Goal: Communication & Community: Participate in discussion

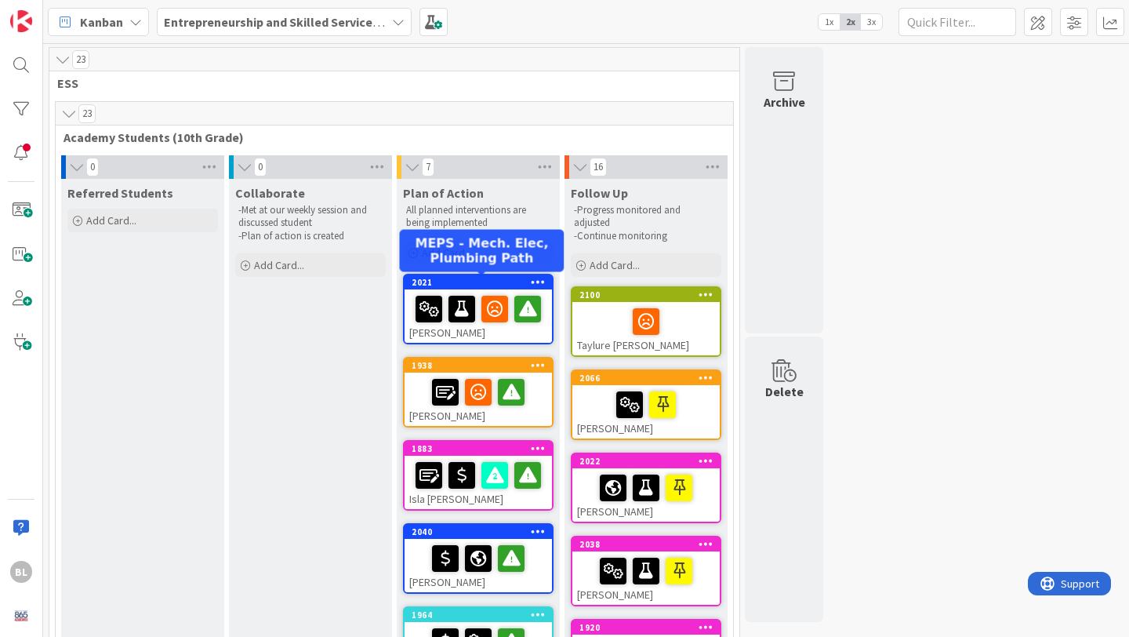
click at [471, 280] on div "2021" at bounding box center [482, 282] width 140 height 11
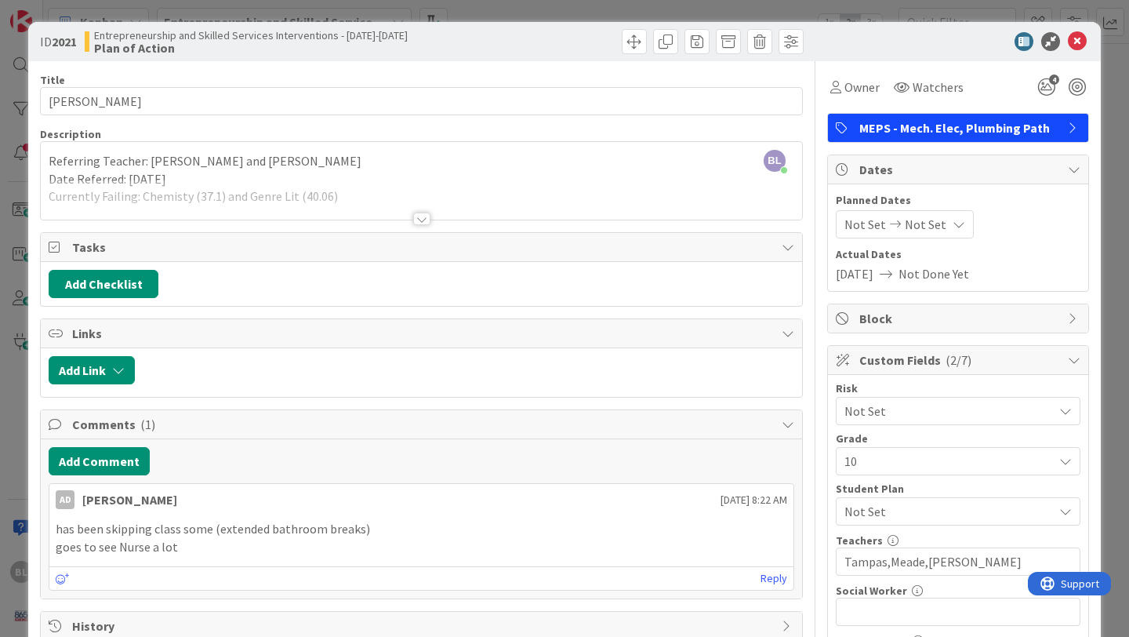
click at [420, 219] on div at bounding box center [421, 219] width 17 height 13
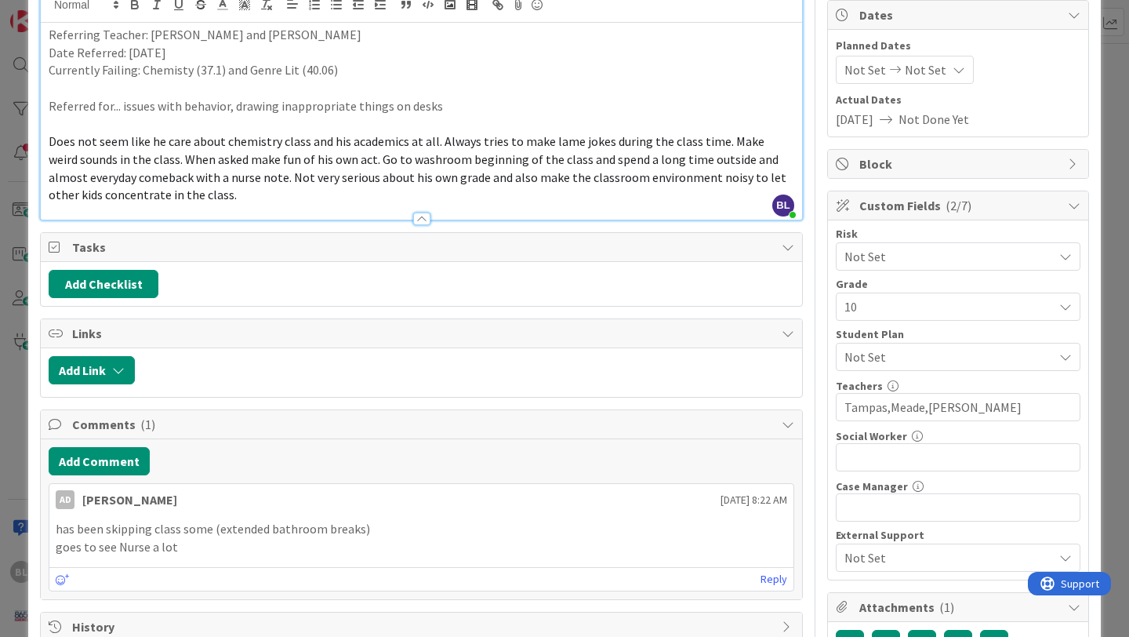
scroll to position [156, 0]
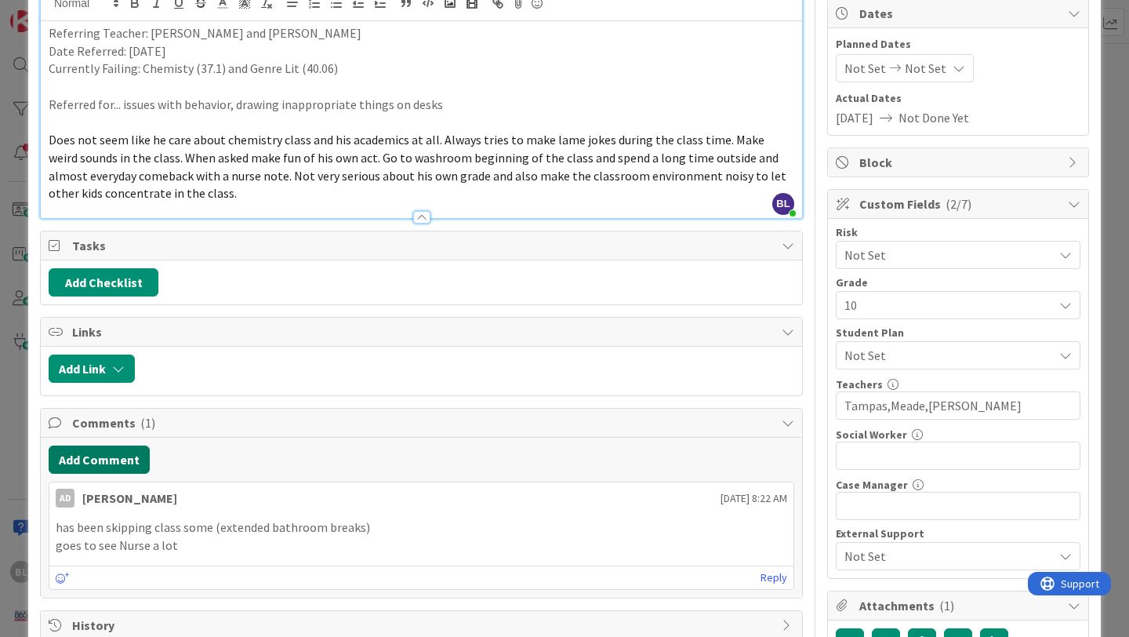
click at [110, 457] on button "Add Comment" at bounding box center [99, 459] width 101 height 28
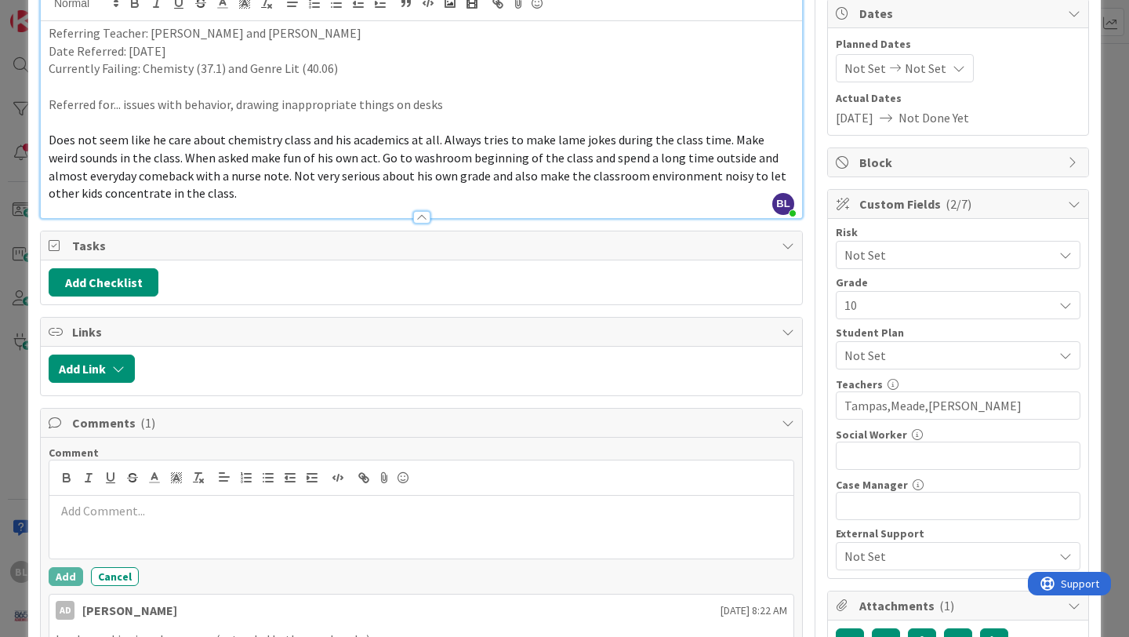
click at [83, 518] on p at bounding box center [422, 511] width 732 height 18
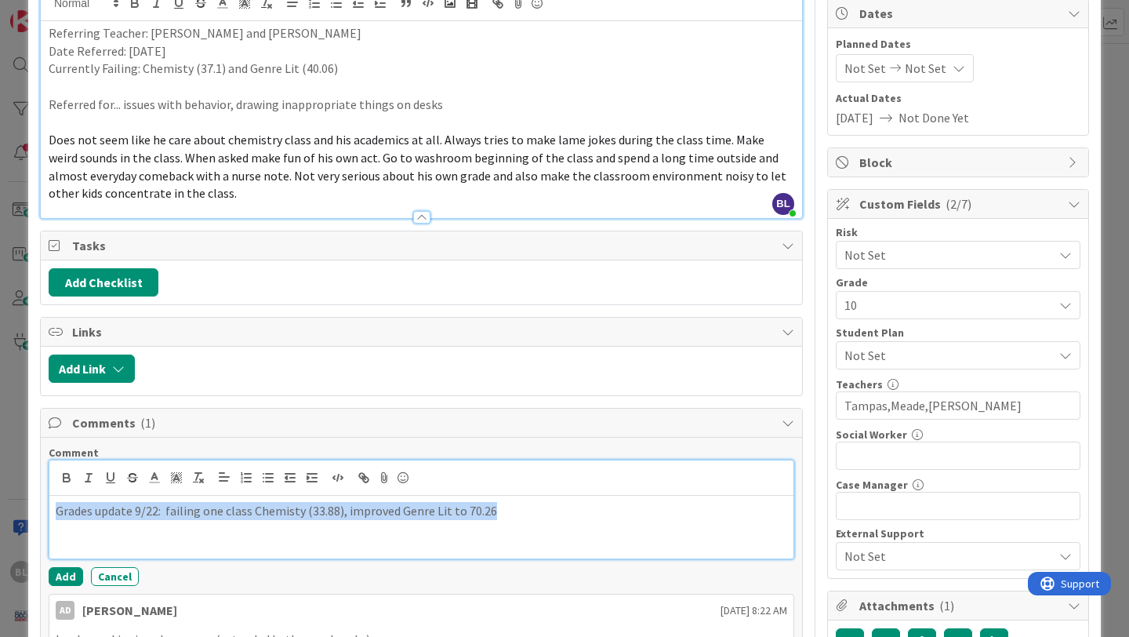
drag, startPoint x: 505, startPoint y: 511, endPoint x: 52, endPoint y: 511, distance: 453.3
click at [52, 511] on div "Grades update 9/22: failing one class Chemisty (33.88), improved Genre Lit to 7…" at bounding box center [421, 527] width 744 height 63
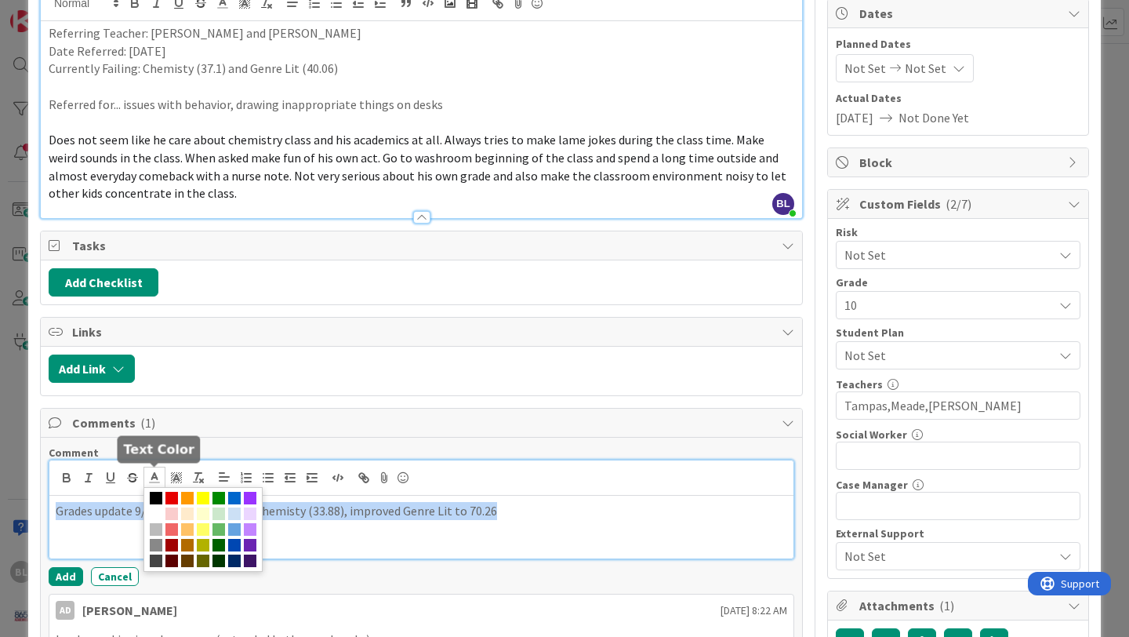
click at [151, 477] on icon at bounding box center [154, 478] width 14 height 14
click at [174, 497] on span at bounding box center [171, 498] width 13 height 13
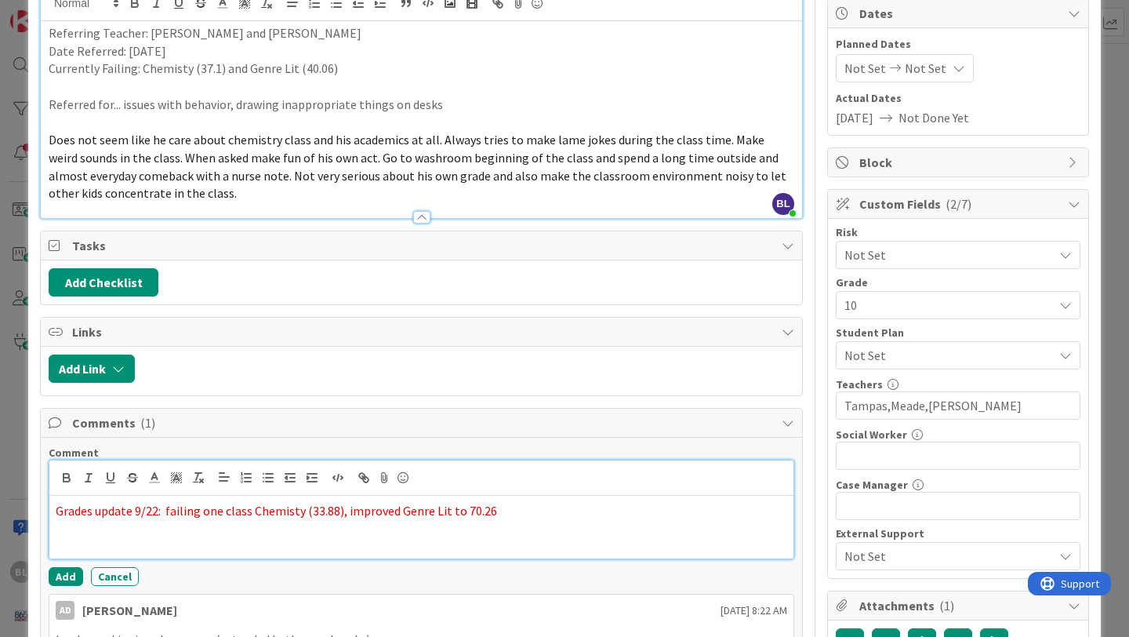
click at [577, 520] on div "Grades update 9/22: failing one class Chemisty (33.88), improved Genre Lit to 7…" at bounding box center [421, 527] width 744 height 63
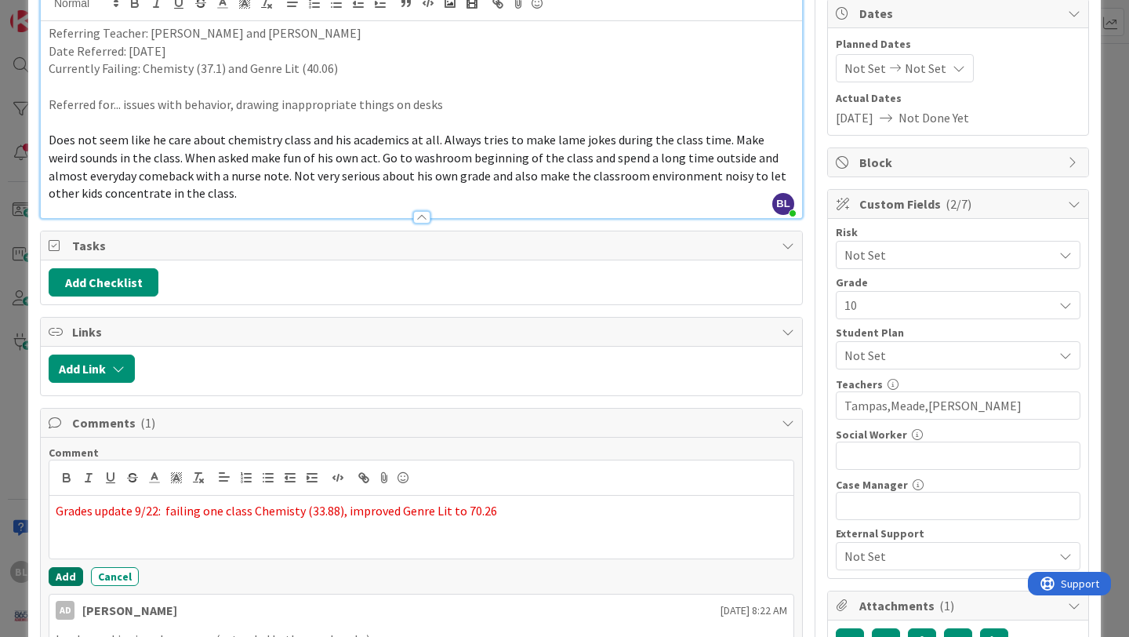
click at [64, 572] on button "Add" at bounding box center [66, 576] width 35 height 19
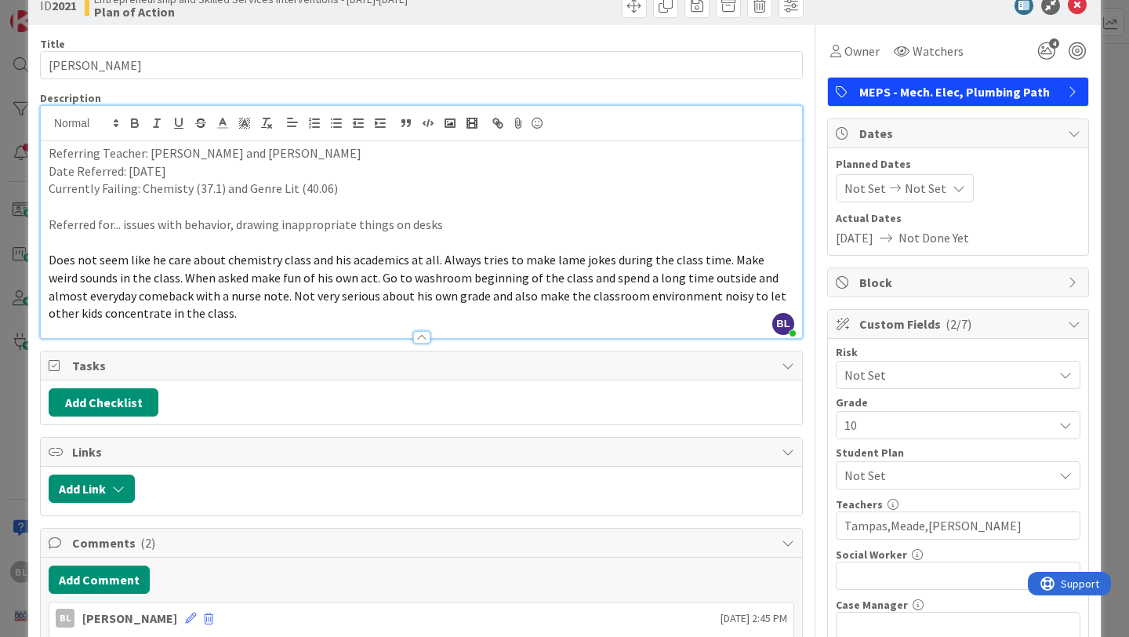
scroll to position [0, 0]
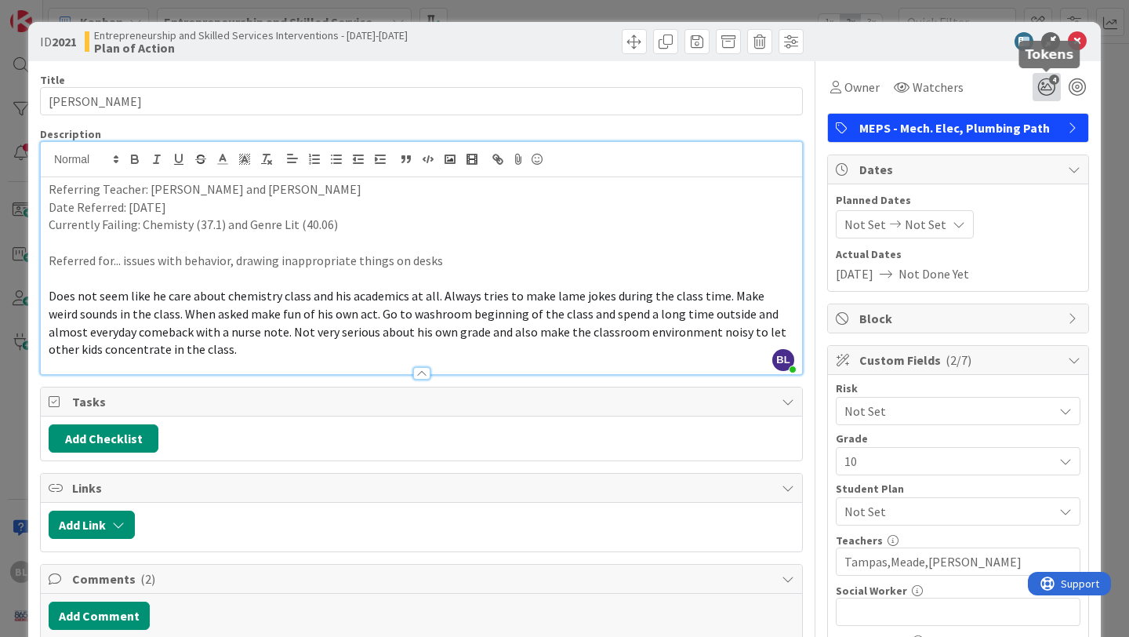
click at [1042, 89] on icon "4" at bounding box center [1047, 87] width 28 height 28
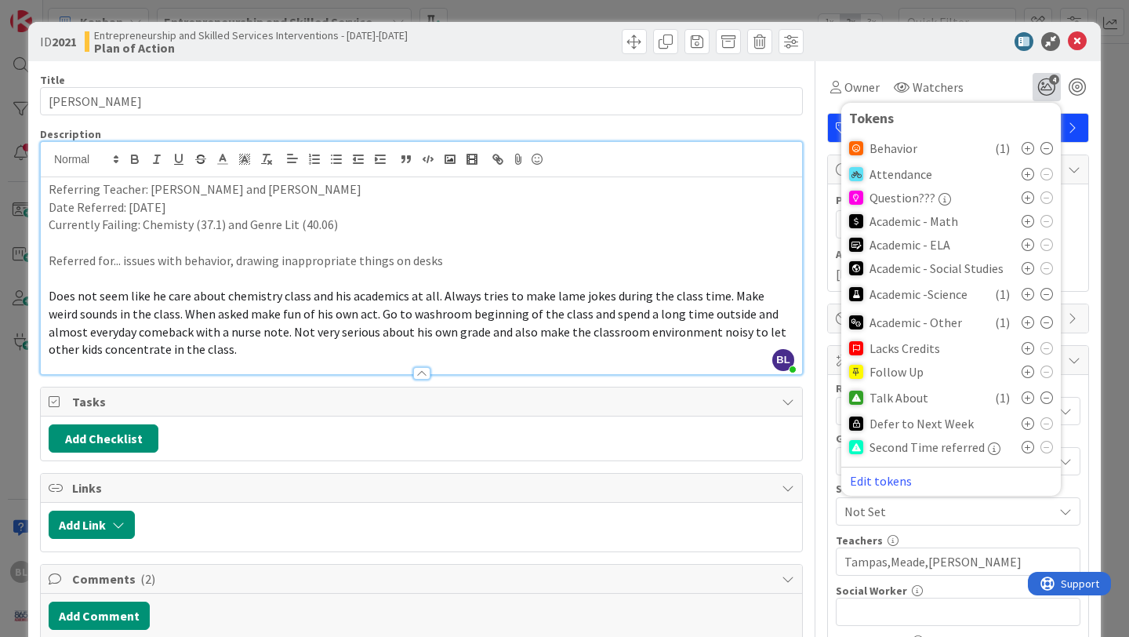
click at [1048, 322] on icon at bounding box center [1047, 322] width 13 height 13
click at [1082, 38] on icon at bounding box center [1077, 41] width 19 height 19
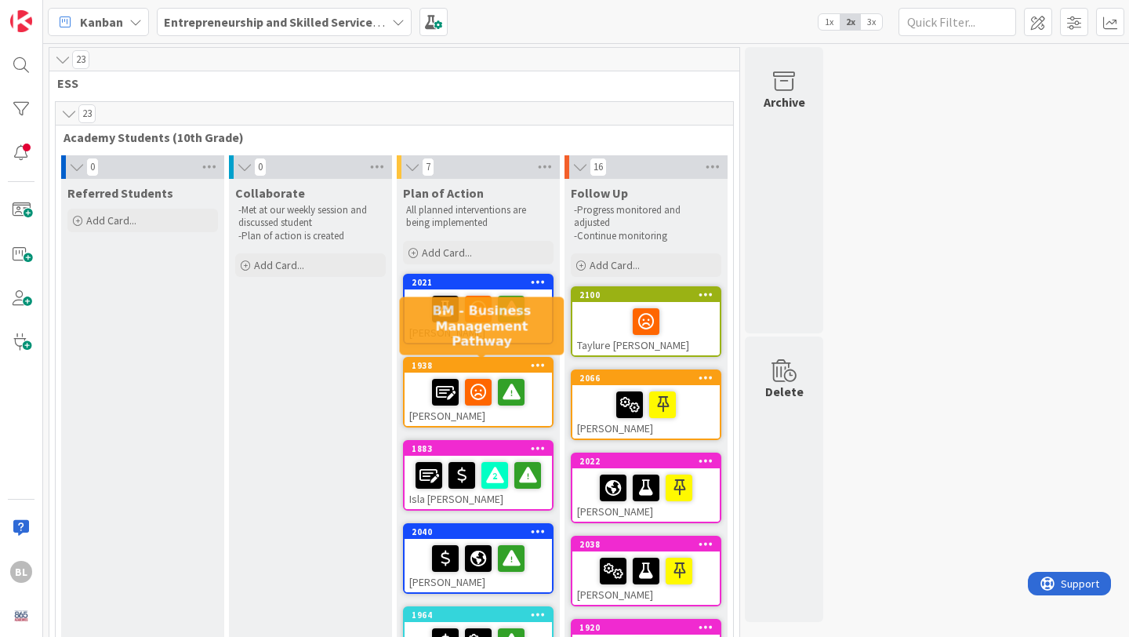
click at [474, 364] on div "1938" at bounding box center [482, 365] width 140 height 11
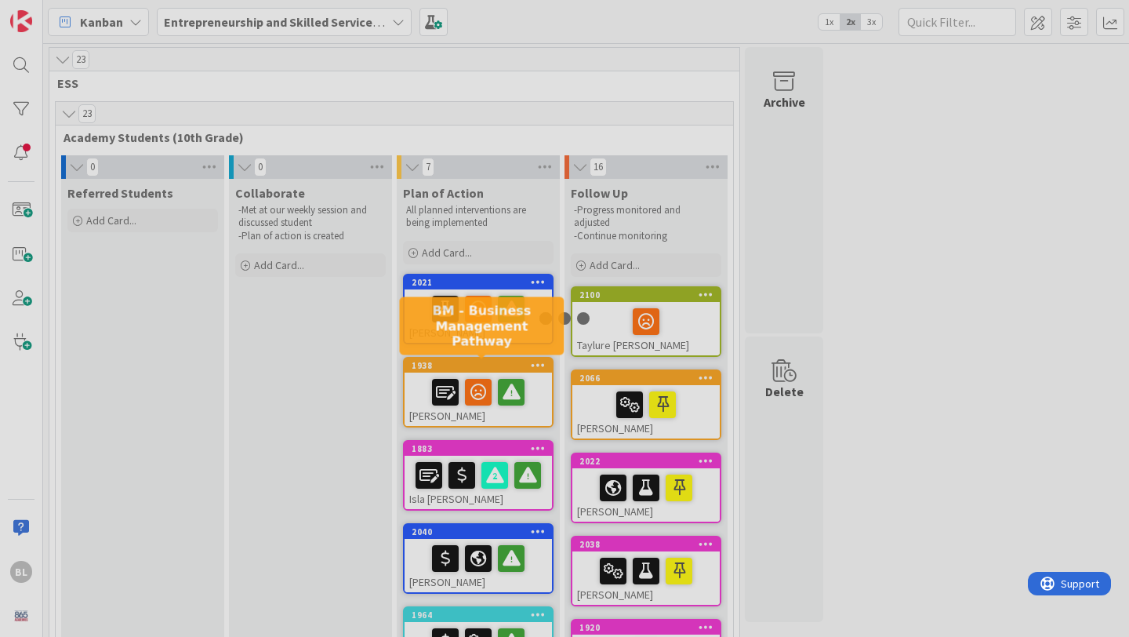
click at [474, 364] on div at bounding box center [564, 318] width 1129 height 637
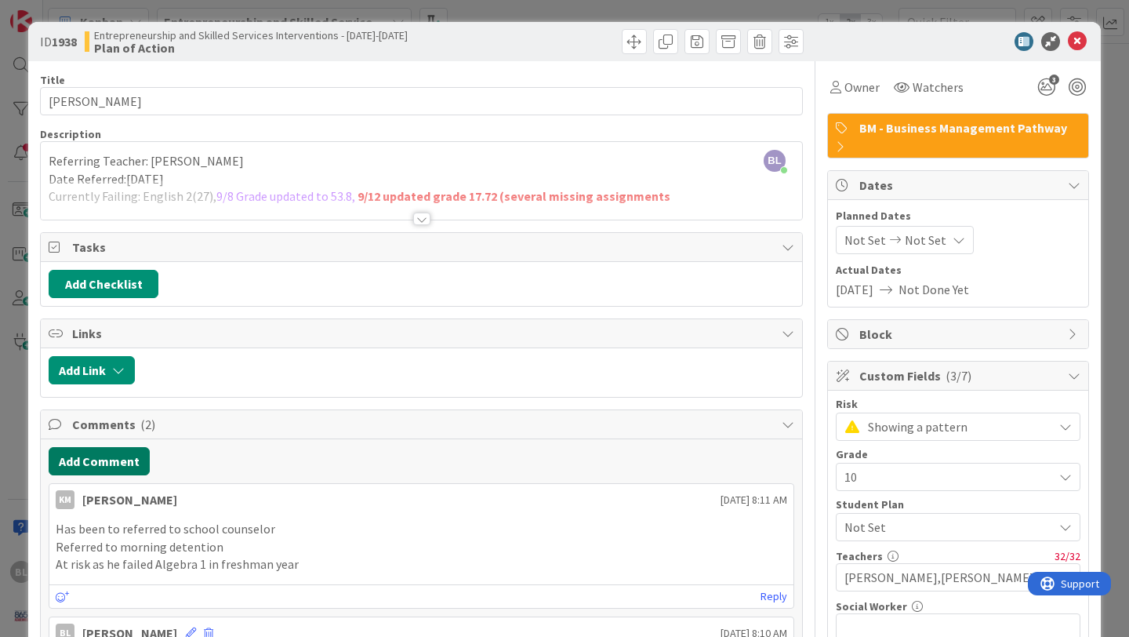
click at [117, 456] on button "Add Comment" at bounding box center [99, 461] width 101 height 28
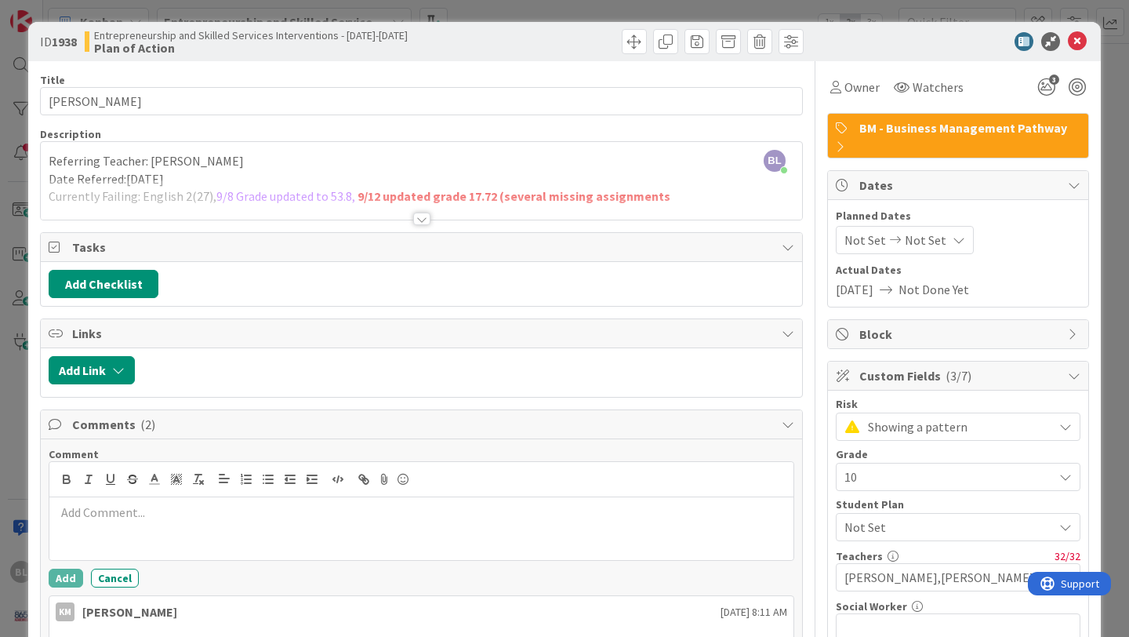
click at [82, 511] on p at bounding box center [422, 513] width 732 height 18
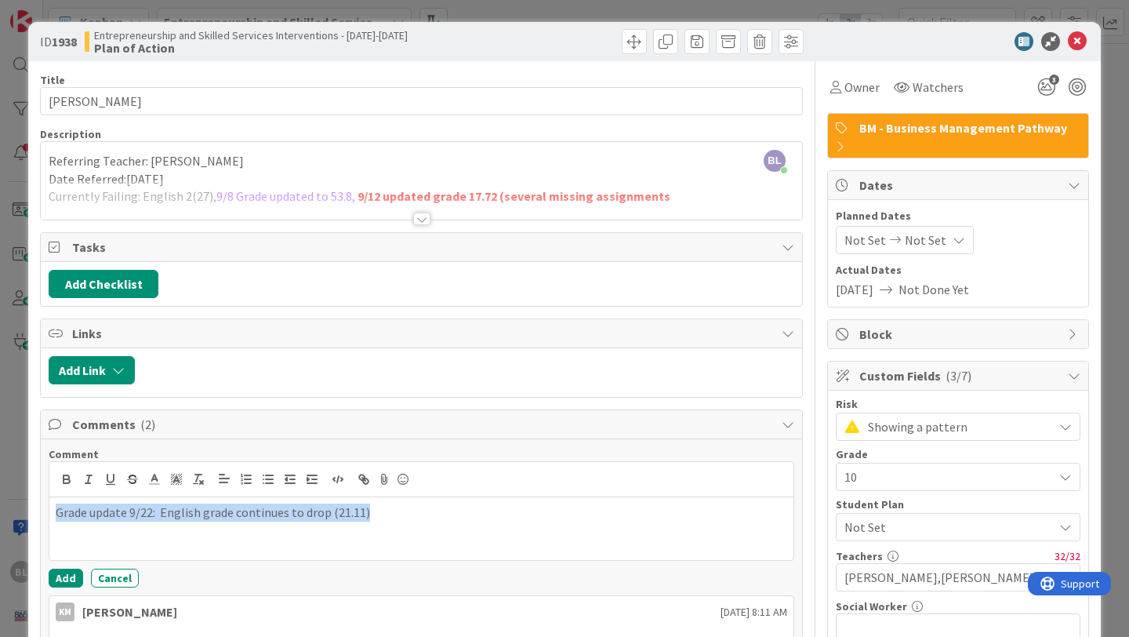
drag, startPoint x: 378, startPoint y: 511, endPoint x: 52, endPoint y: 514, distance: 326.3
click at [52, 514] on div "Grade update 9/22: English grade continues to drop (21.11)" at bounding box center [421, 528] width 744 height 63
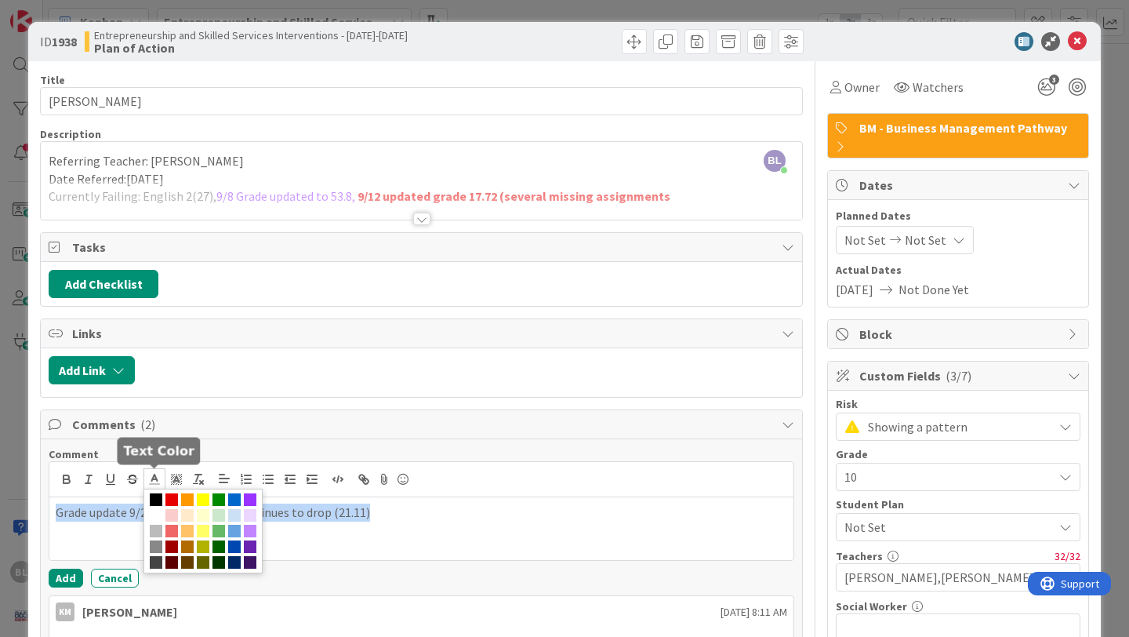
click at [150, 479] on icon at bounding box center [154, 479] width 14 height 14
click at [173, 498] on span at bounding box center [171, 499] width 13 height 13
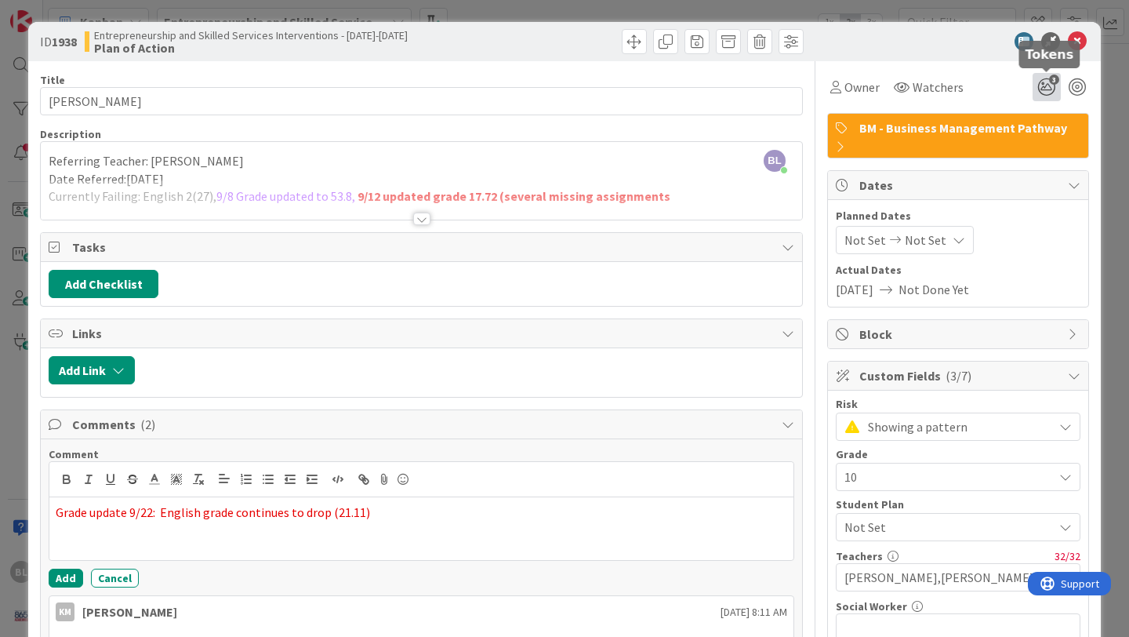
click at [1049, 92] on icon "3" at bounding box center [1047, 87] width 28 height 28
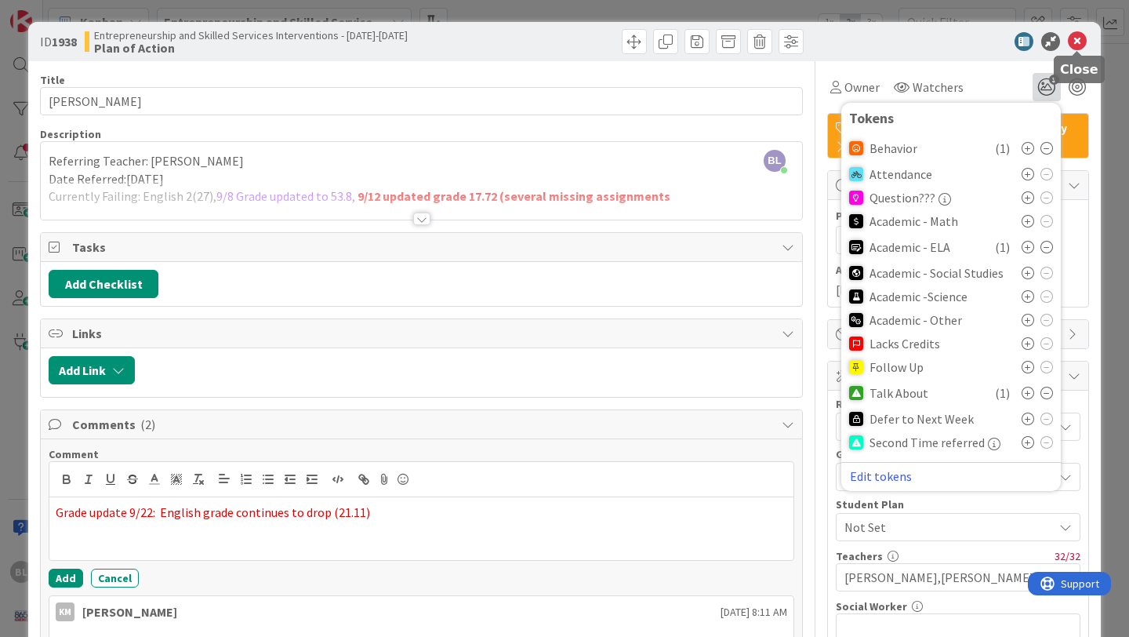
click at [1077, 41] on icon at bounding box center [1077, 41] width 19 height 19
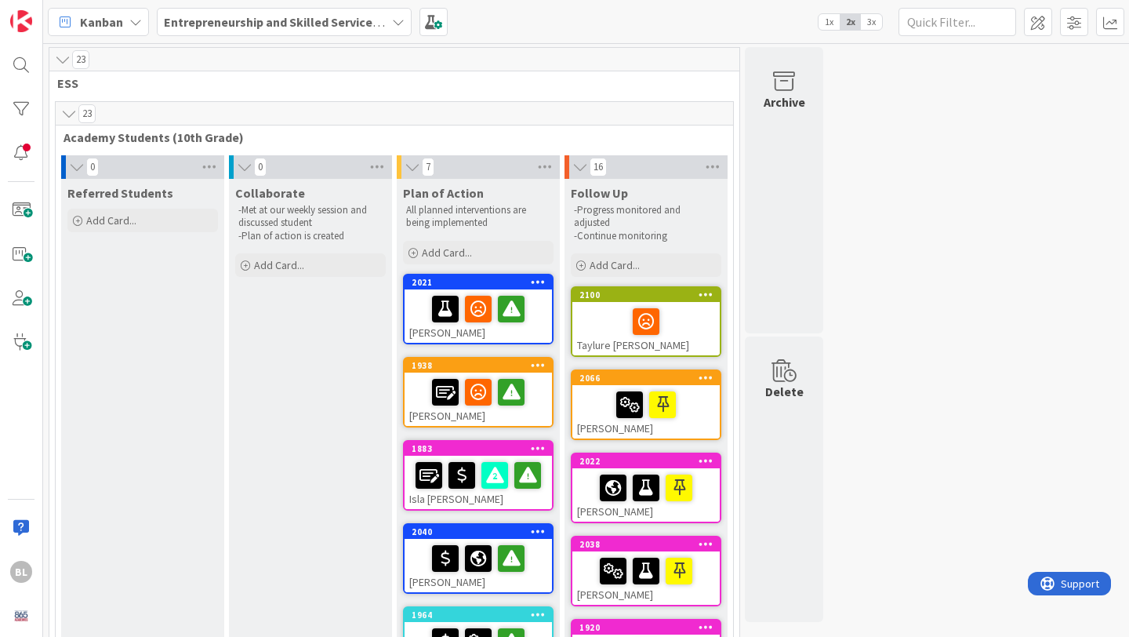
click at [489, 358] on div "1938" at bounding box center [478, 365] width 147 height 14
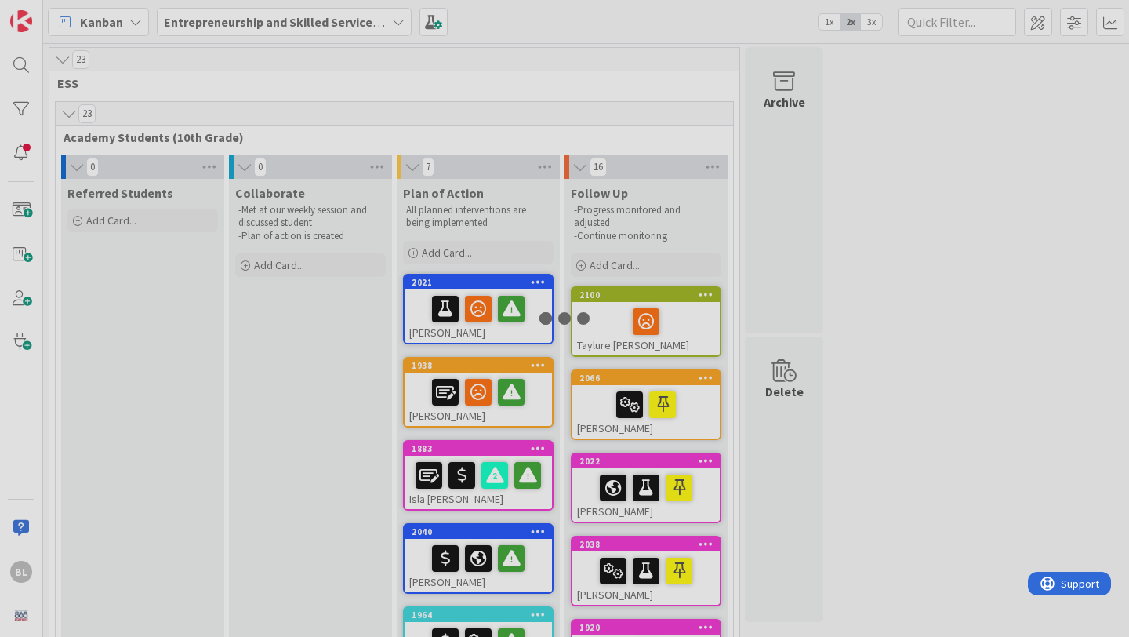
click at [489, 358] on div at bounding box center [564, 318] width 1129 height 637
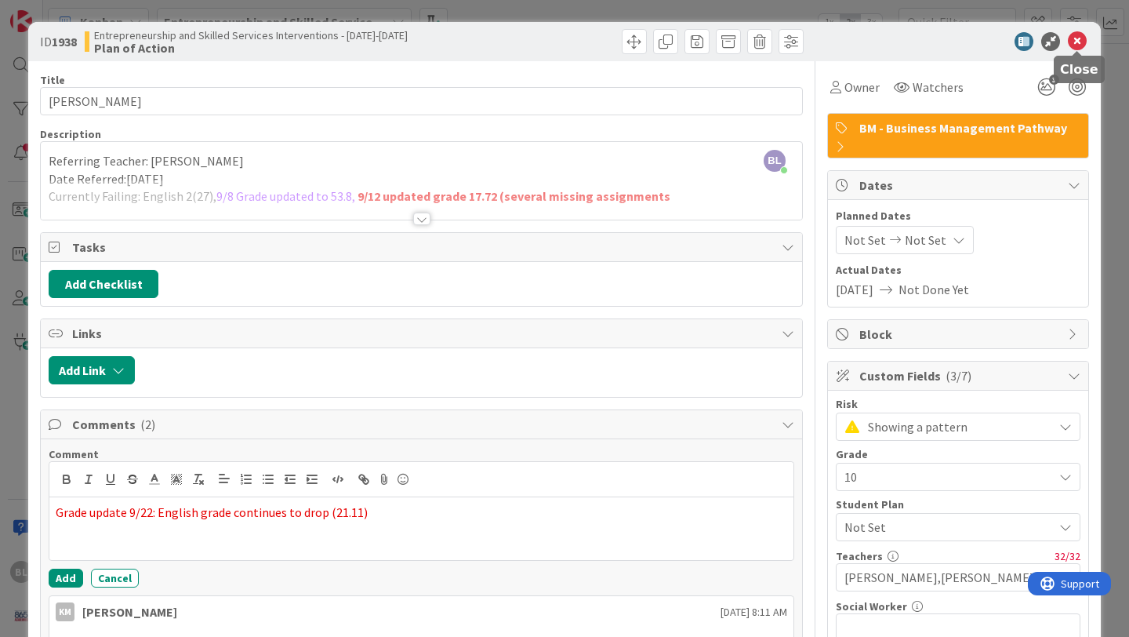
click at [1081, 43] on icon at bounding box center [1077, 41] width 19 height 19
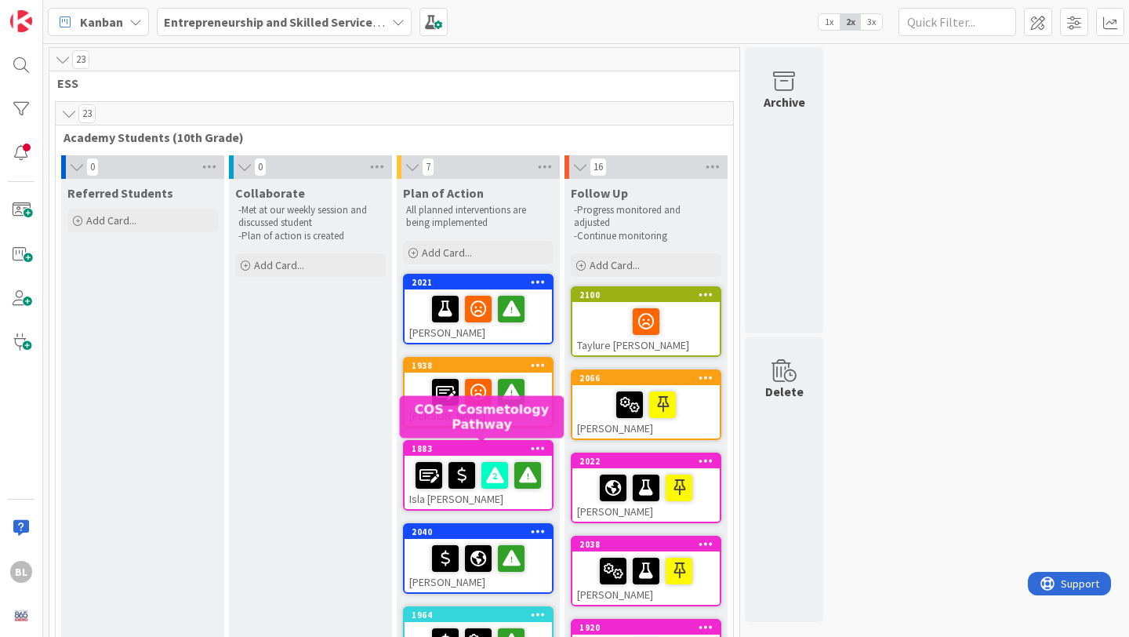
click at [496, 444] on div "1883" at bounding box center [482, 448] width 140 height 11
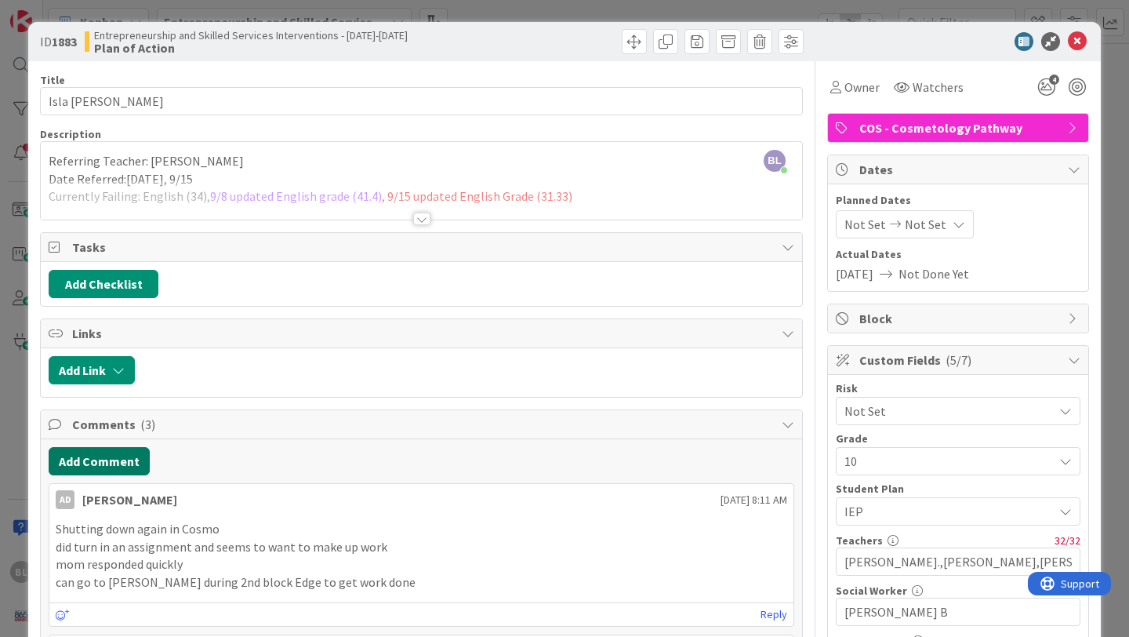
click at [97, 460] on button "Add Comment" at bounding box center [99, 461] width 101 height 28
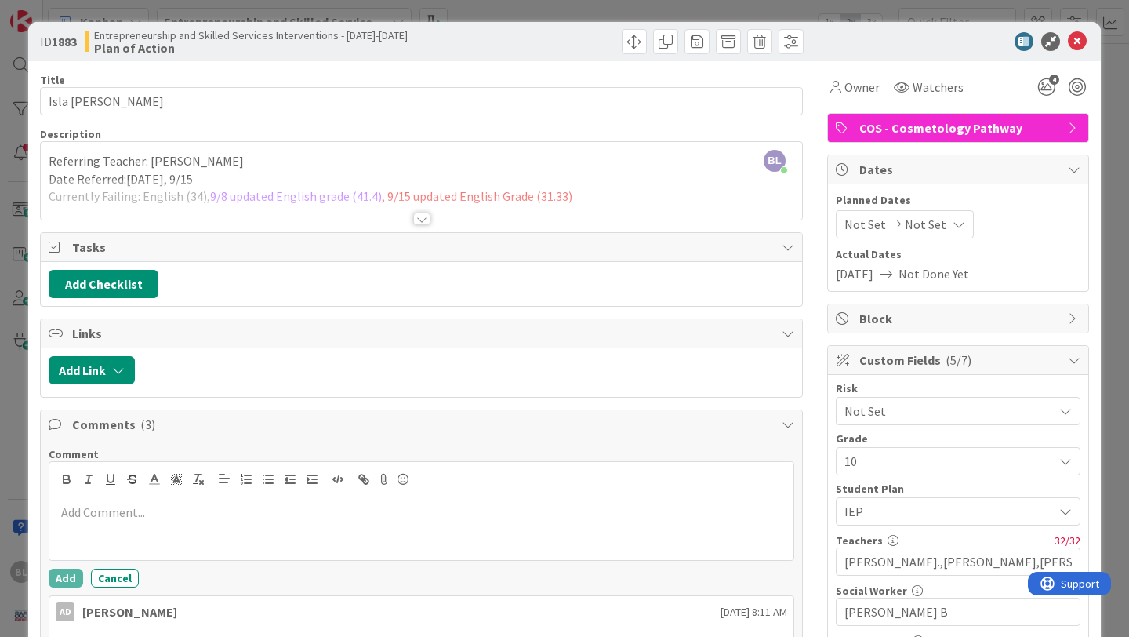
click at [75, 508] on p at bounding box center [422, 513] width 732 height 18
drag, startPoint x: 340, startPoint y: 515, endPoint x: 260, endPoint y: 507, distance: 80.3
click at [260, 507] on p "Grade update 9/22: English grade 48.01 (coming up)" at bounding box center [422, 513] width 732 height 18
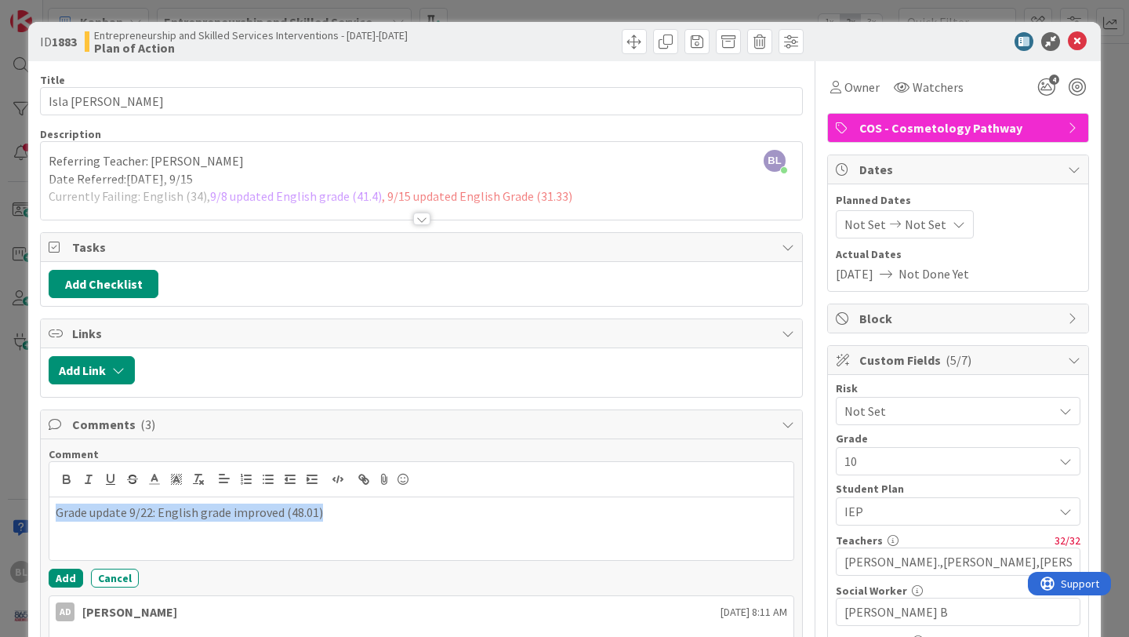
drag, startPoint x: 329, startPoint y: 515, endPoint x: 55, endPoint y: 510, distance: 274.6
click at [55, 510] on div "Grade update 9/22: English grade improved (48.01)" at bounding box center [421, 528] width 744 height 63
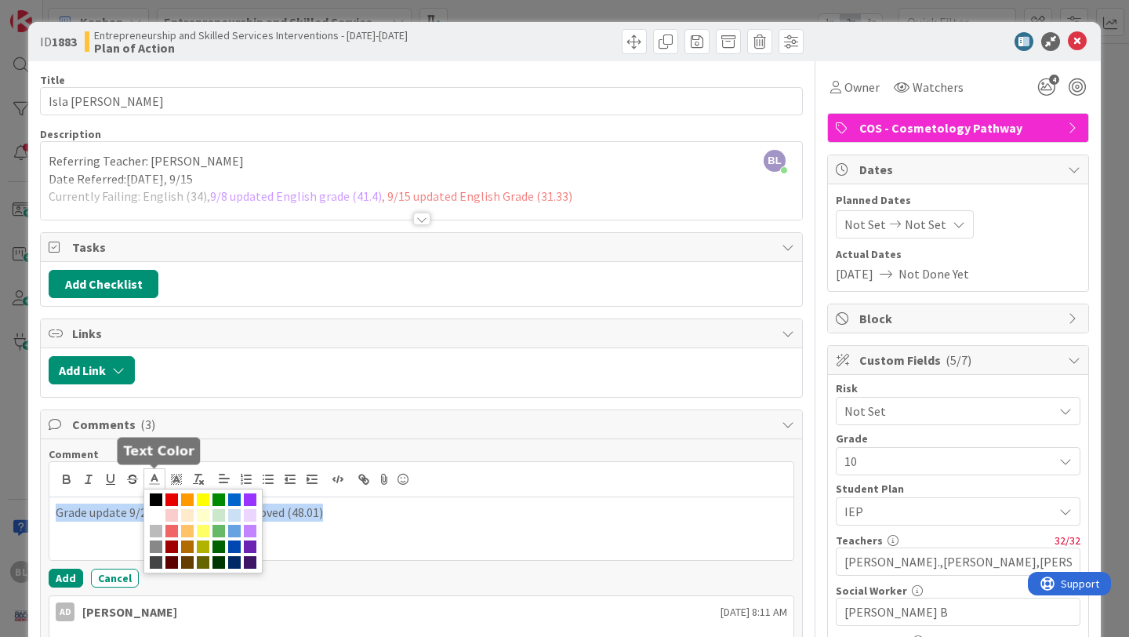
click at [156, 478] on polyline at bounding box center [154, 478] width 5 height 6
click at [169, 497] on span at bounding box center [171, 499] width 13 height 13
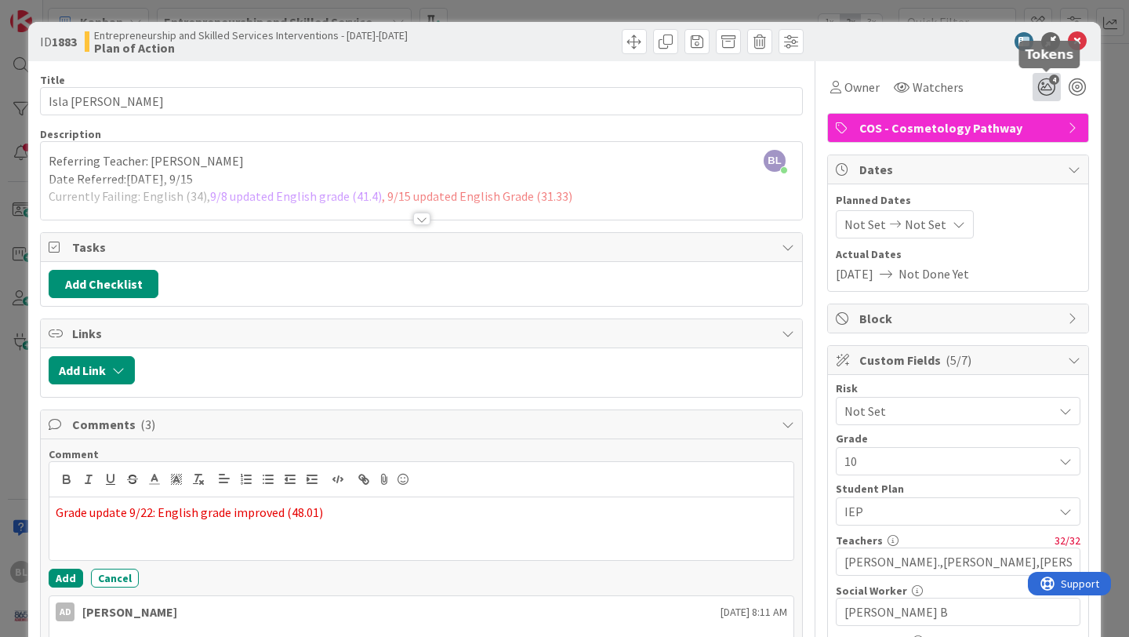
click at [1047, 85] on icon "4" at bounding box center [1047, 87] width 28 height 28
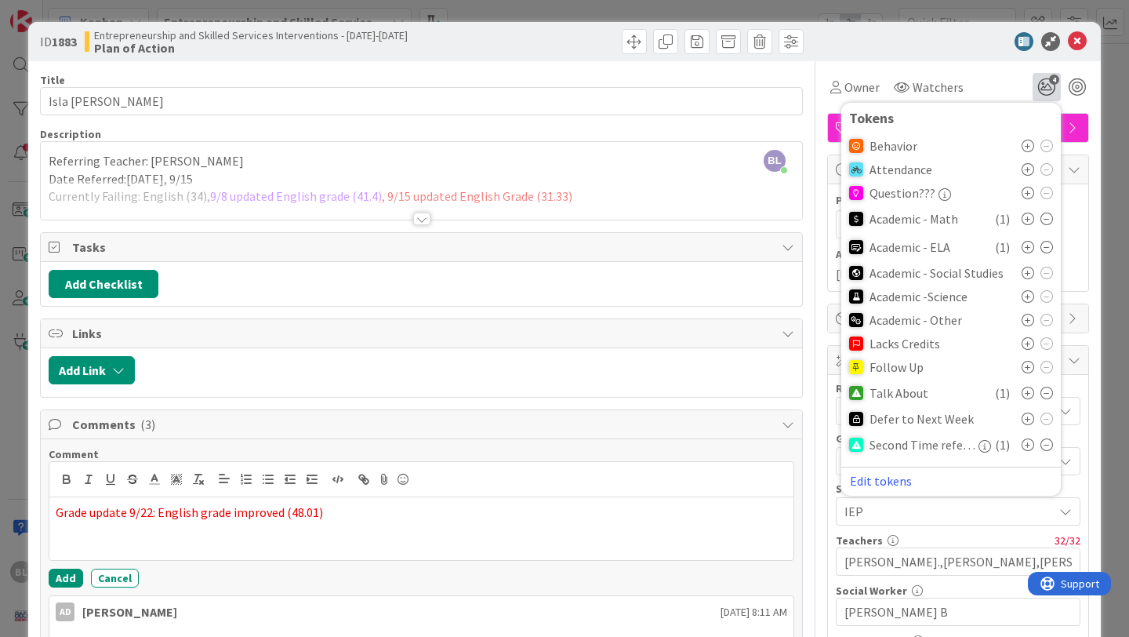
click at [418, 224] on div at bounding box center [421, 219] width 17 height 13
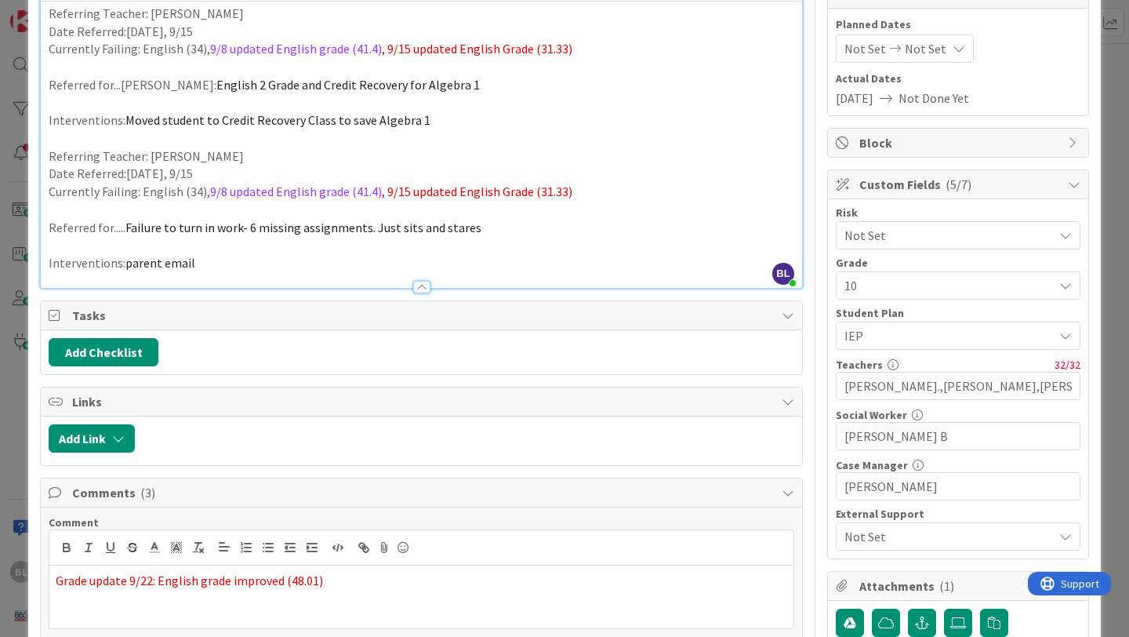
scroll to position [314, 0]
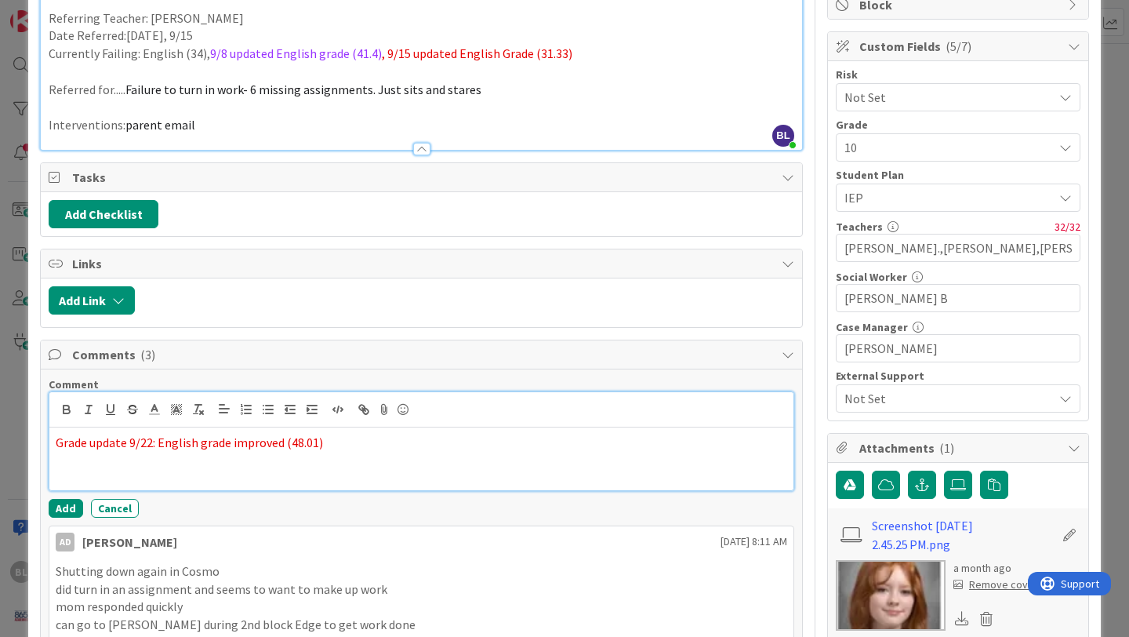
click at [328, 449] on p "Grade update 9/22: English grade improved (48.01)" at bounding box center [422, 443] width 732 height 18
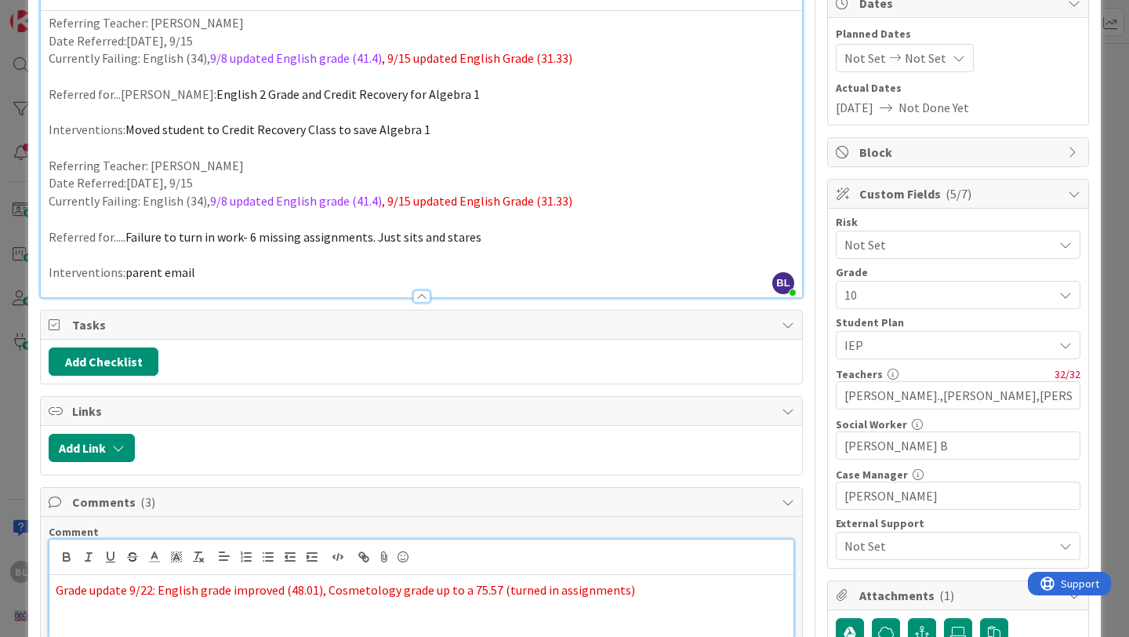
scroll to position [0, 0]
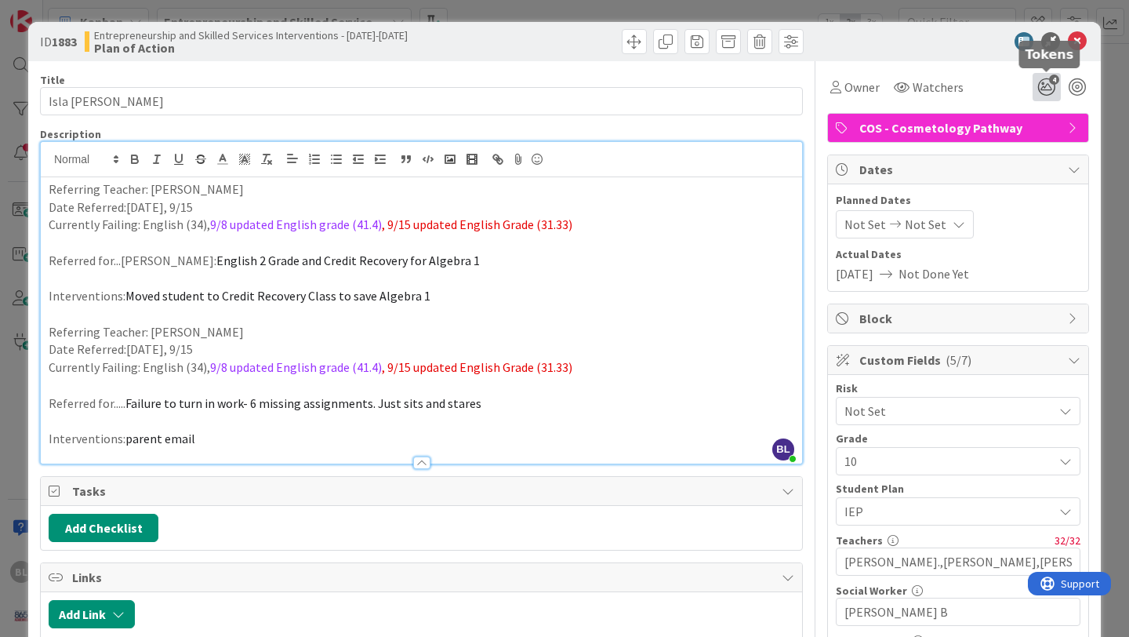
click at [1048, 90] on icon "4" at bounding box center [1047, 87] width 28 height 28
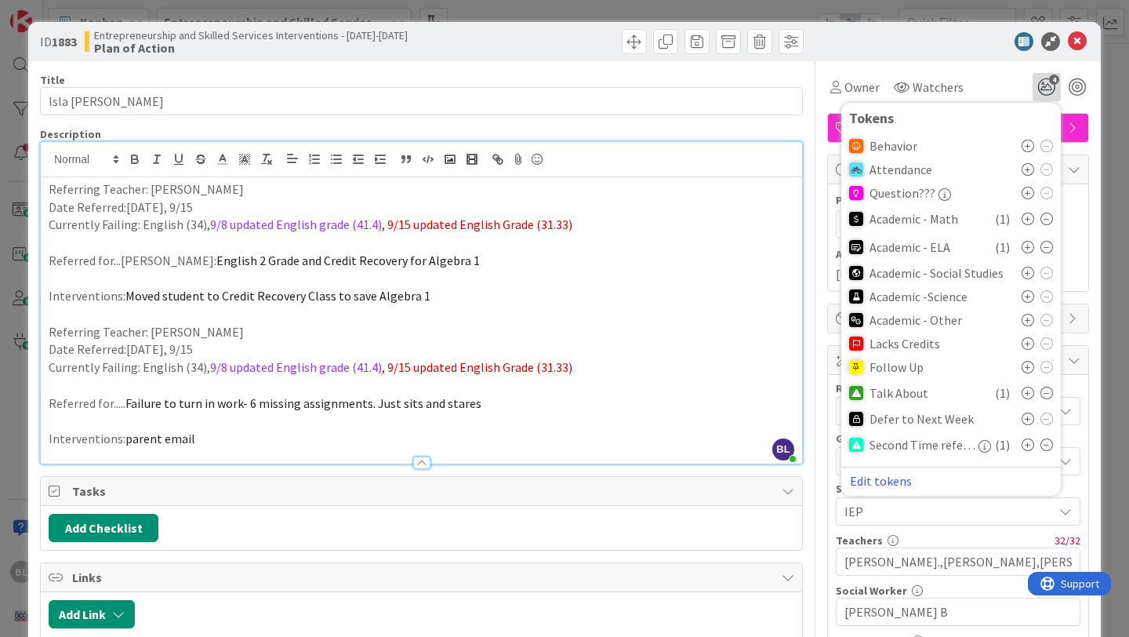
click at [1050, 217] on icon at bounding box center [1047, 219] width 13 height 13
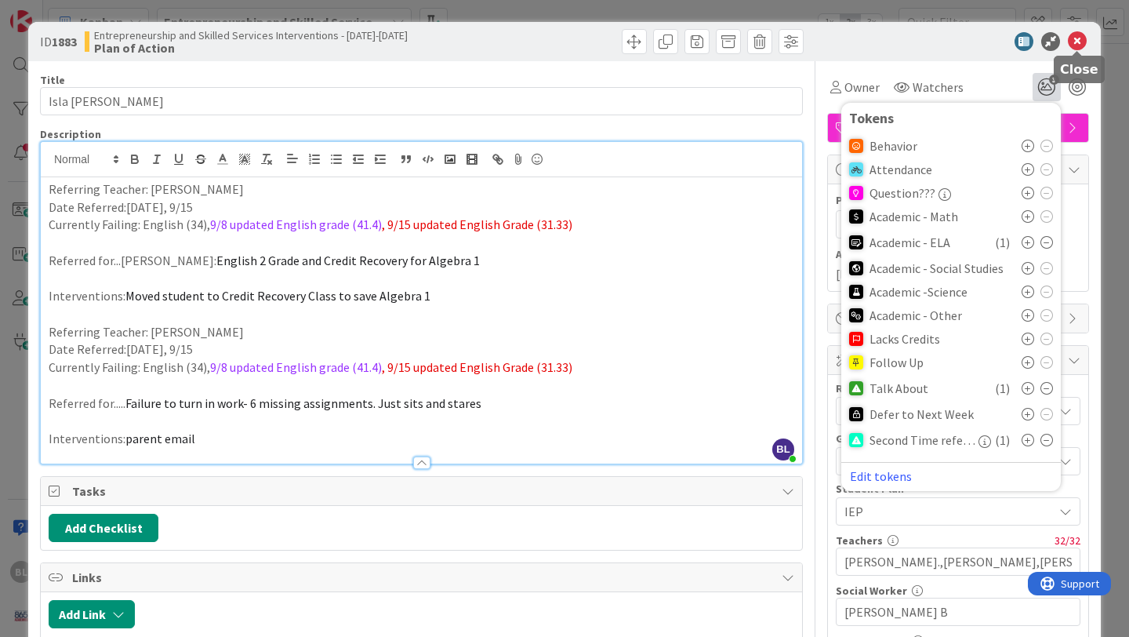
click at [1076, 38] on icon at bounding box center [1077, 41] width 19 height 19
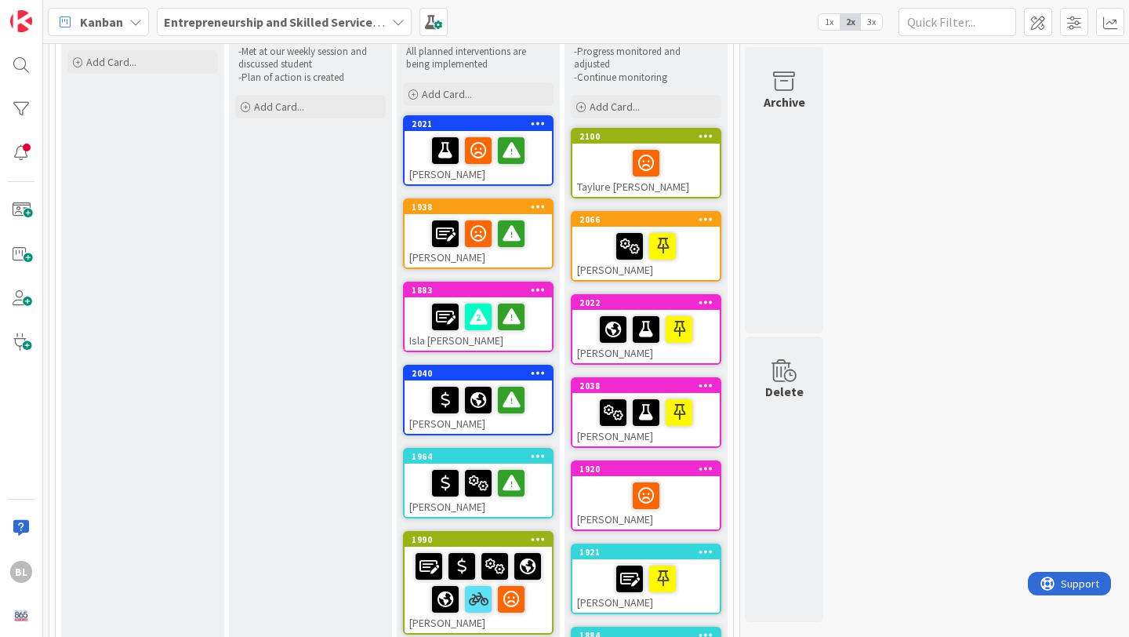
scroll to position [162, 0]
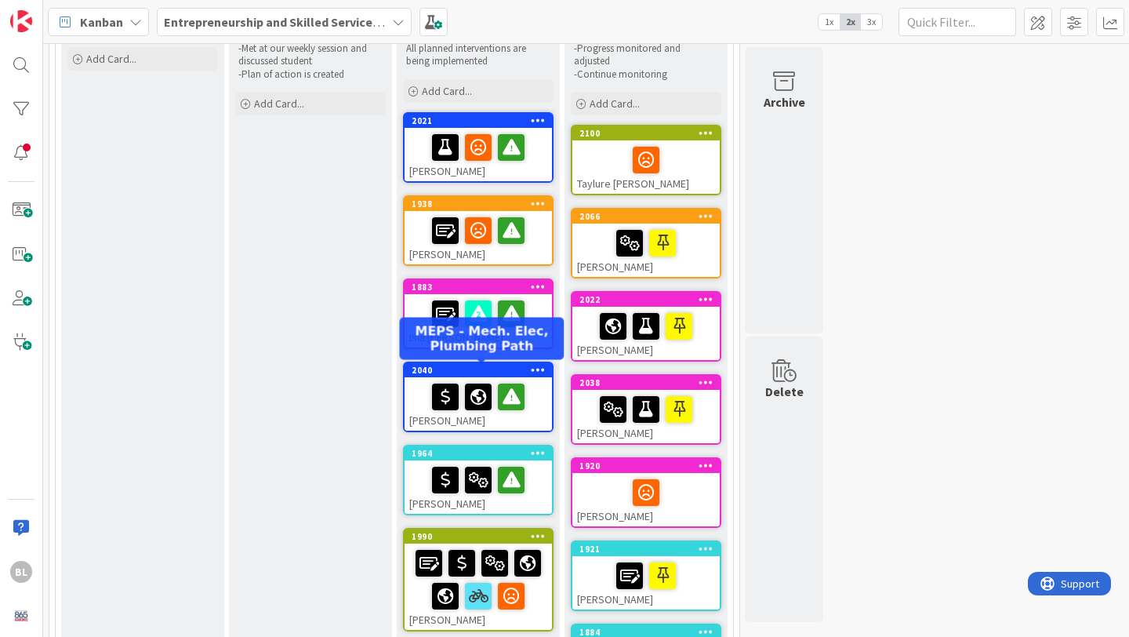
click at [501, 372] on div "2040" at bounding box center [482, 370] width 140 height 11
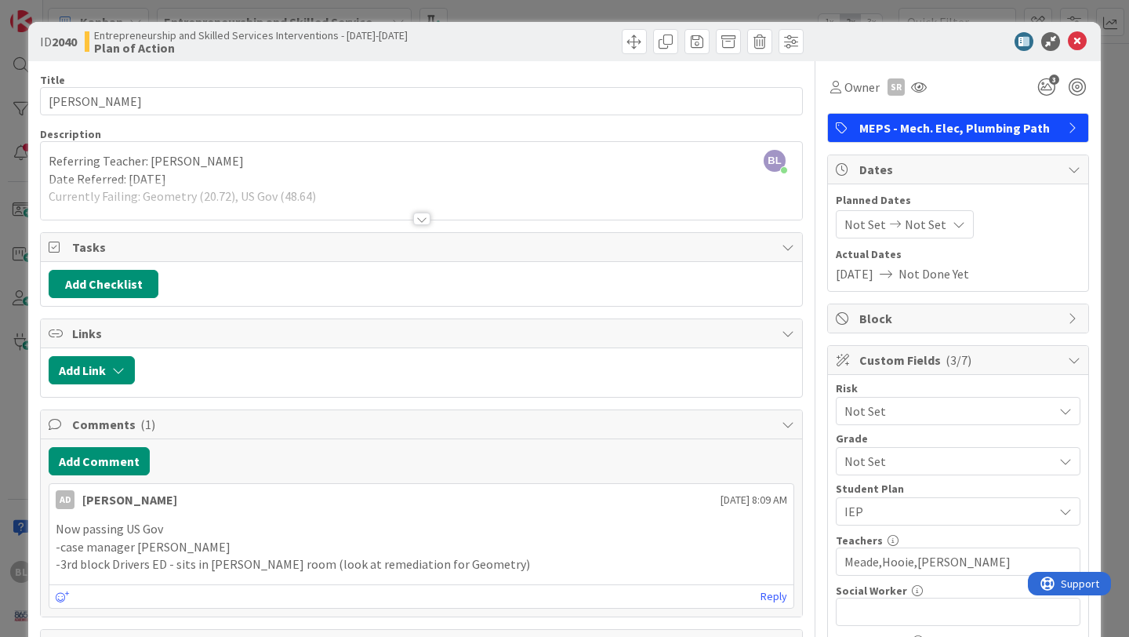
click at [424, 216] on div at bounding box center [421, 219] width 17 height 13
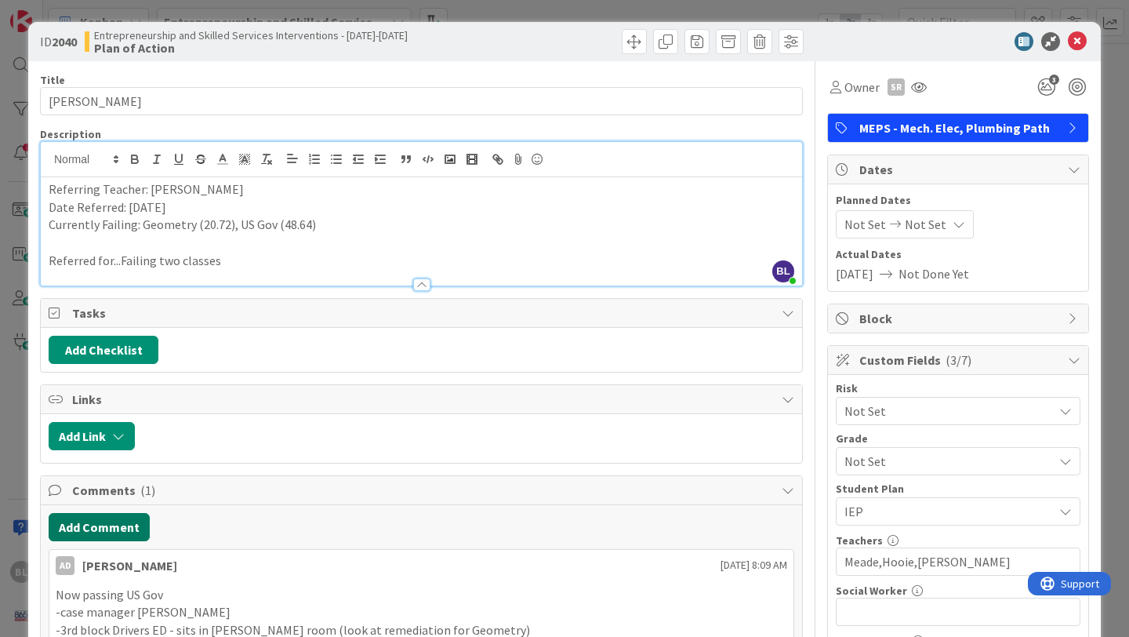
click at [101, 531] on button "Add Comment" at bounding box center [99, 527] width 101 height 28
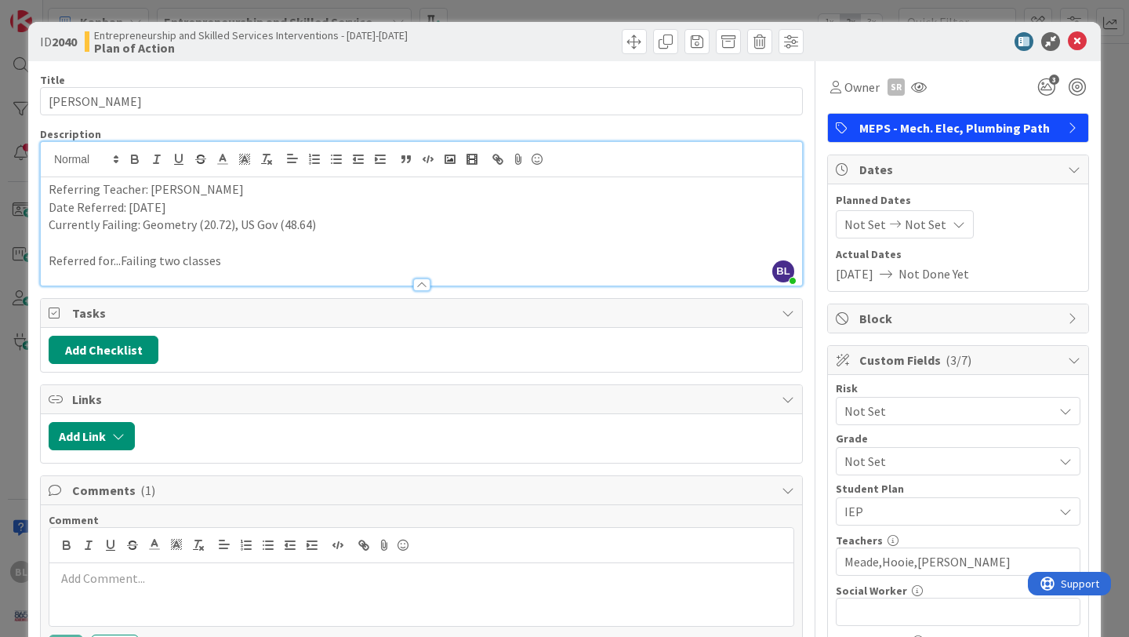
click at [77, 575] on p at bounding box center [422, 578] width 732 height 18
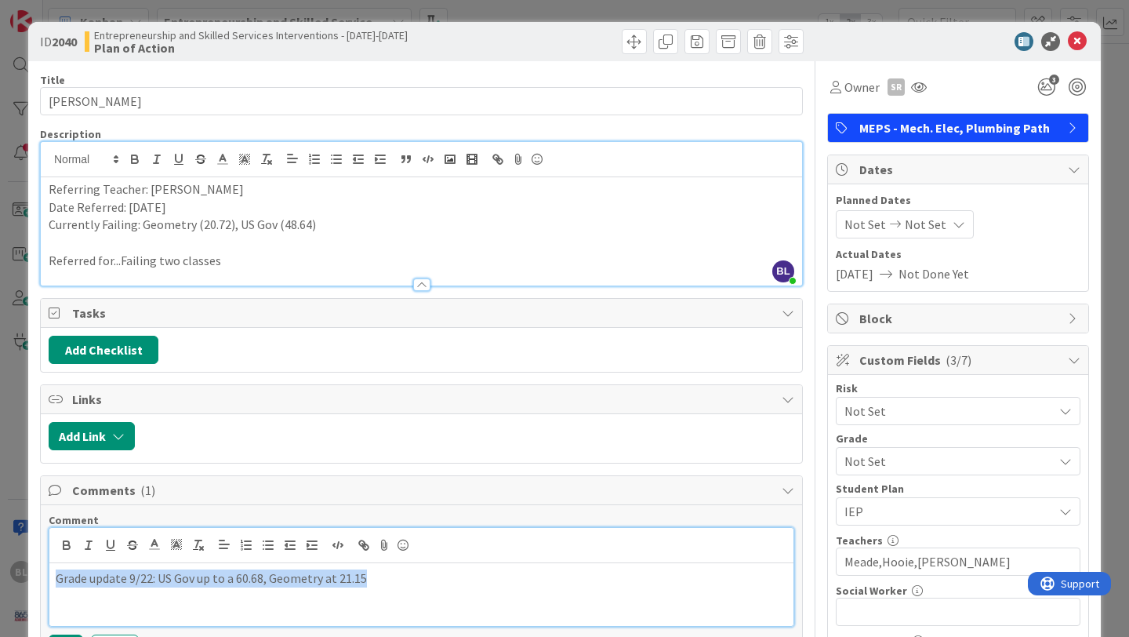
drag, startPoint x: 371, startPoint y: 581, endPoint x: 51, endPoint y: 578, distance: 320.0
click at [51, 578] on div "Grade update 9/22: US Gov up to a 60.68, Geometry at 21.15" at bounding box center [421, 594] width 744 height 63
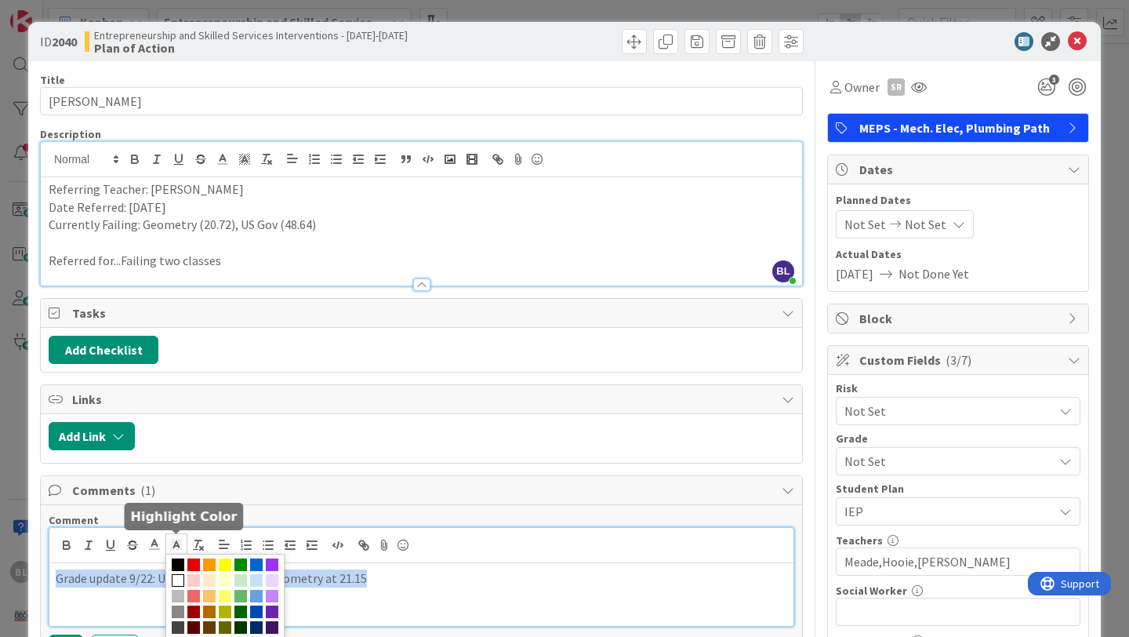
click at [174, 546] on line at bounding box center [176, 546] width 4 height 0
click at [155, 542] on polyline at bounding box center [154, 543] width 5 height 6
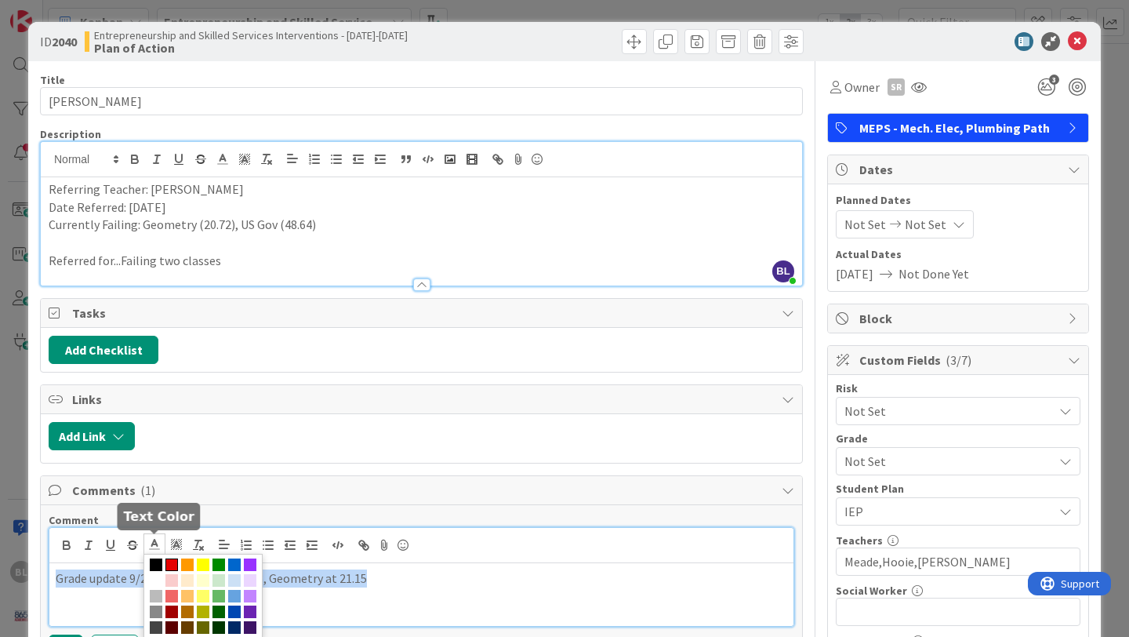
click at [172, 566] on span at bounding box center [171, 564] width 13 height 13
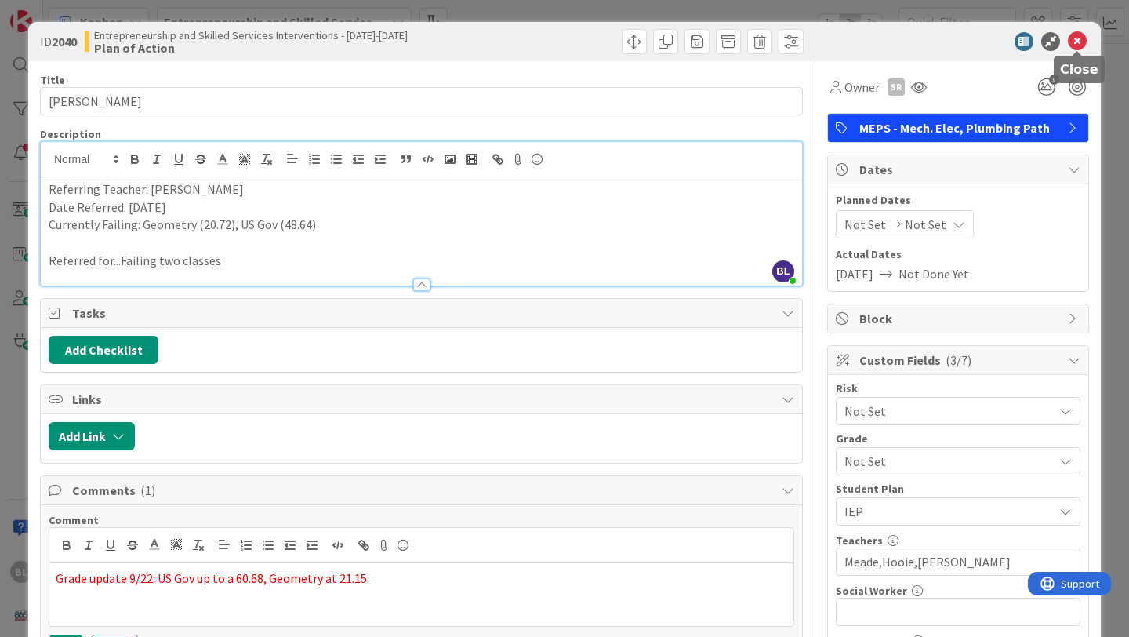
click at [1082, 38] on icon at bounding box center [1077, 41] width 19 height 19
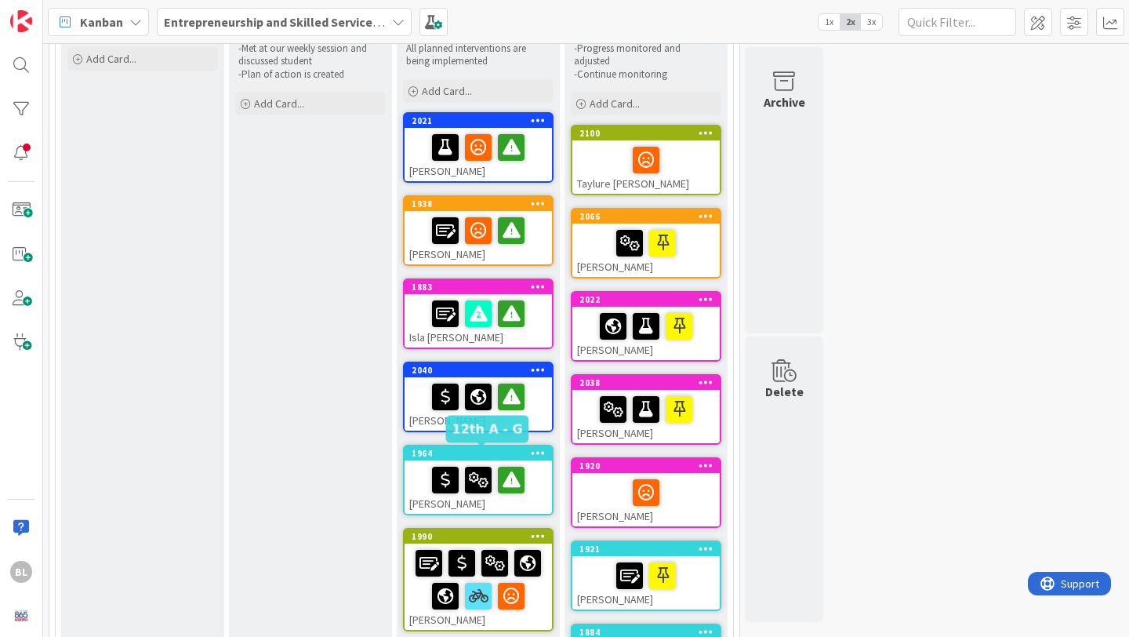
click at [477, 453] on div "1964" at bounding box center [482, 453] width 140 height 11
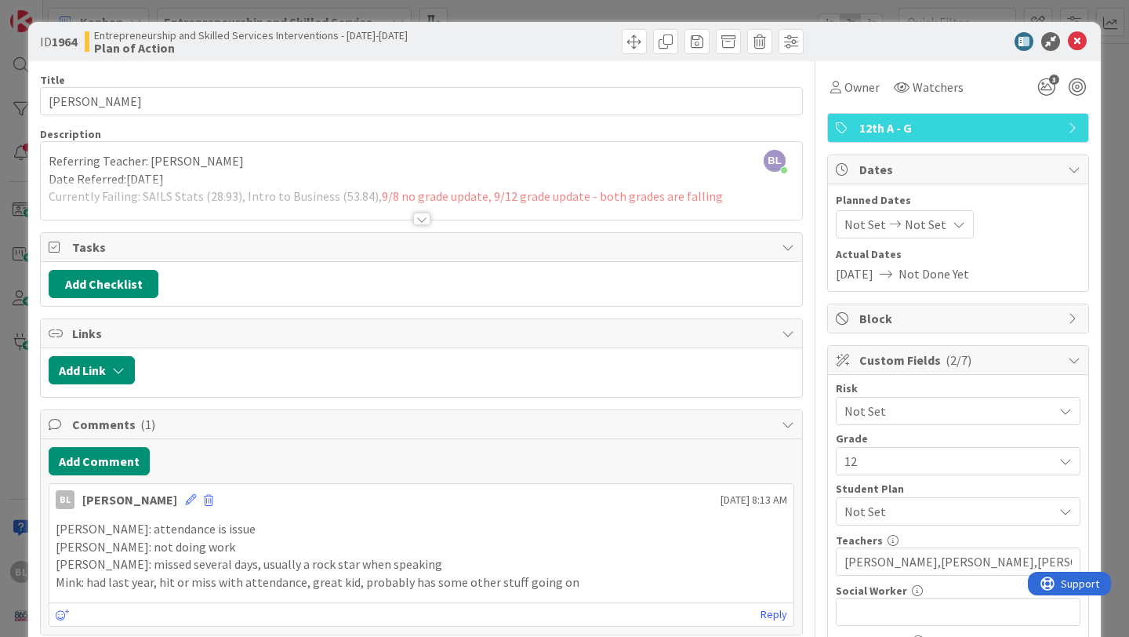
click at [424, 222] on div at bounding box center [421, 219] width 17 height 13
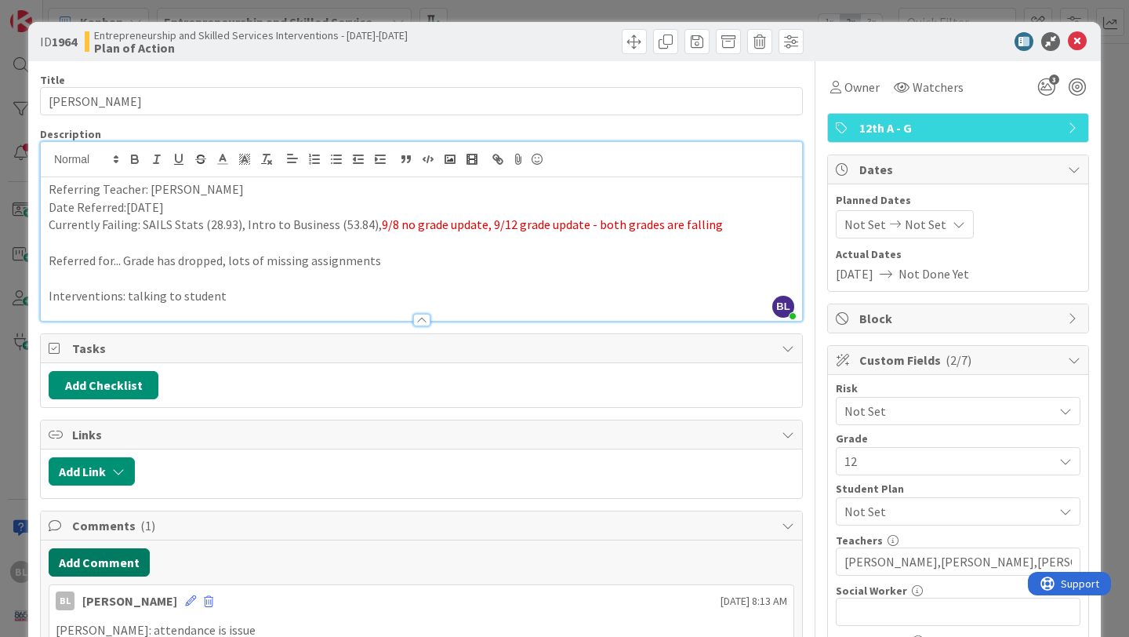
click at [101, 562] on button "Add Comment" at bounding box center [99, 562] width 101 height 28
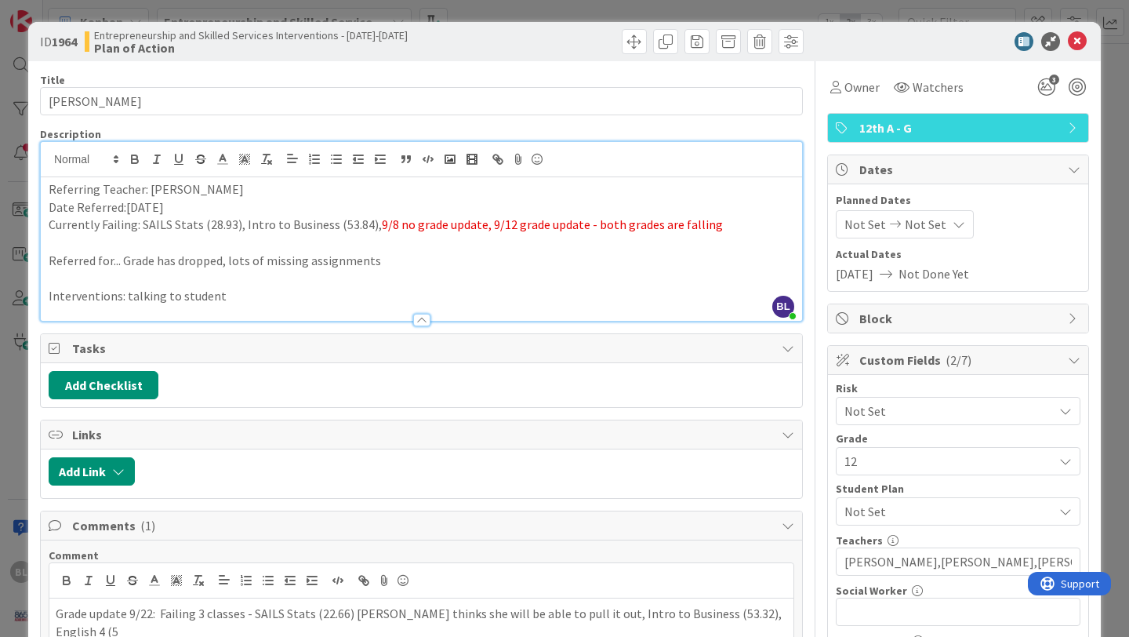
scroll to position [2, 0]
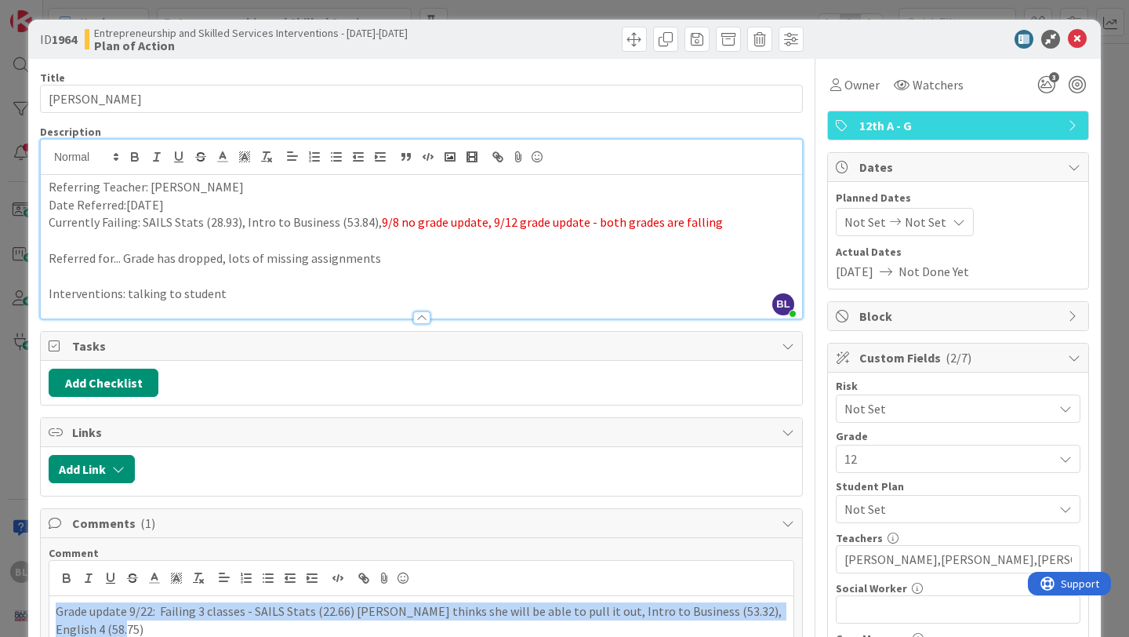
drag, startPoint x: 95, startPoint y: 627, endPoint x: 52, endPoint y: 609, distance: 47.1
click at [52, 609] on div "Grade update 9/22: Failing 3 classes - SAILS Stats (22.66) [PERSON_NAME] thinks…" at bounding box center [421, 627] width 744 height 63
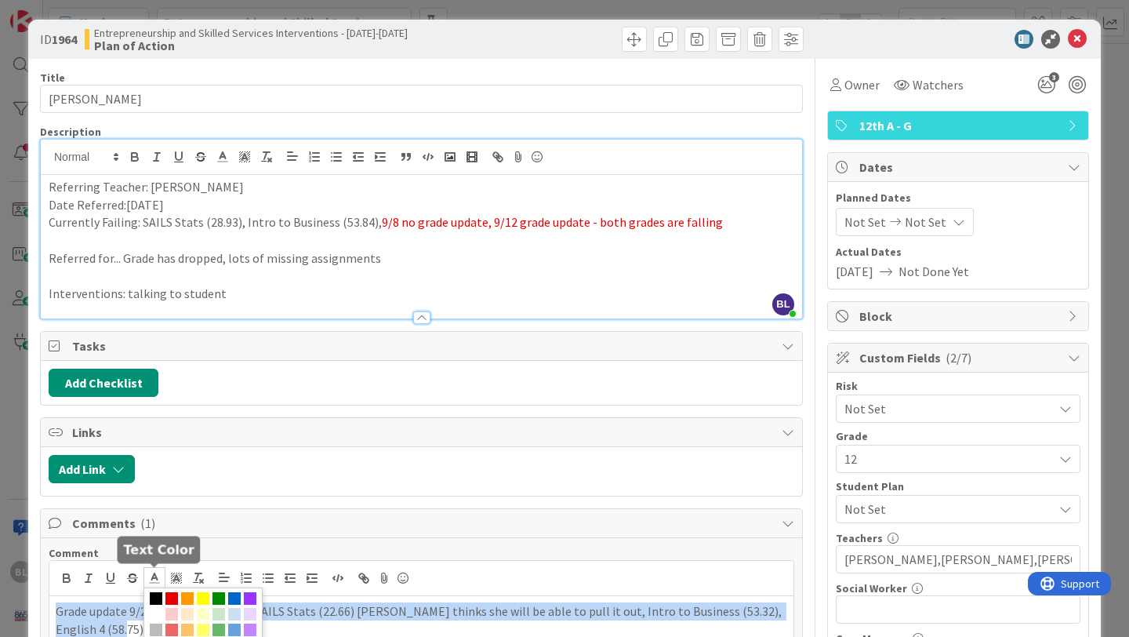
click at [155, 577] on polyline at bounding box center [154, 576] width 5 height 6
click at [174, 595] on span at bounding box center [171, 598] width 13 height 13
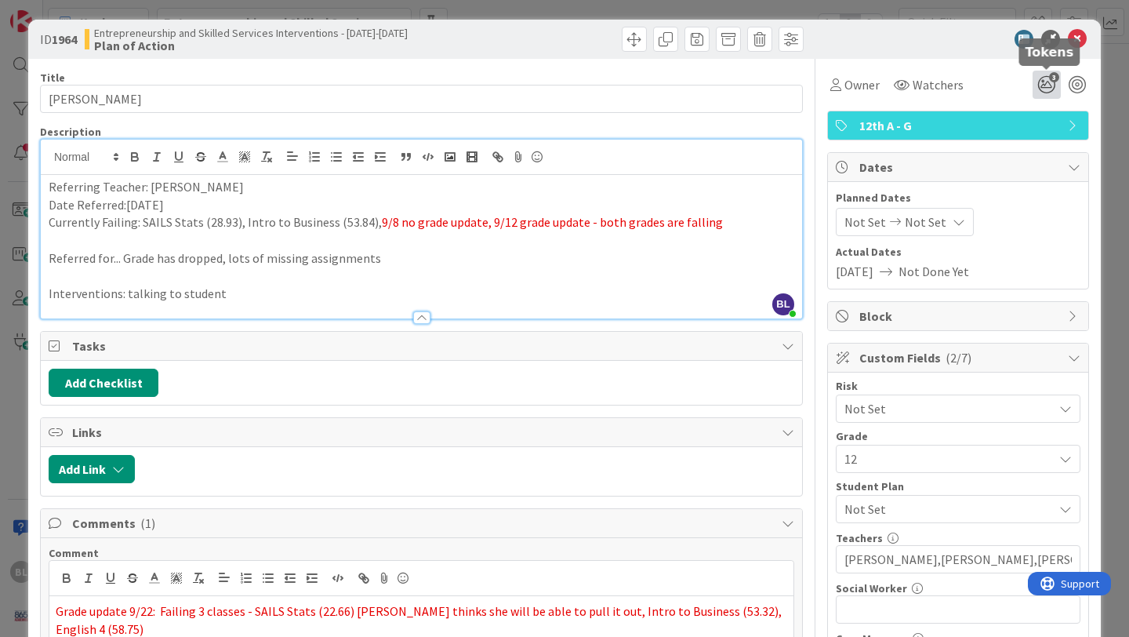
click at [1050, 79] on span "3" at bounding box center [1054, 77] width 10 height 10
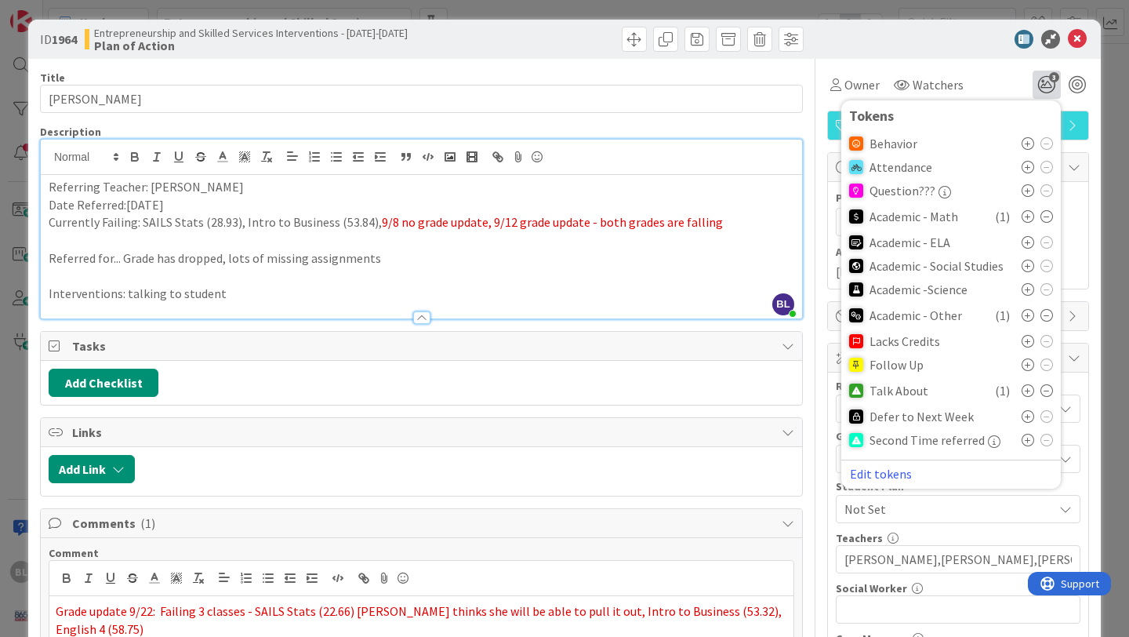
click at [1029, 239] on icon at bounding box center [1028, 242] width 13 height 13
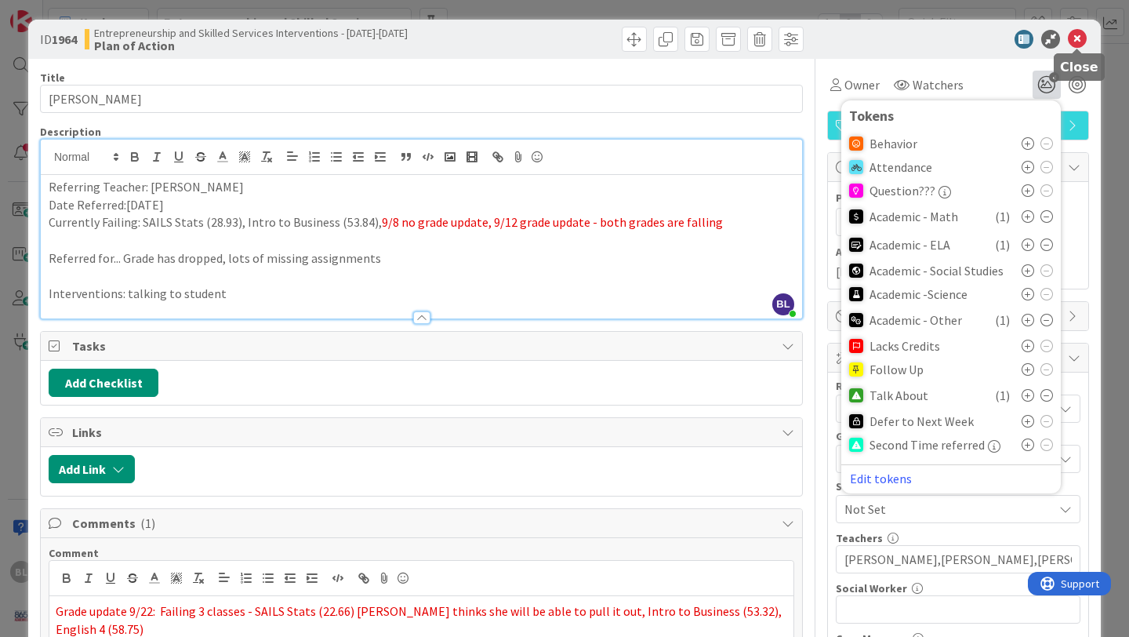
click at [1078, 36] on icon at bounding box center [1077, 39] width 19 height 19
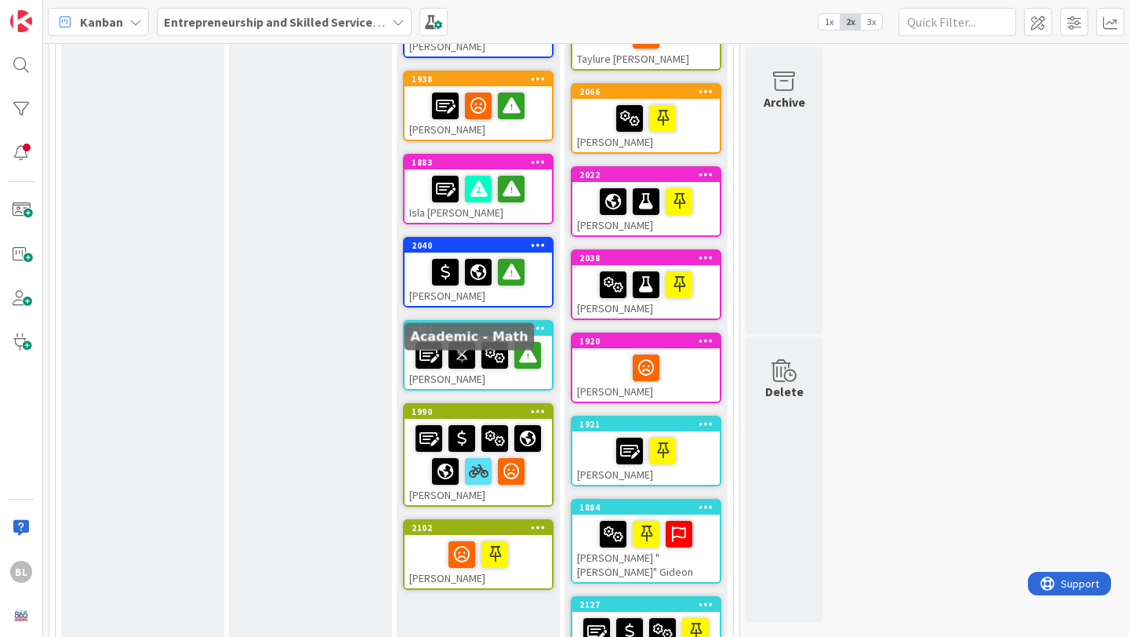
scroll to position [291, 0]
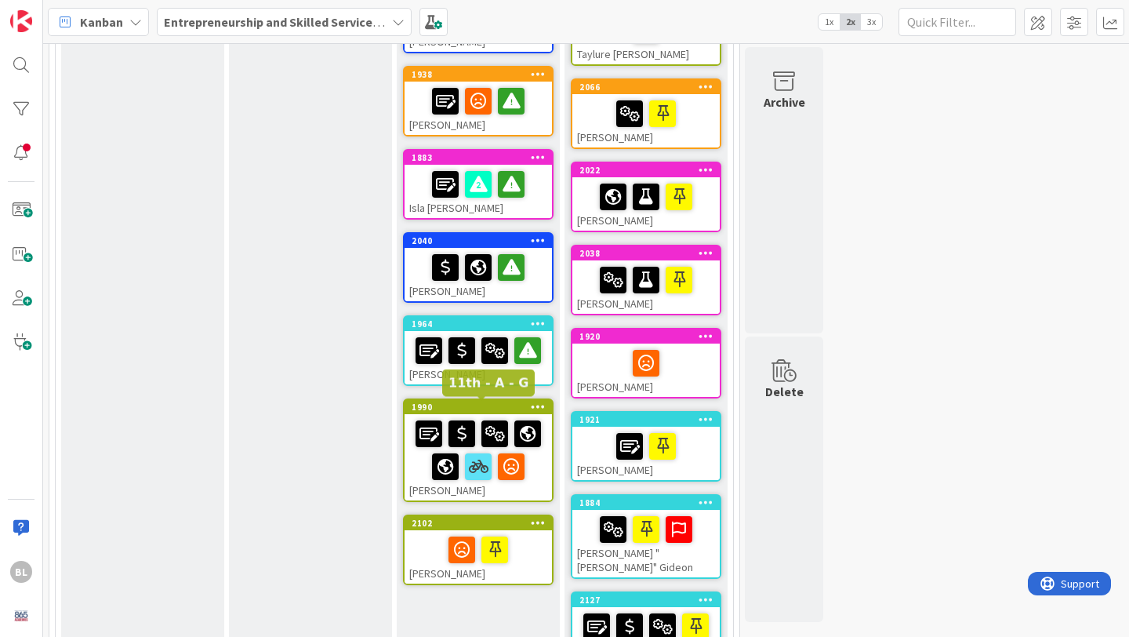
click at [495, 406] on div "1990" at bounding box center [482, 407] width 140 height 11
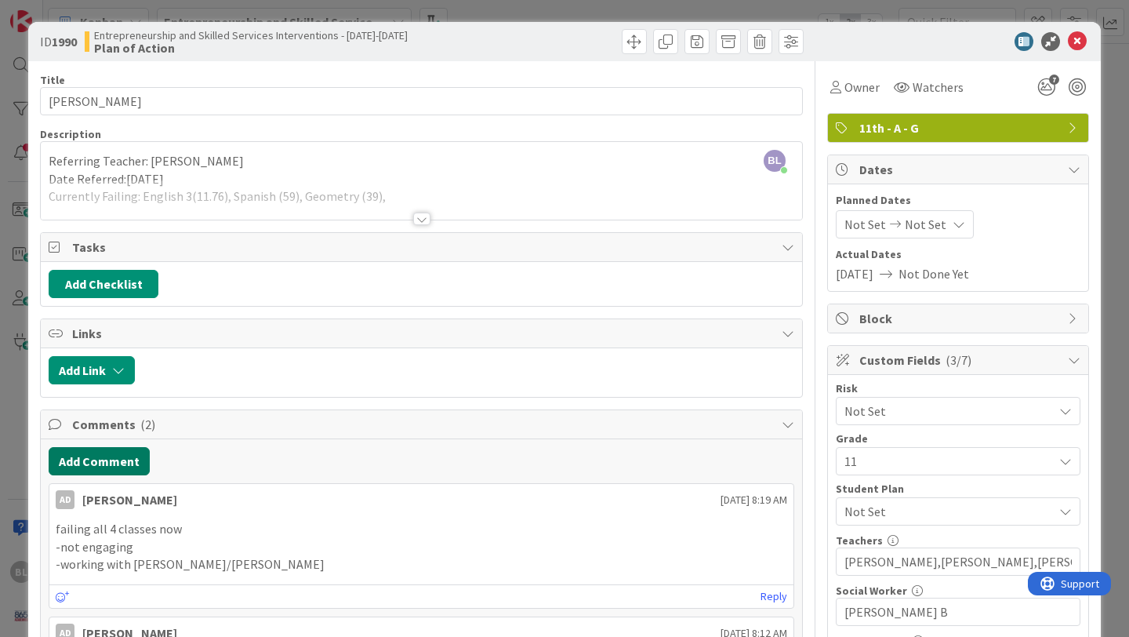
click at [97, 460] on button "Add Comment" at bounding box center [99, 461] width 101 height 28
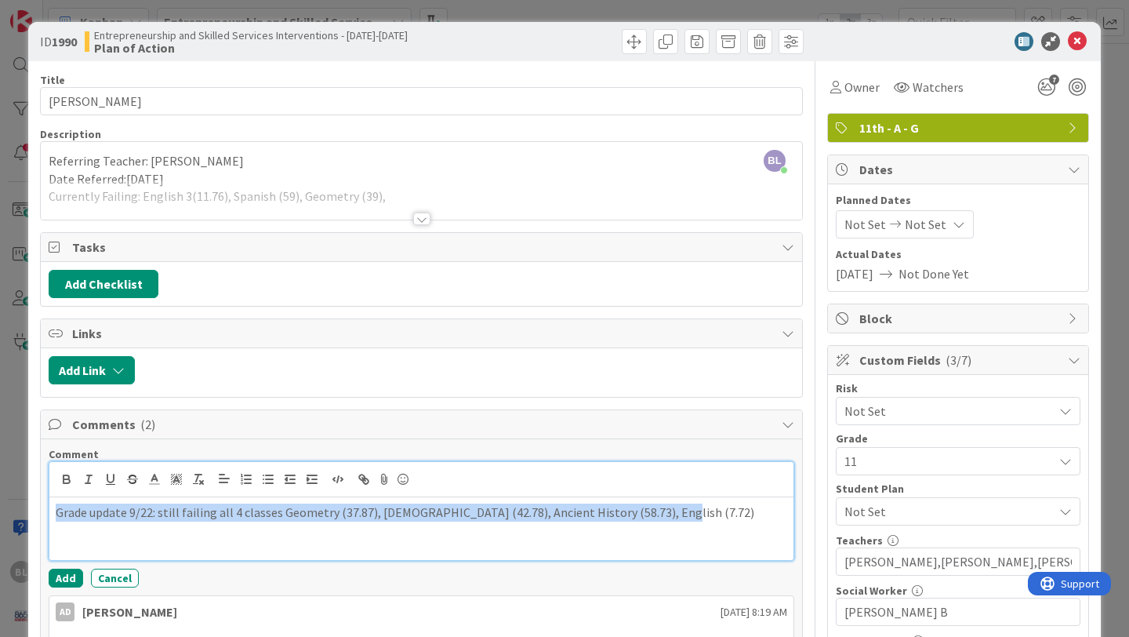
drag, startPoint x: 661, startPoint y: 517, endPoint x: 48, endPoint y: 511, distance: 613.4
click at [48, 511] on div "Comment Grade update 9/22: still failing all 4 classes Geometry (37.87), Spanis…" at bounding box center [422, 632] width 762 height 387
click at [153, 479] on line at bounding box center [154, 479] width 4 height 0
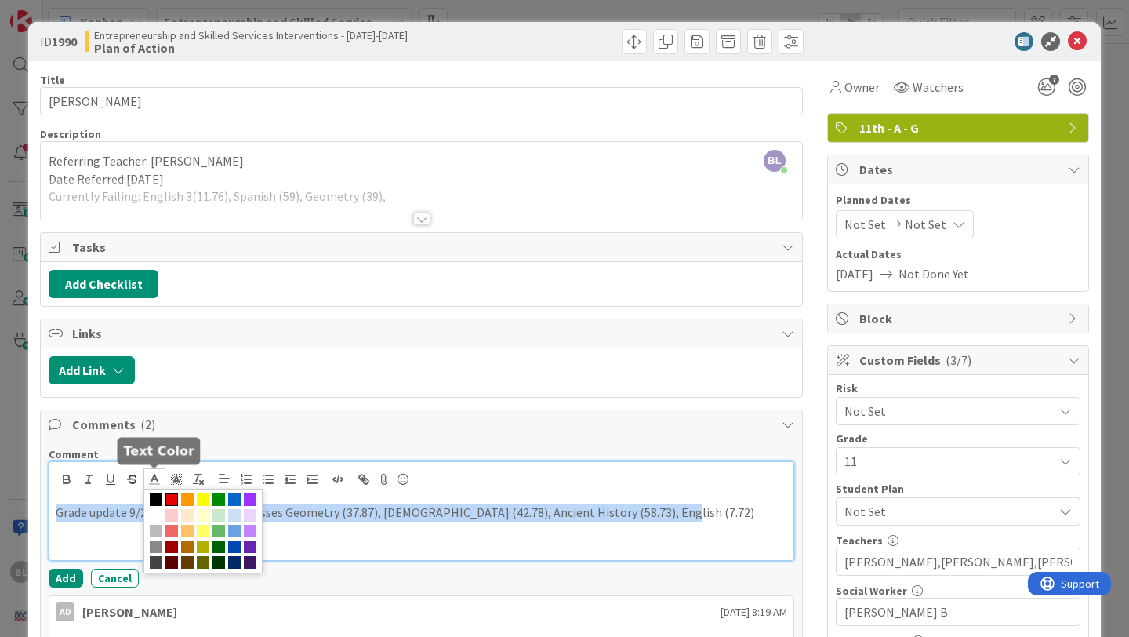
click at [173, 498] on span at bounding box center [171, 499] width 13 height 13
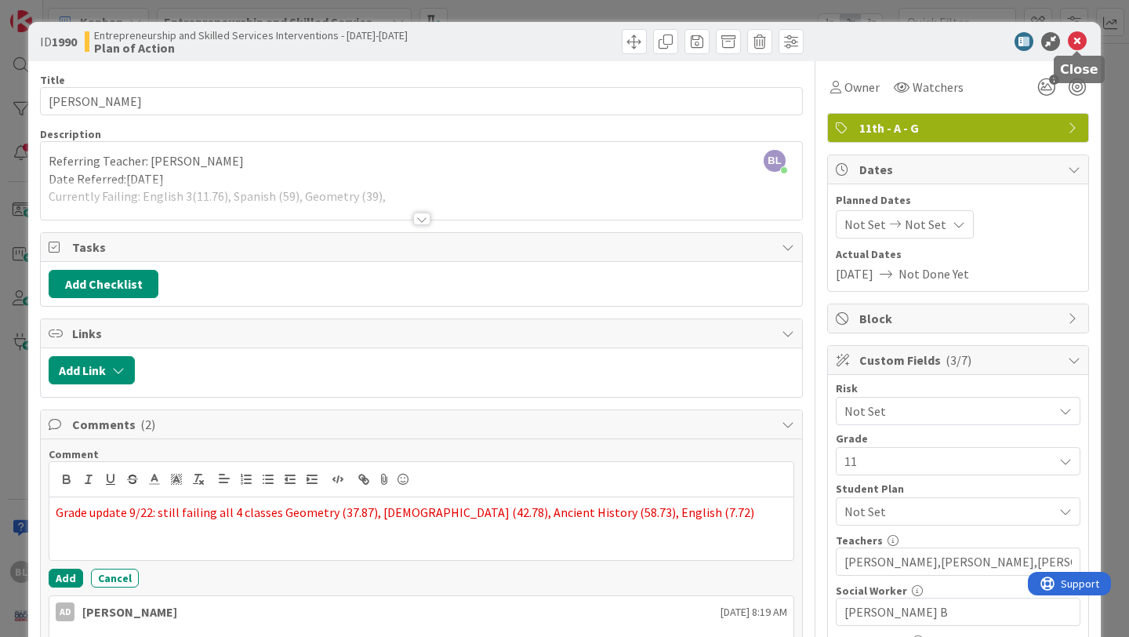
click at [1074, 45] on icon at bounding box center [1077, 41] width 19 height 19
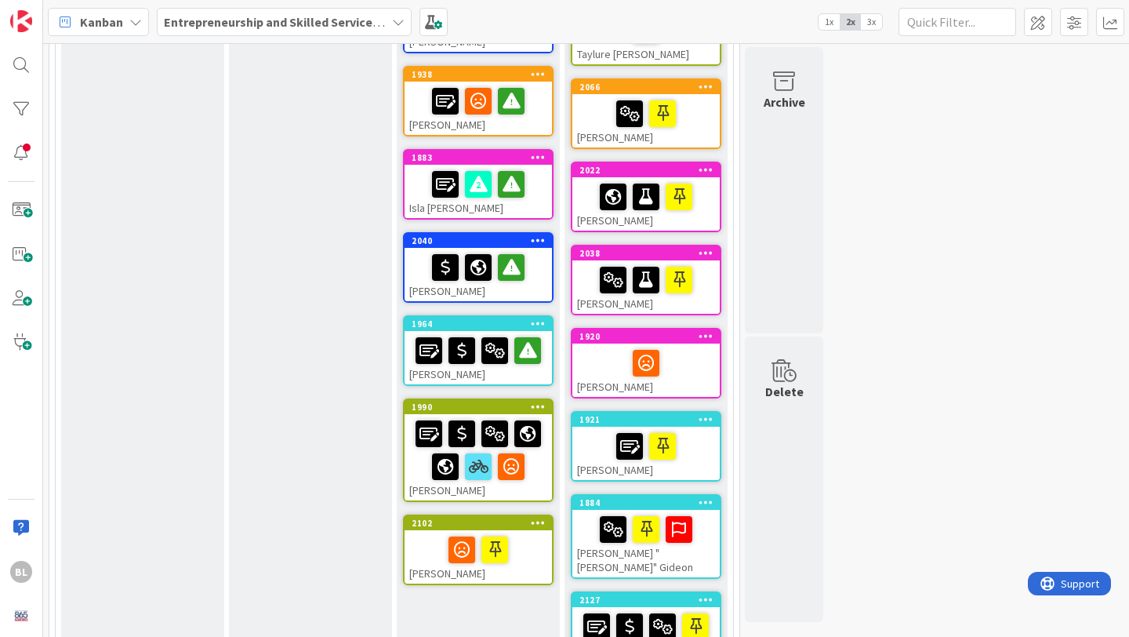
scroll to position [434, 0]
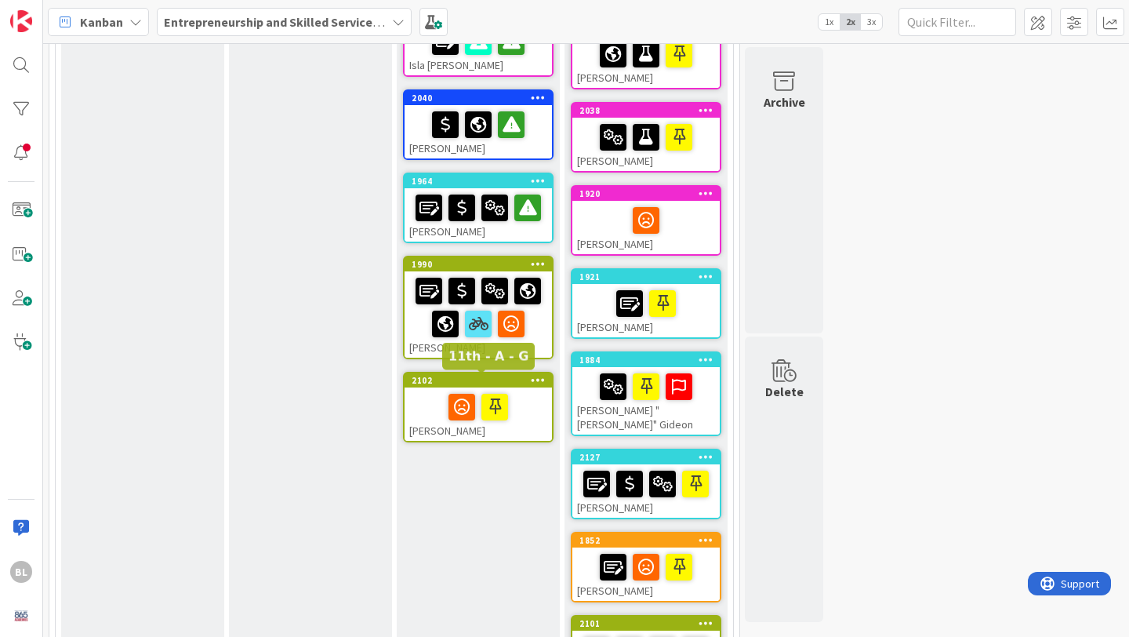
click at [446, 383] on div "2102" at bounding box center [482, 380] width 140 height 11
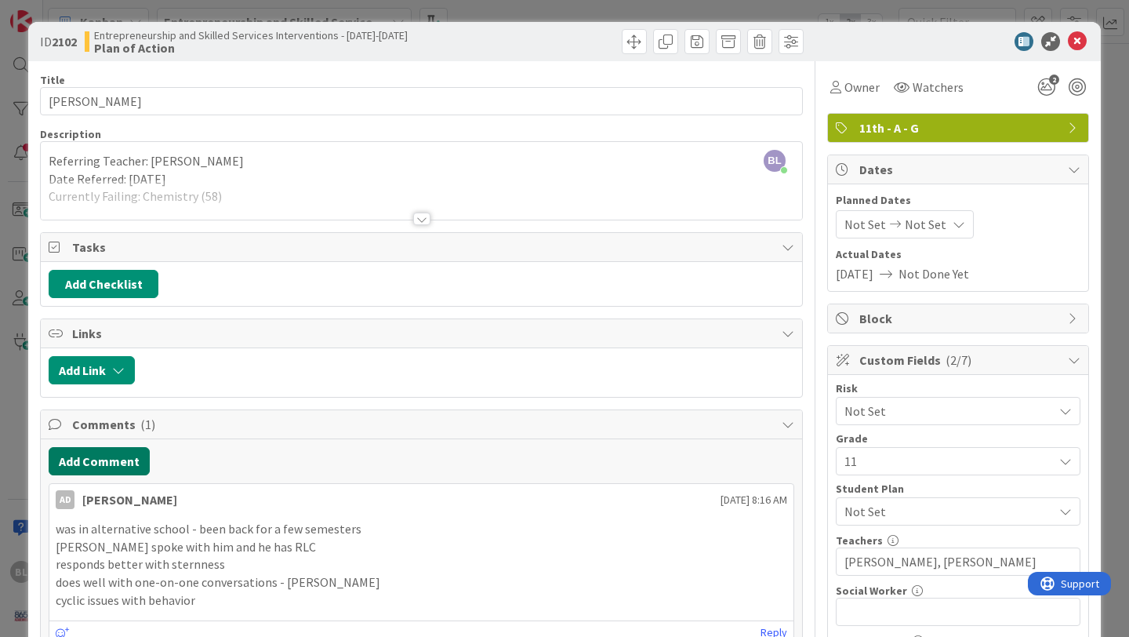
click at [97, 458] on button "Add Comment" at bounding box center [99, 461] width 101 height 28
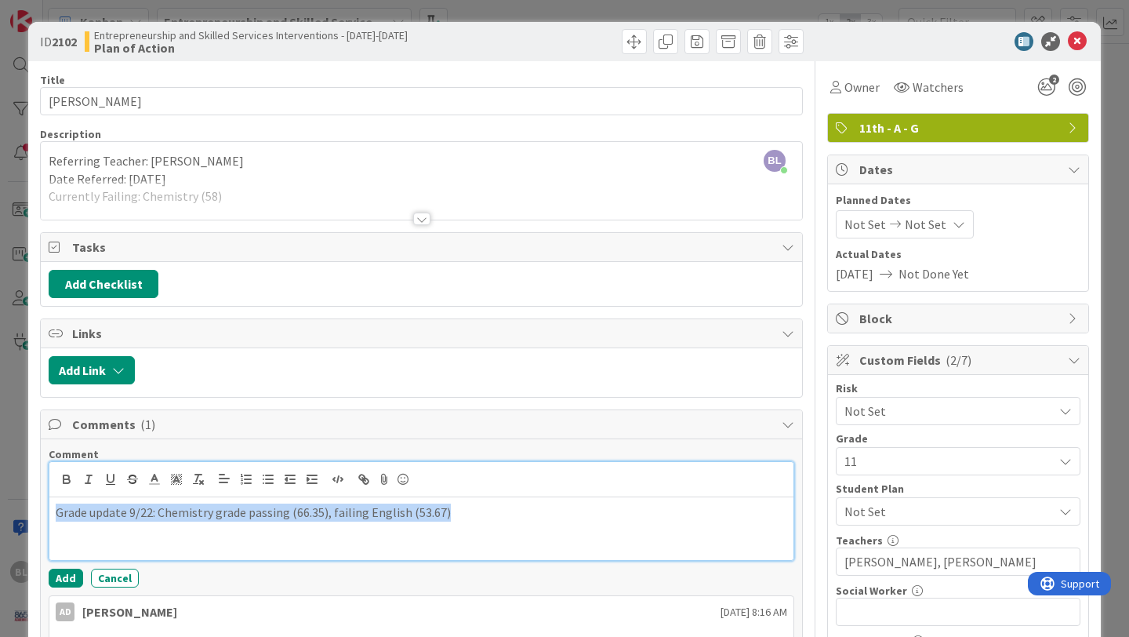
drag, startPoint x: 449, startPoint y: 514, endPoint x: 38, endPoint y: 511, distance: 411.8
click at [154, 478] on icon at bounding box center [154, 479] width 14 height 14
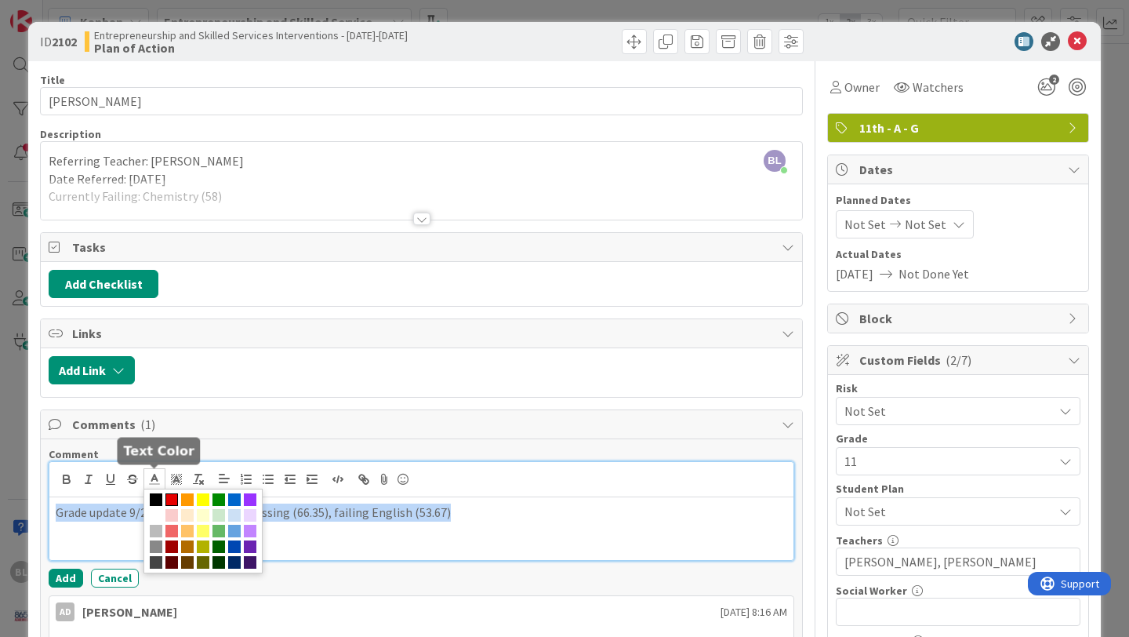
click at [171, 500] on span at bounding box center [171, 499] width 13 height 13
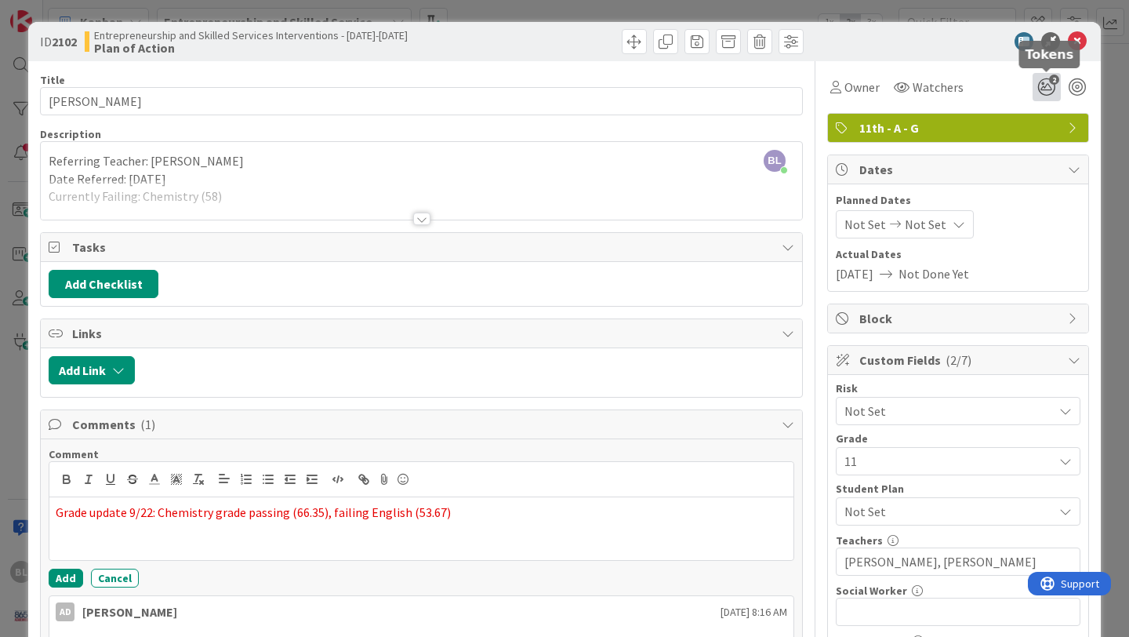
click at [1049, 78] on span "2" at bounding box center [1054, 80] width 10 height 10
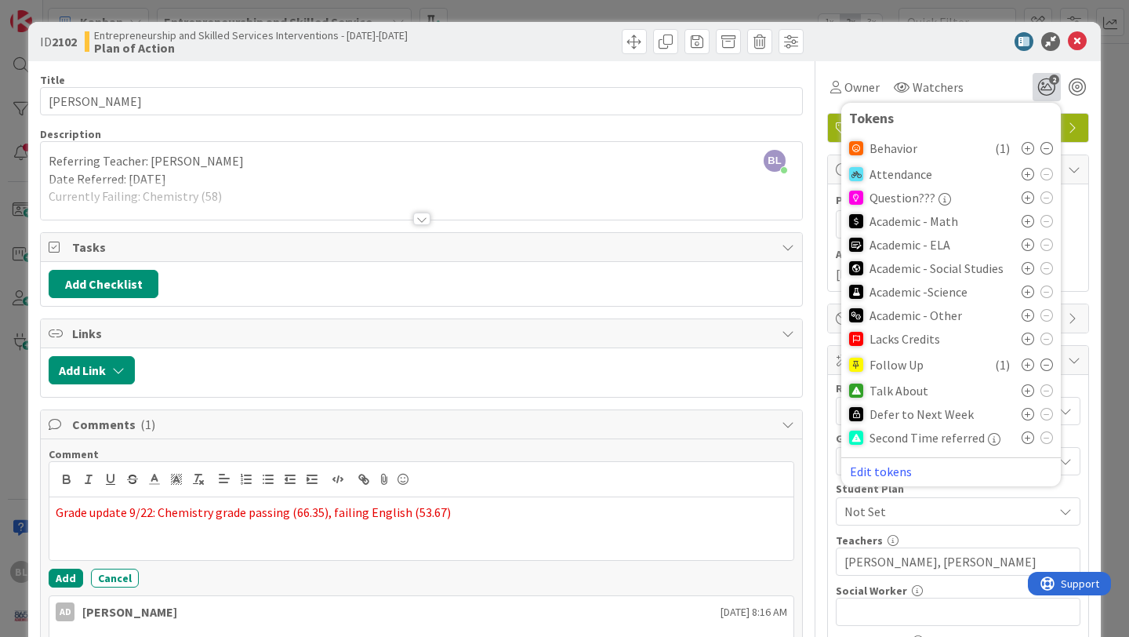
click at [1026, 245] on icon at bounding box center [1028, 244] width 13 height 13
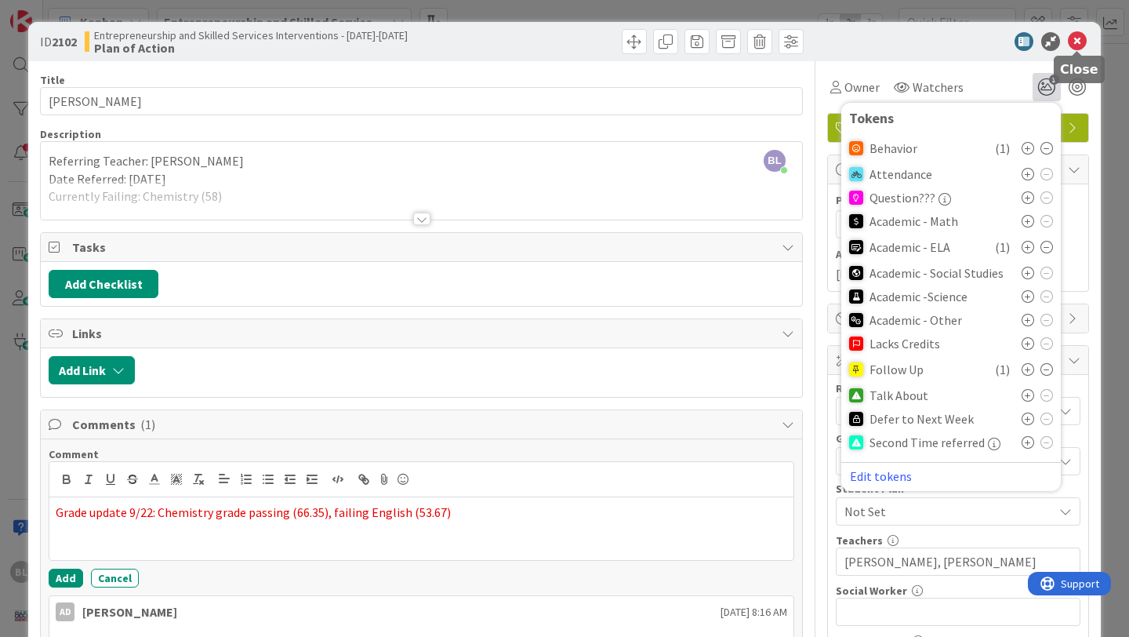
click at [1075, 38] on icon at bounding box center [1077, 41] width 19 height 19
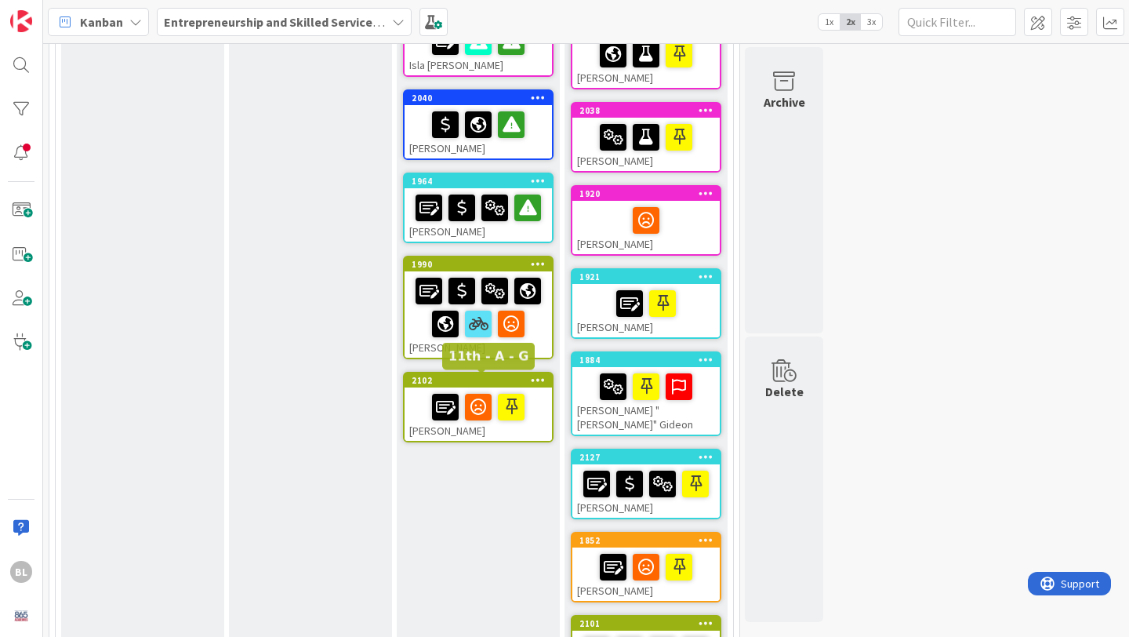
click at [491, 384] on div "2102" at bounding box center [482, 380] width 140 height 11
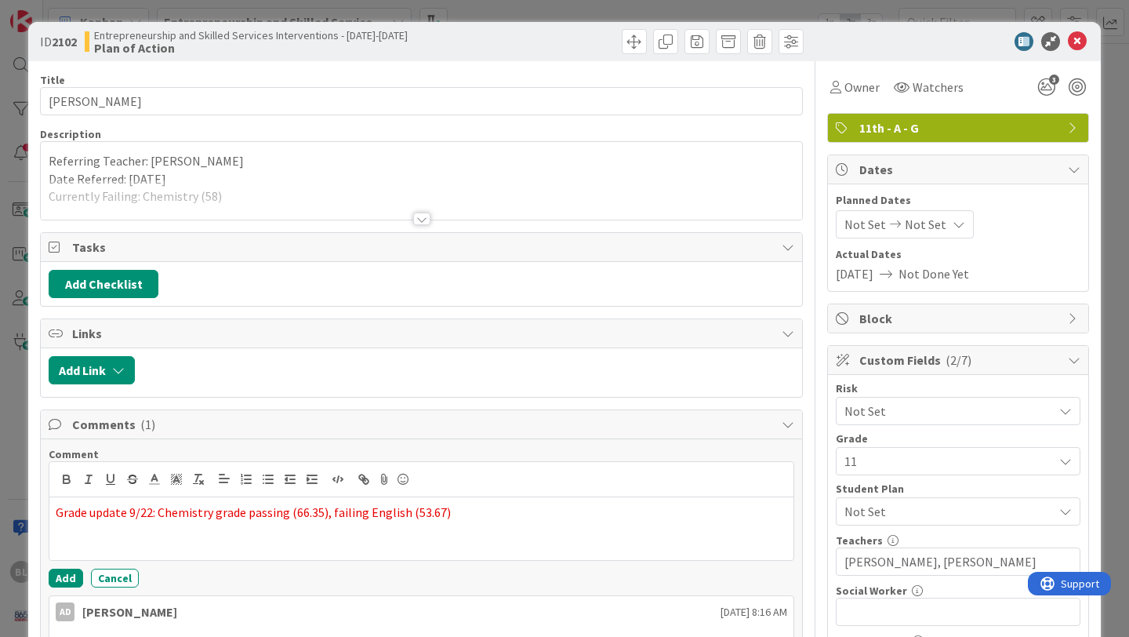
click at [420, 217] on div at bounding box center [421, 219] width 17 height 13
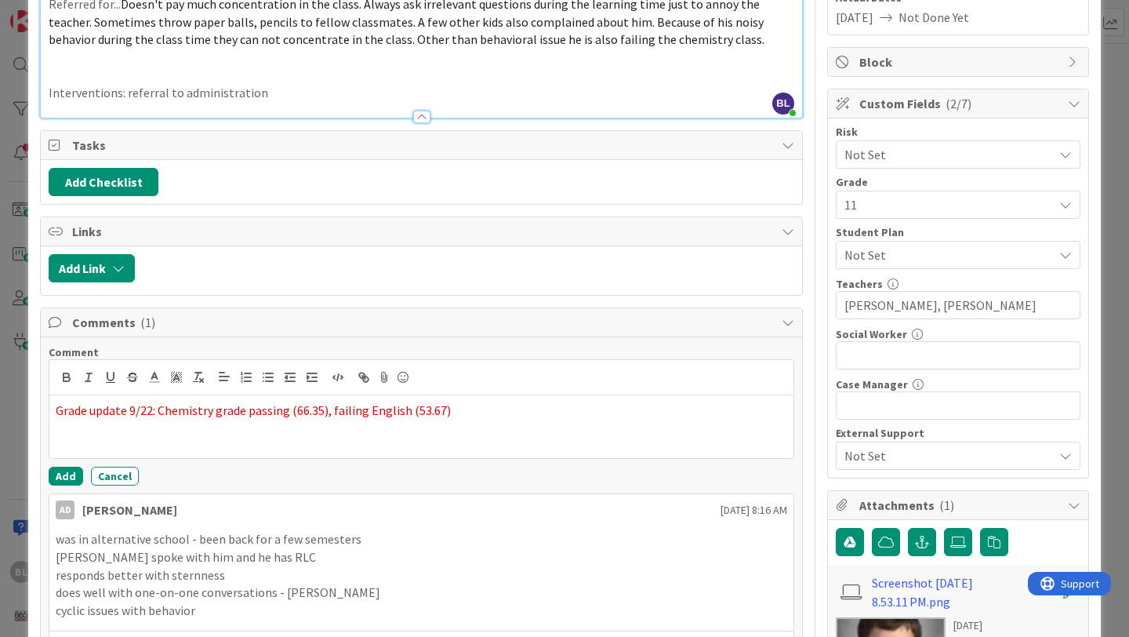
scroll to position [260, 0]
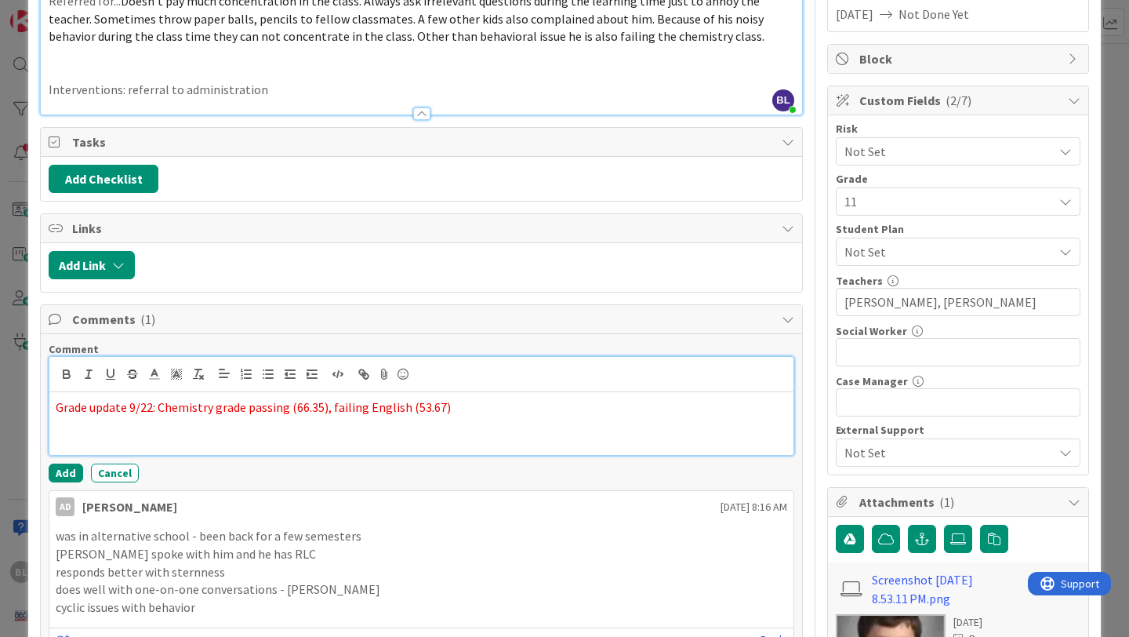
click at [456, 410] on p "Grade update 9/22: Chemistry grade passing (66.35), failing English (53.67)" at bounding box center [422, 407] width 732 height 18
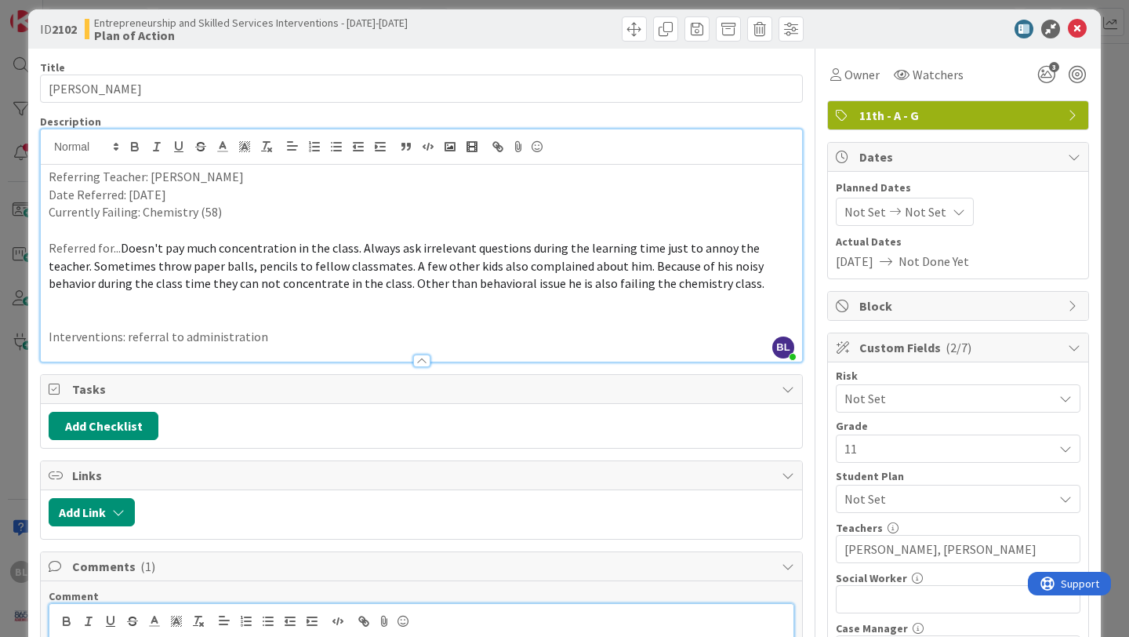
scroll to position [0, 0]
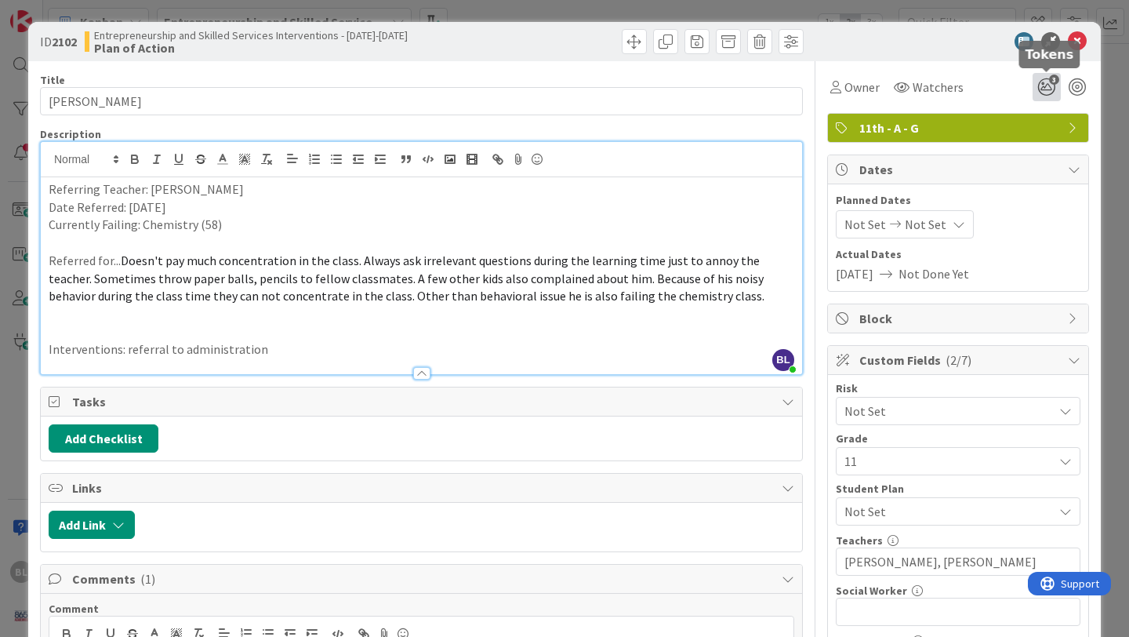
click at [1045, 83] on icon "3" at bounding box center [1047, 87] width 28 height 28
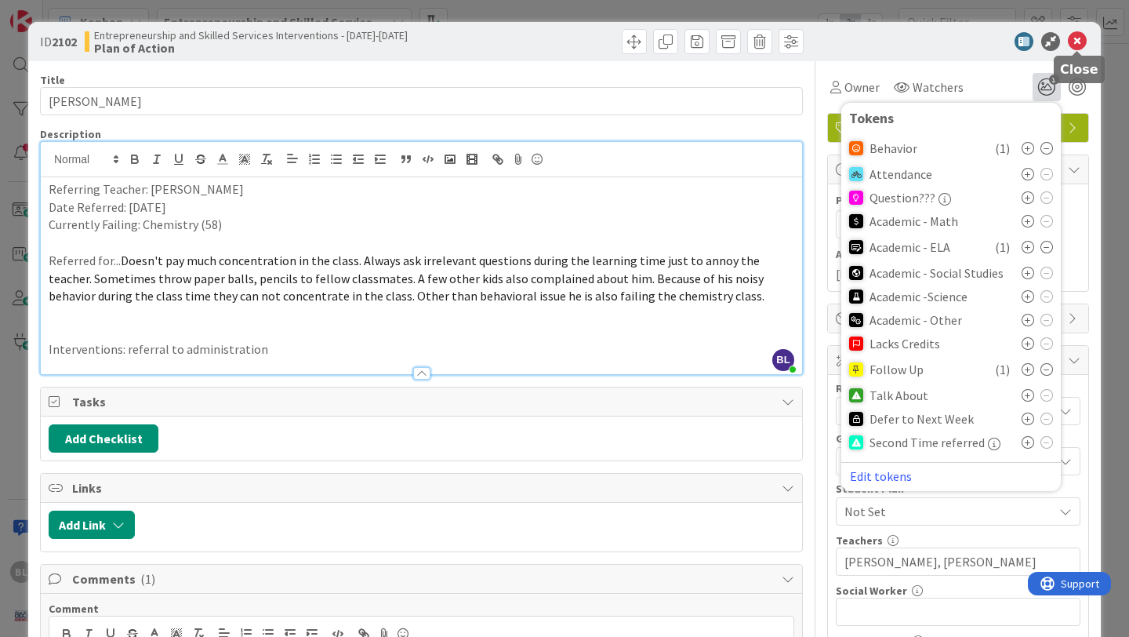
click at [1084, 38] on icon at bounding box center [1077, 41] width 19 height 19
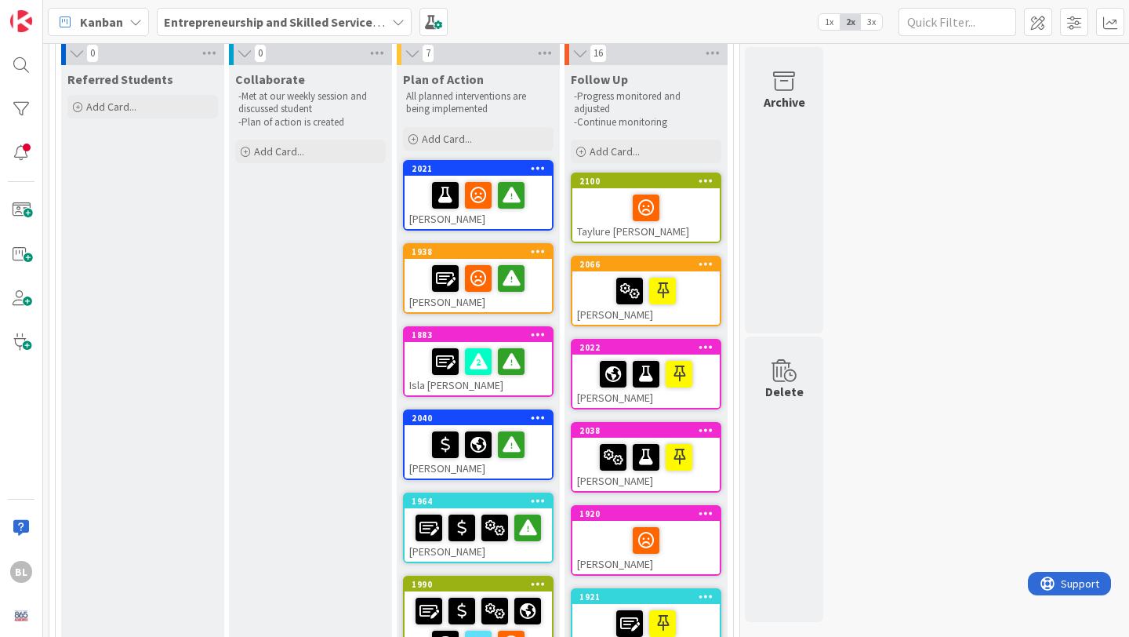
scroll to position [111, 0]
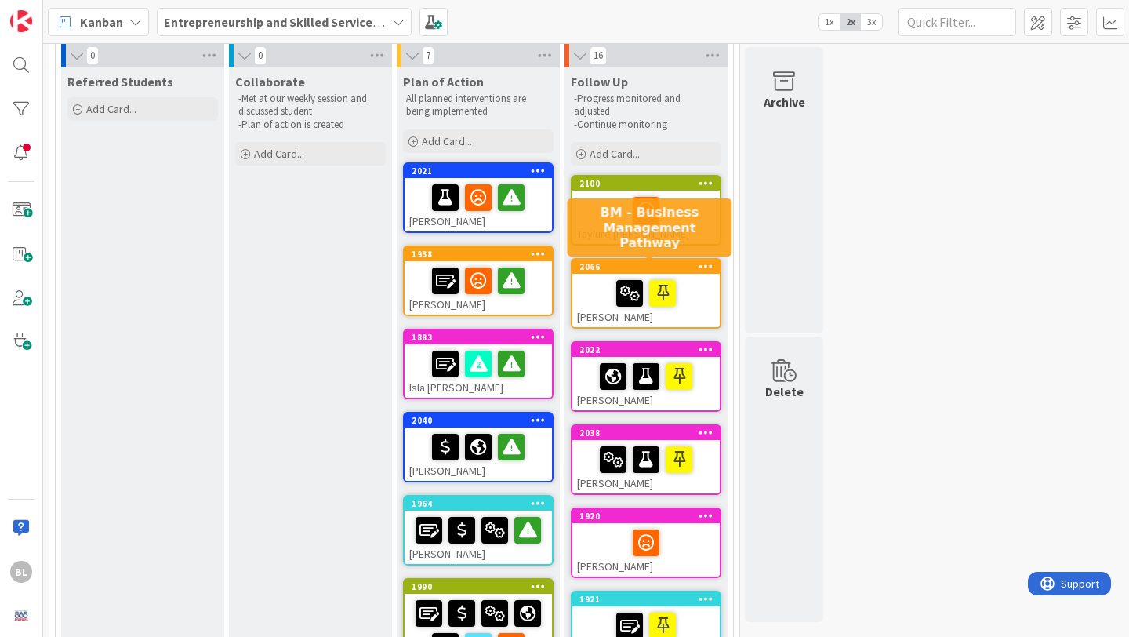
click at [644, 266] on div "2066" at bounding box center [650, 266] width 140 height 11
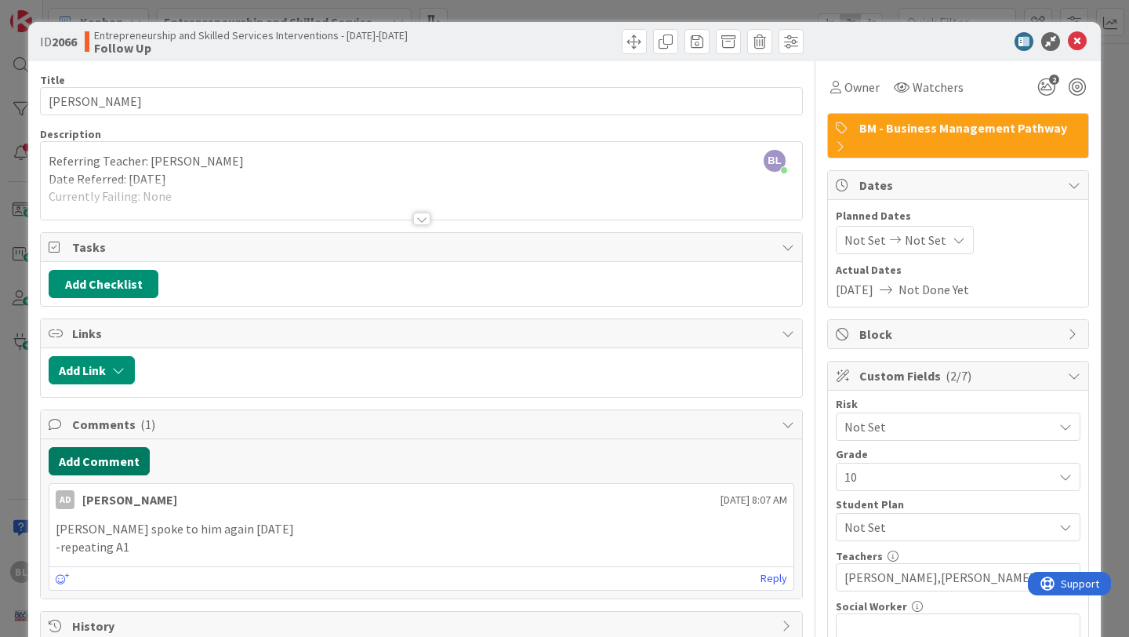
click at [87, 461] on button "Add Comment" at bounding box center [99, 461] width 101 height 28
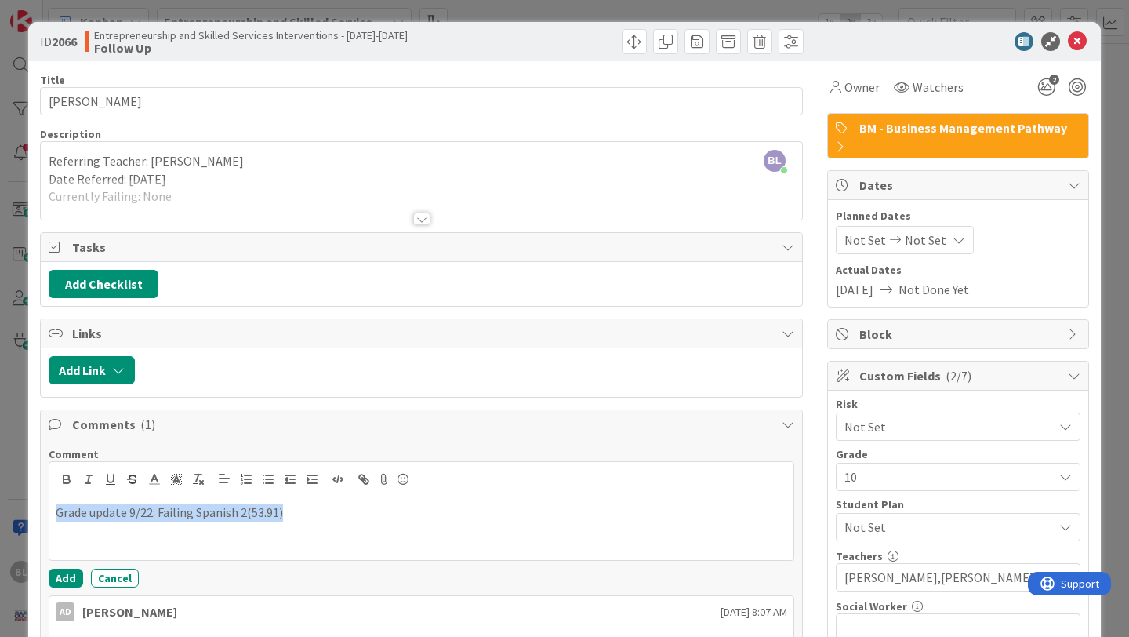
drag, startPoint x: 298, startPoint y: 508, endPoint x: 54, endPoint y: 502, distance: 244.0
click at [54, 502] on div "Grade update 9/22: Failing Spanish 2(53.91)" at bounding box center [421, 528] width 744 height 63
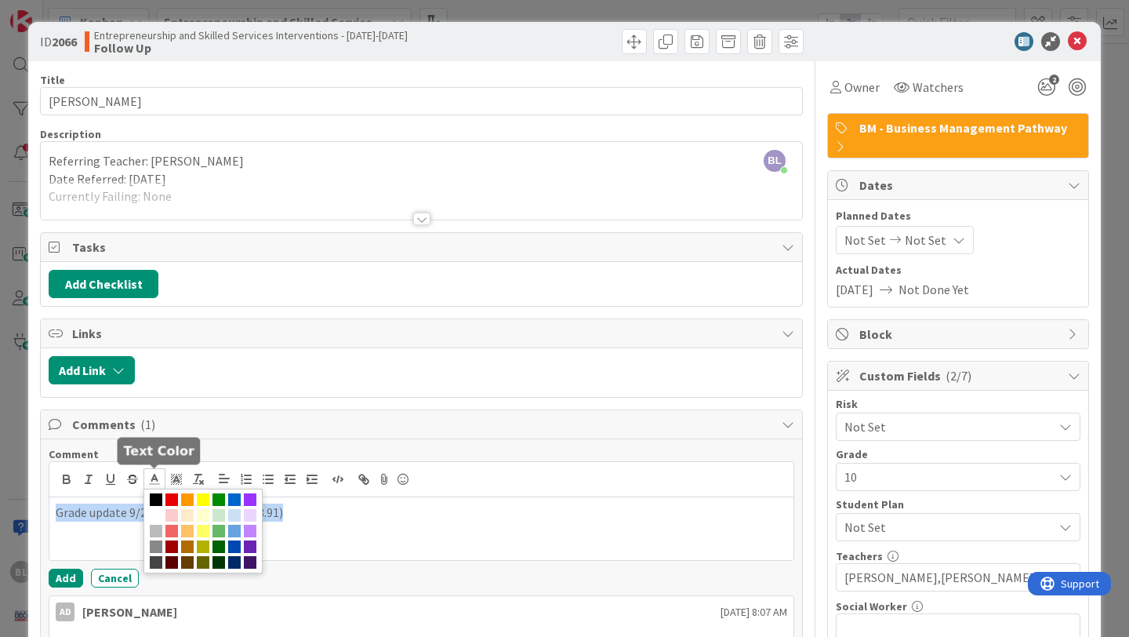
click at [151, 477] on icon at bounding box center [154, 479] width 14 height 14
click at [169, 497] on span at bounding box center [171, 499] width 13 height 13
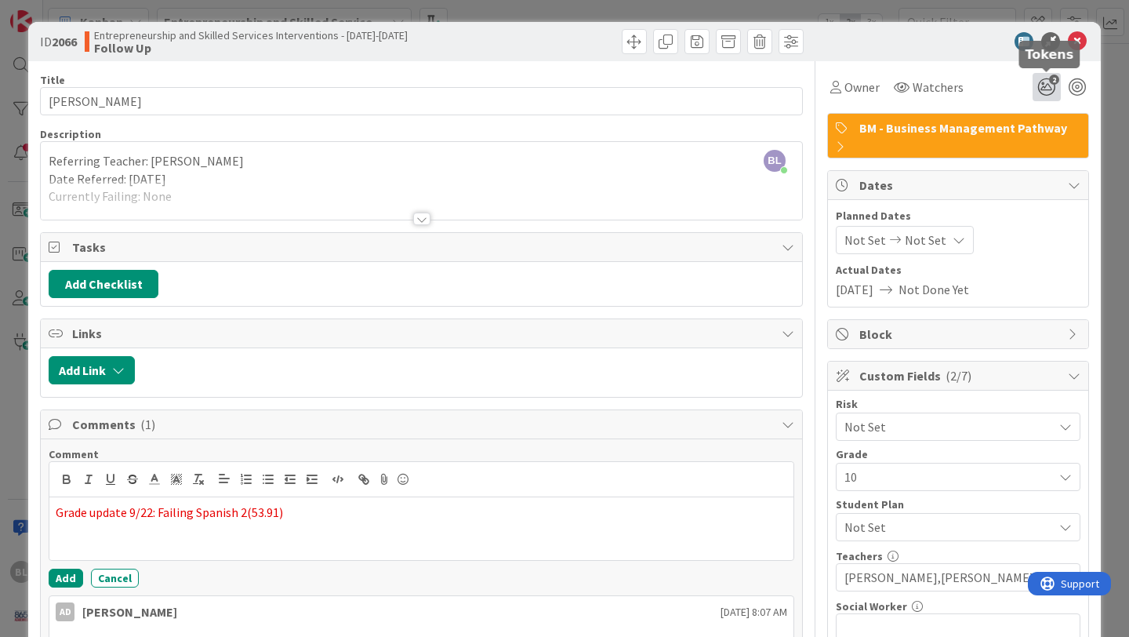
click at [1047, 85] on icon "2" at bounding box center [1047, 87] width 28 height 28
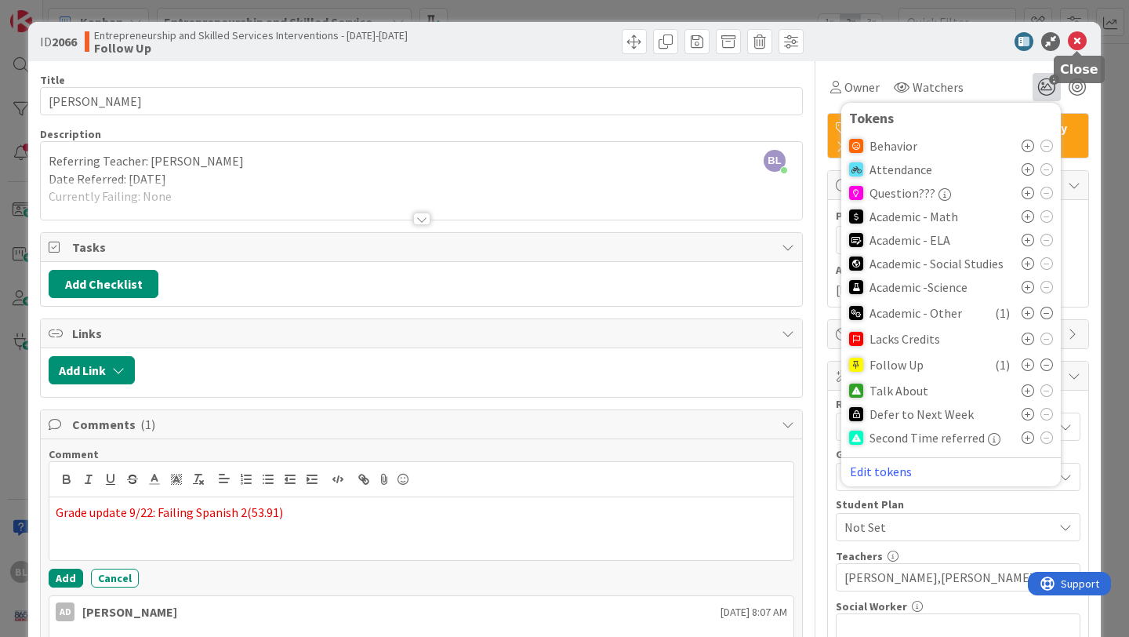
click at [1075, 40] on icon at bounding box center [1077, 41] width 19 height 19
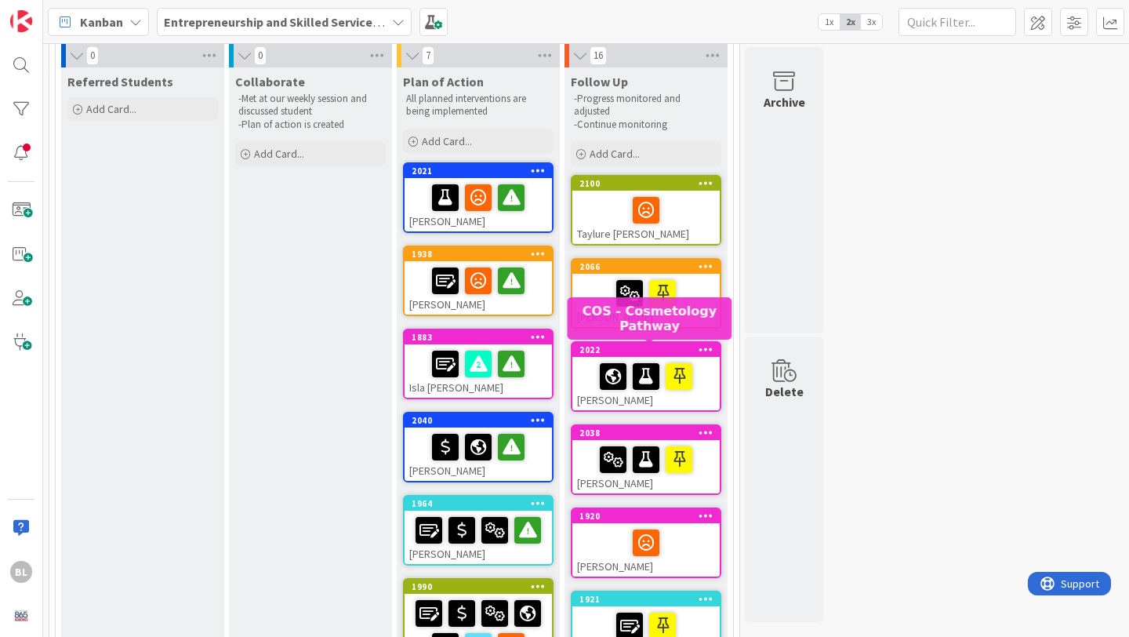
click at [631, 349] on div "2022" at bounding box center [650, 349] width 140 height 11
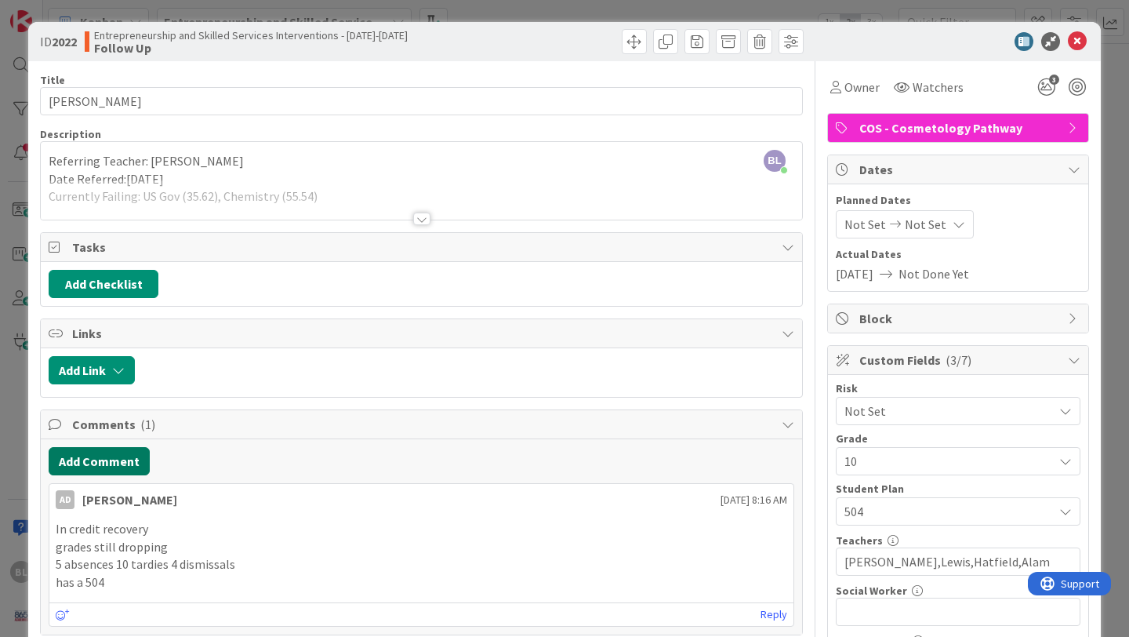
click at [98, 470] on button "Add Comment" at bounding box center [99, 461] width 101 height 28
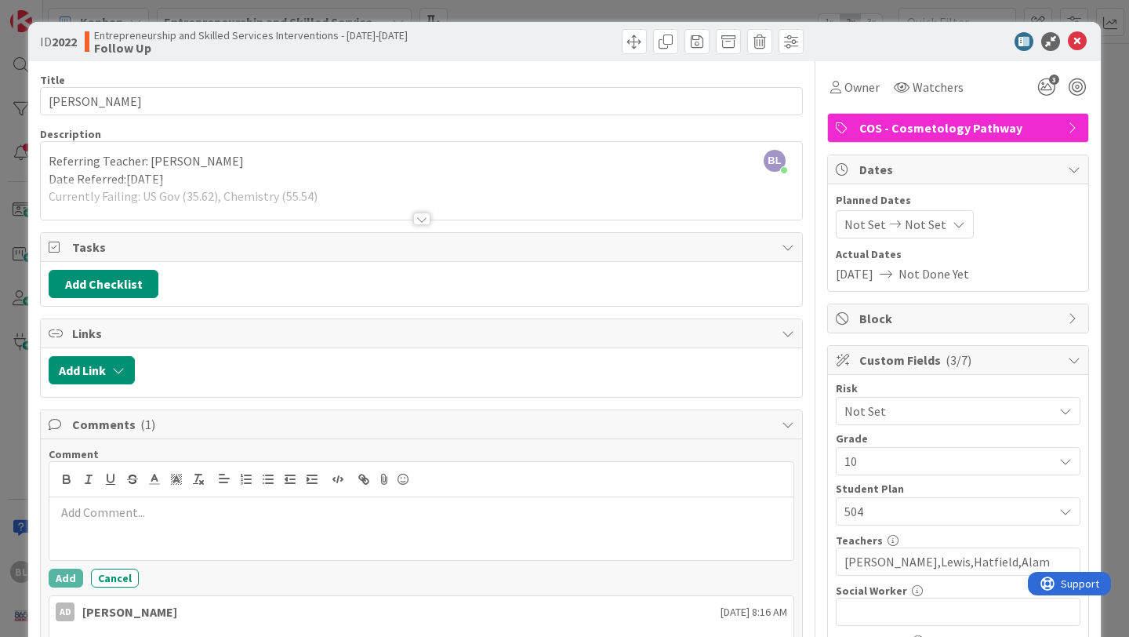
click at [96, 503] on div at bounding box center [421, 528] width 744 height 63
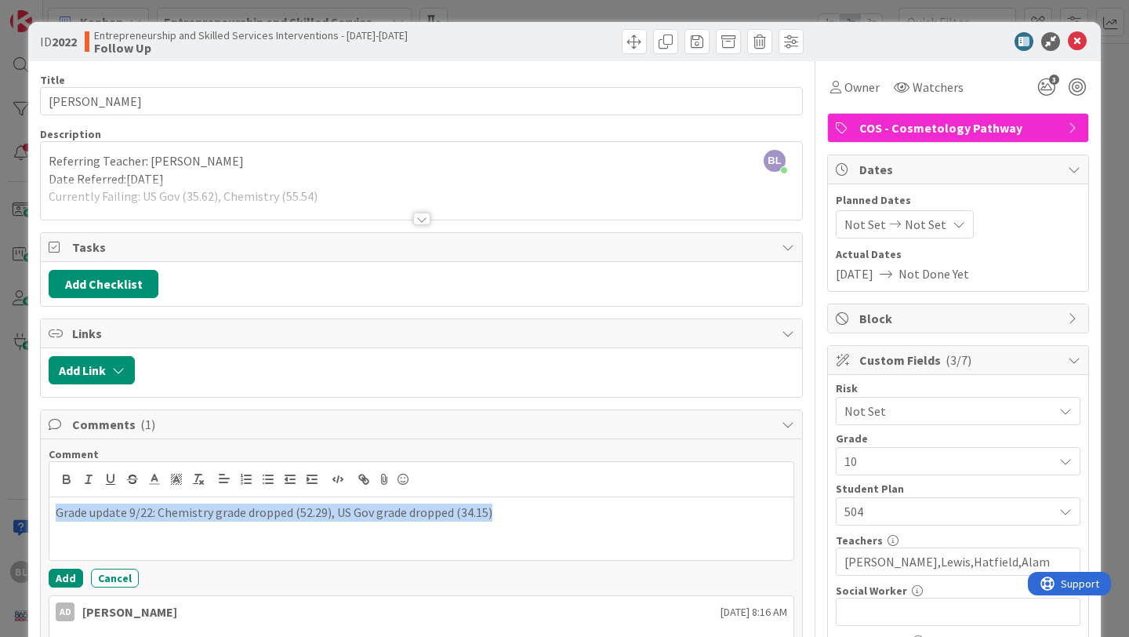
drag, startPoint x: 499, startPoint y: 511, endPoint x: 42, endPoint y: 508, distance: 456.5
click at [42, 508] on div "Comment Grade update 9/22: Chemistry grade dropped (52.29), US Gov grade droppe…" at bounding box center [422, 592] width 762 height 307
click at [155, 478] on polyline at bounding box center [154, 478] width 5 height 6
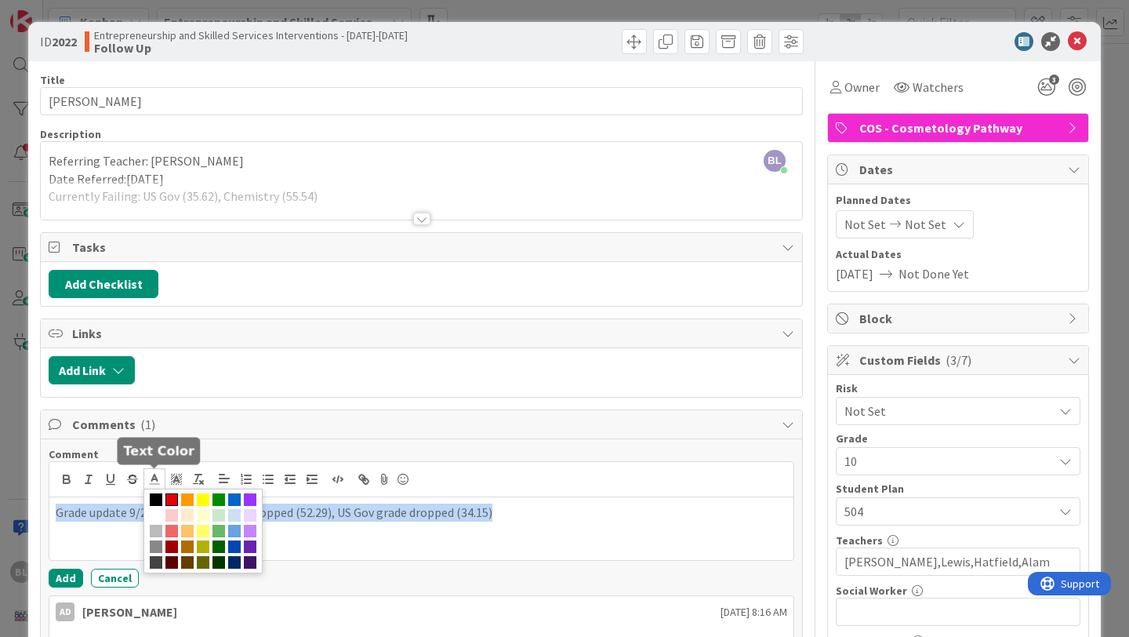
click at [172, 498] on span at bounding box center [171, 499] width 13 height 13
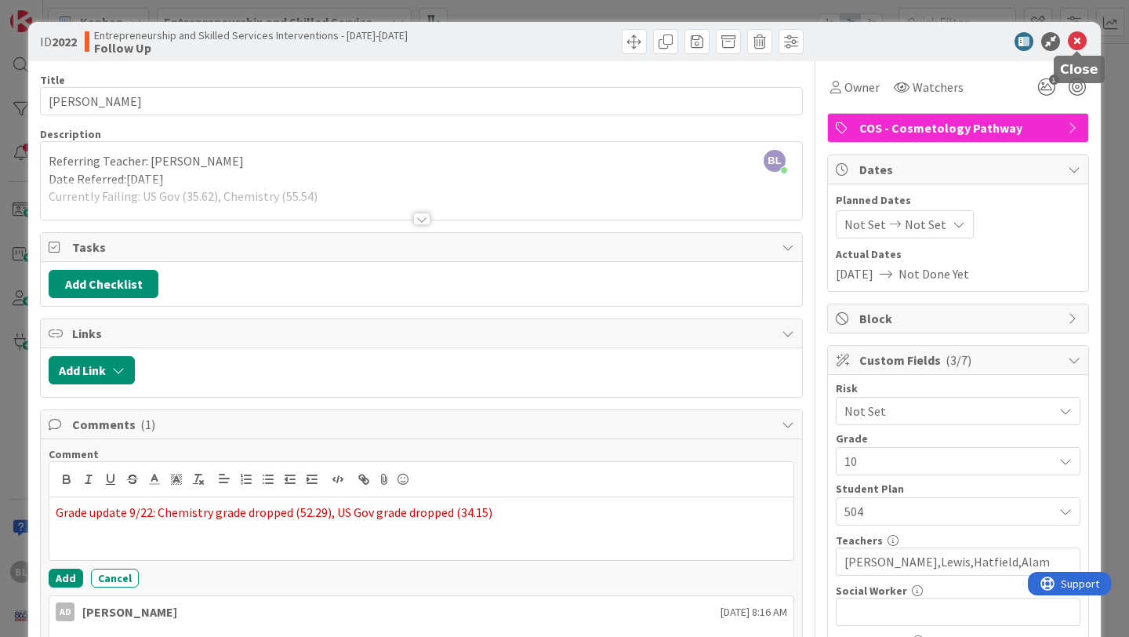
click at [1082, 40] on icon at bounding box center [1077, 41] width 19 height 19
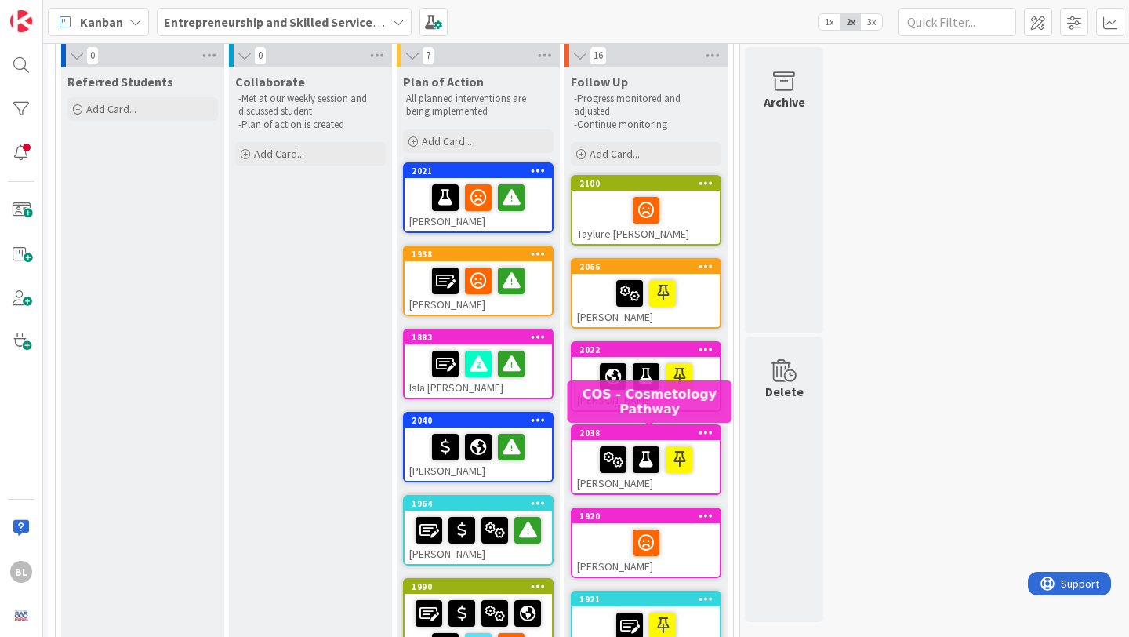
click at [647, 432] on div "2038" at bounding box center [650, 432] width 140 height 11
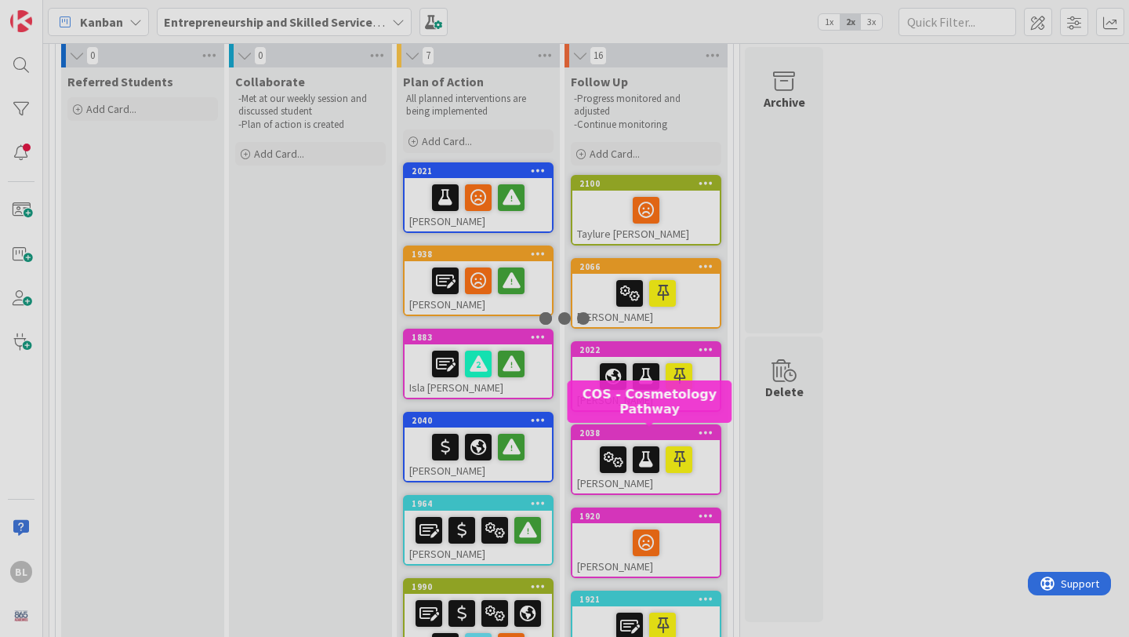
click at [647, 432] on div at bounding box center [564, 318] width 1129 height 637
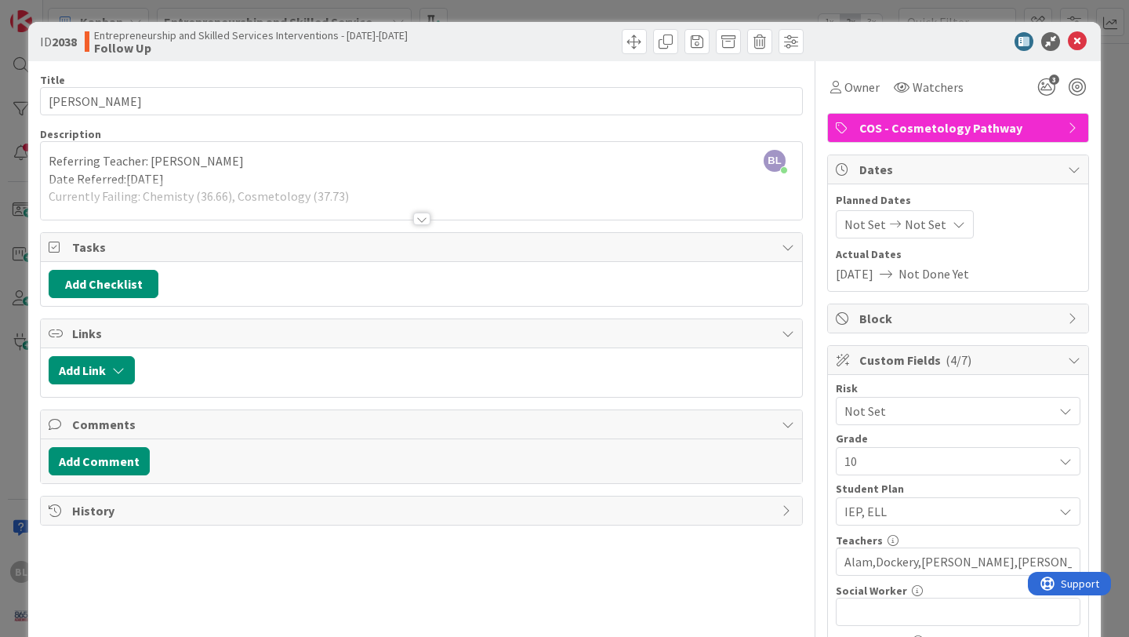
click at [423, 217] on div at bounding box center [421, 219] width 17 height 13
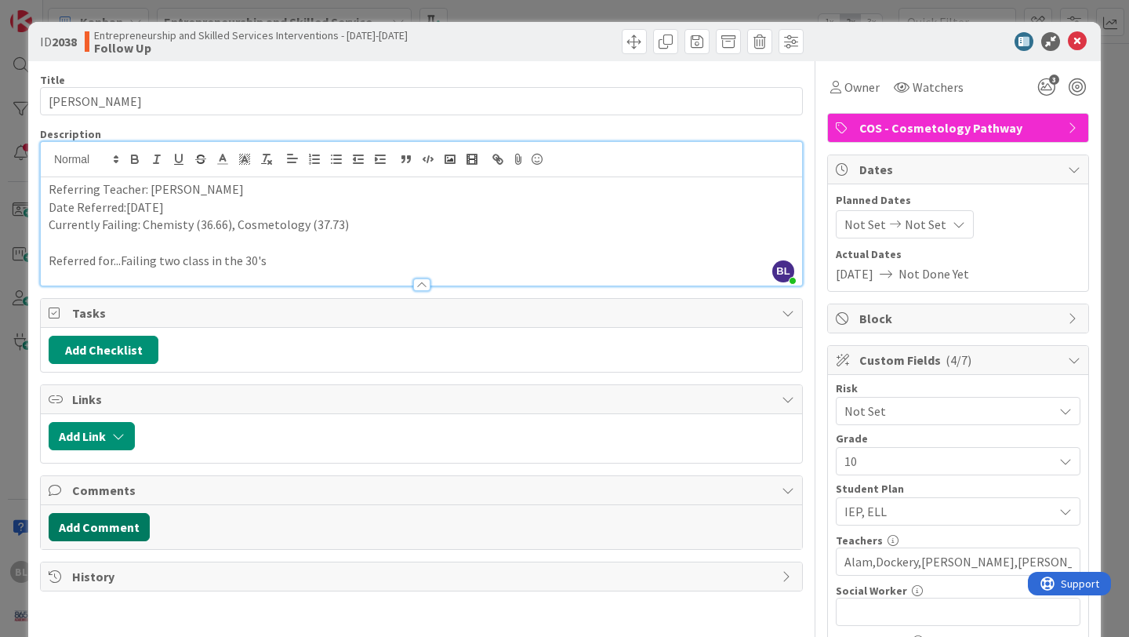
click at [100, 522] on button "Add Comment" at bounding box center [99, 527] width 101 height 28
click at [87, 573] on p at bounding box center [422, 578] width 732 height 18
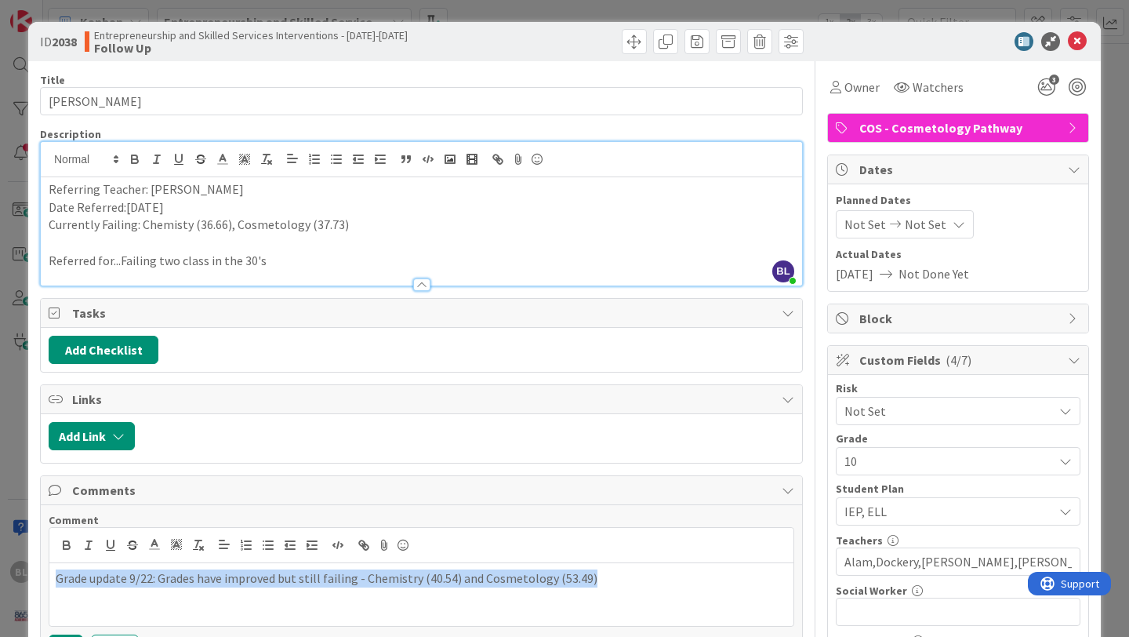
drag, startPoint x: 589, startPoint y: 577, endPoint x: 43, endPoint y: 574, distance: 545.9
click at [43, 574] on div "Comment Grade update 9/22: Grades have improved but still failing - Chemistry (…" at bounding box center [422, 583] width 762 height 156
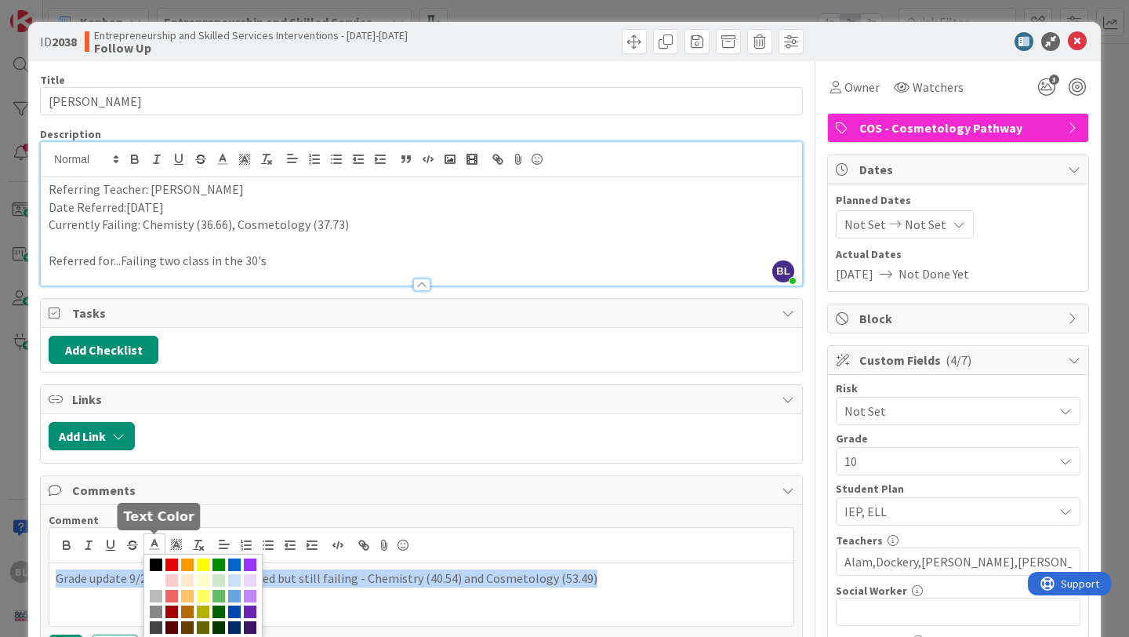
click at [155, 544] on icon at bounding box center [154, 544] width 14 height 14
click at [175, 560] on span at bounding box center [171, 564] width 13 height 13
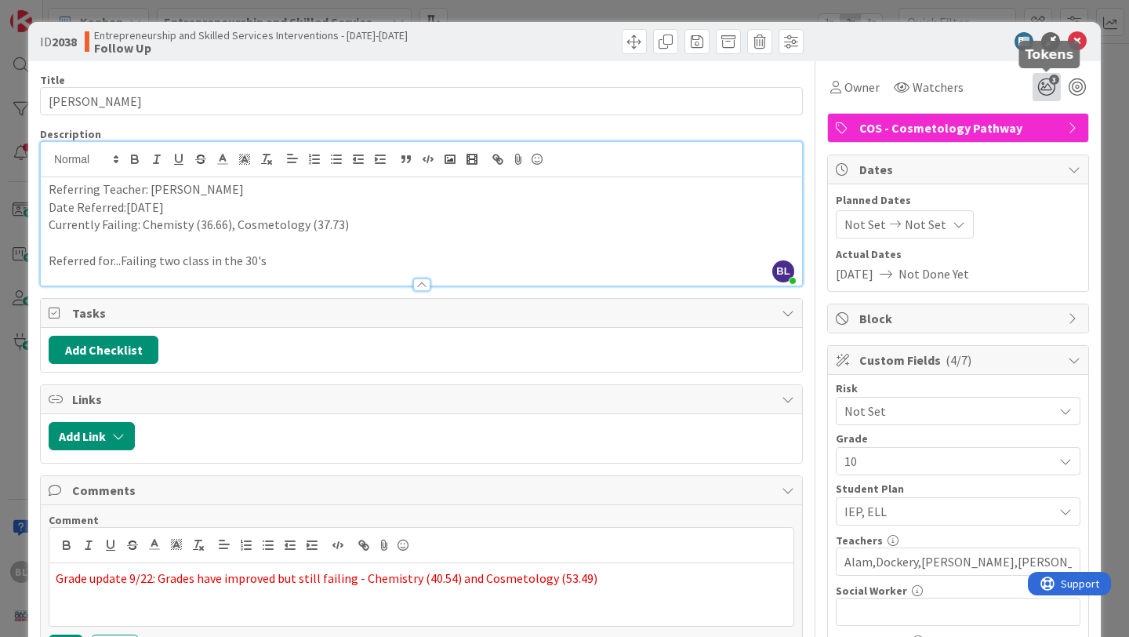
click at [1049, 85] on icon "3" at bounding box center [1047, 87] width 28 height 28
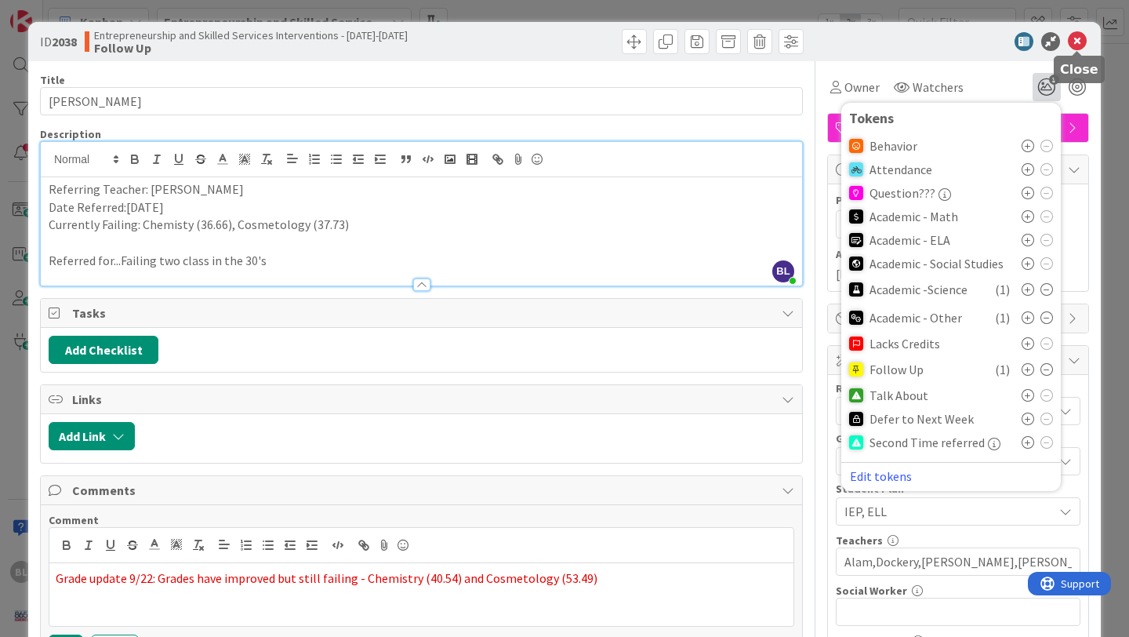
click at [1075, 41] on icon at bounding box center [1077, 41] width 19 height 19
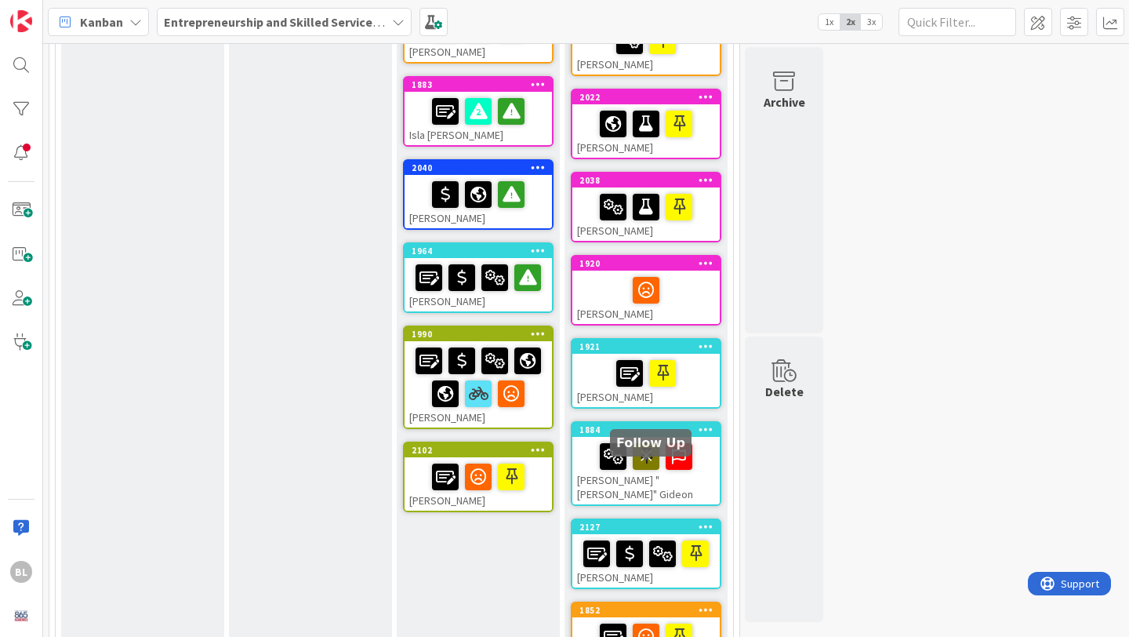
scroll to position [365, 0]
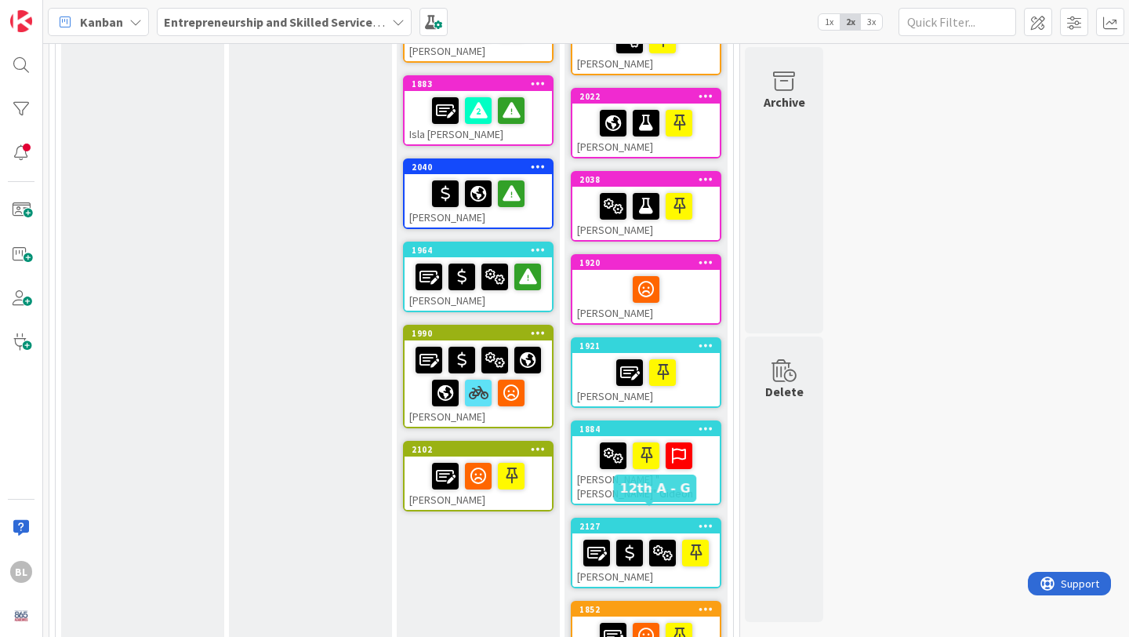
click at [674, 521] on div "2127" at bounding box center [650, 526] width 140 height 11
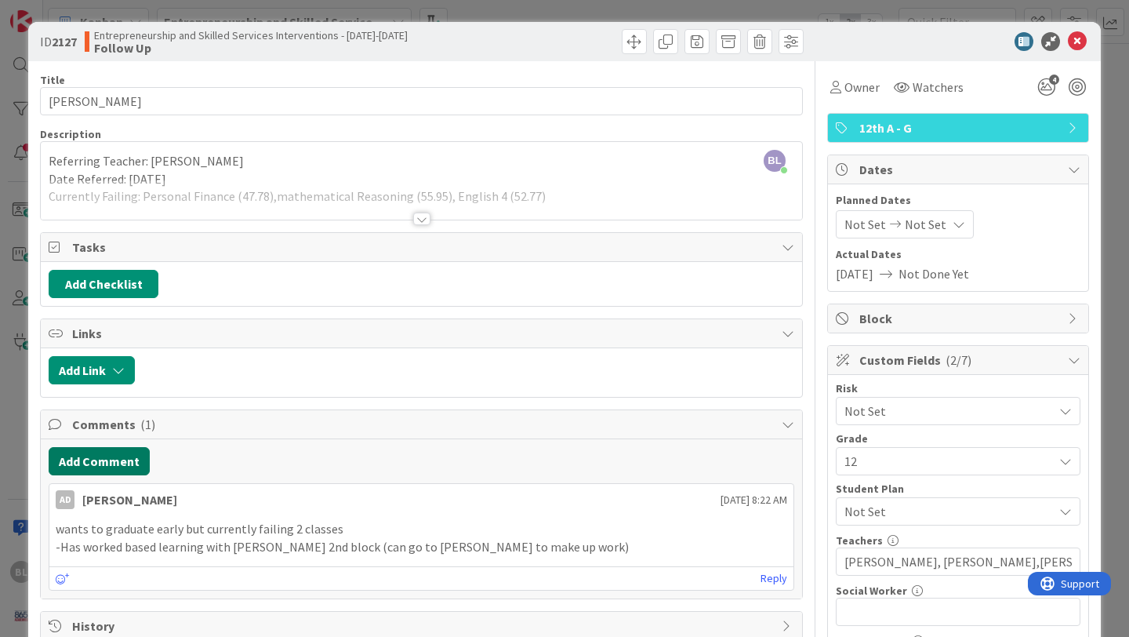
click at [118, 467] on button "Add Comment" at bounding box center [99, 461] width 101 height 28
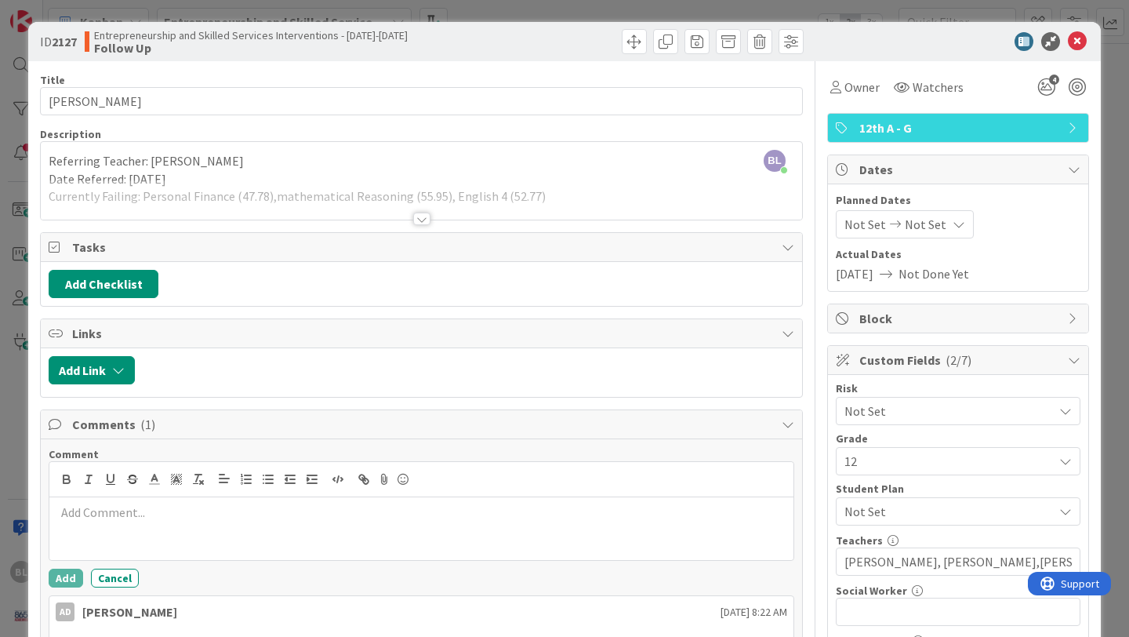
click at [73, 515] on p at bounding box center [422, 513] width 732 height 18
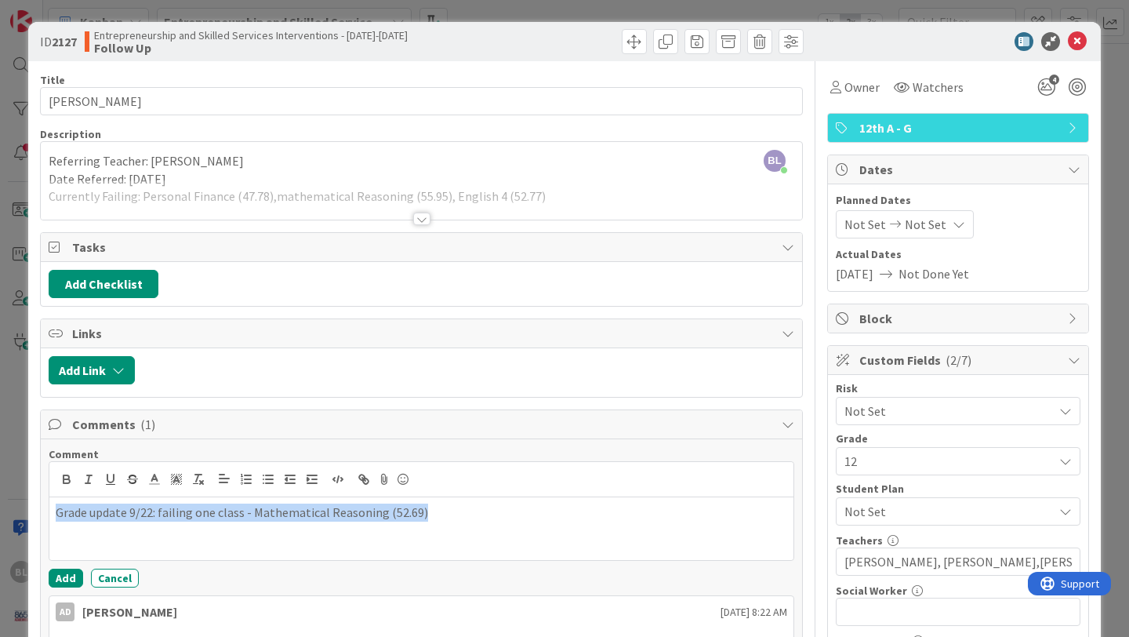
drag, startPoint x: 422, startPoint y: 512, endPoint x: 44, endPoint y: 498, distance: 378.3
click at [44, 498] on div "Comment Grade update 9/22: failing one class - Mathematical Reasoning (52.69) A…" at bounding box center [422, 574] width 762 height 271
click at [155, 479] on line at bounding box center [154, 479] width 4 height 0
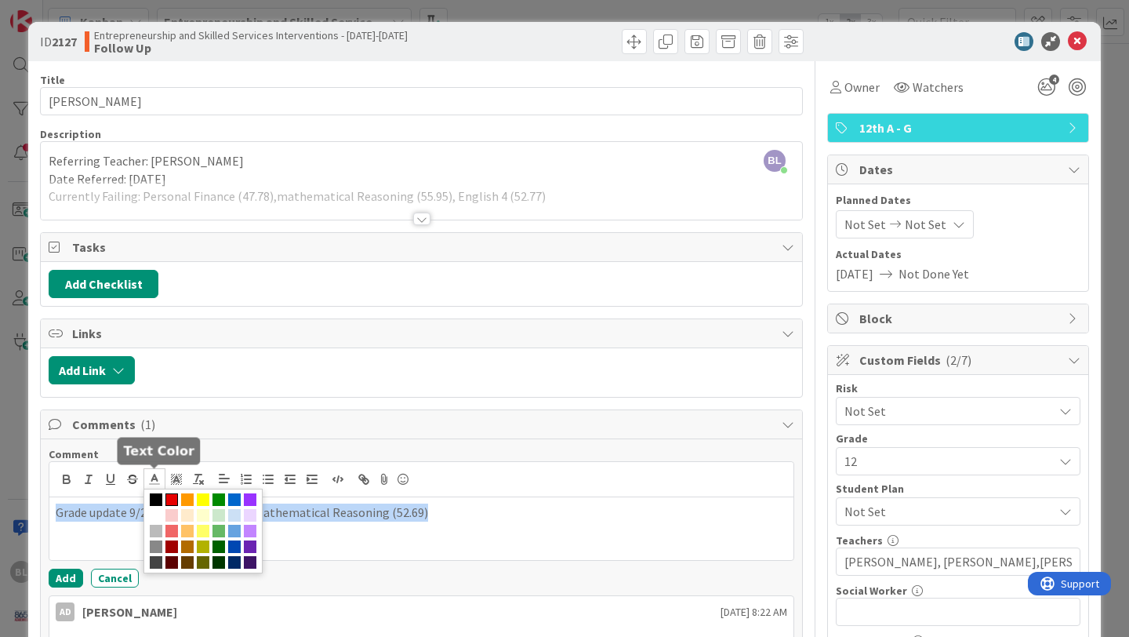
click at [174, 497] on span at bounding box center [171, 499] width 13 height 13
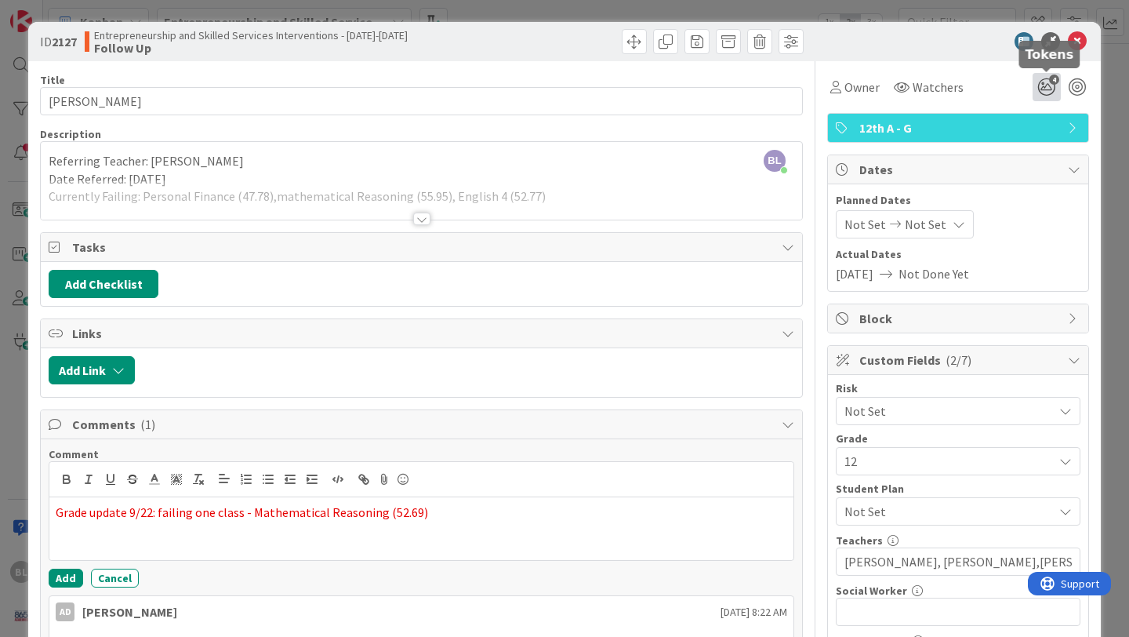
click at [1049, 85] on icon "4" at bounding box center [1047, 87] width 28 height 28
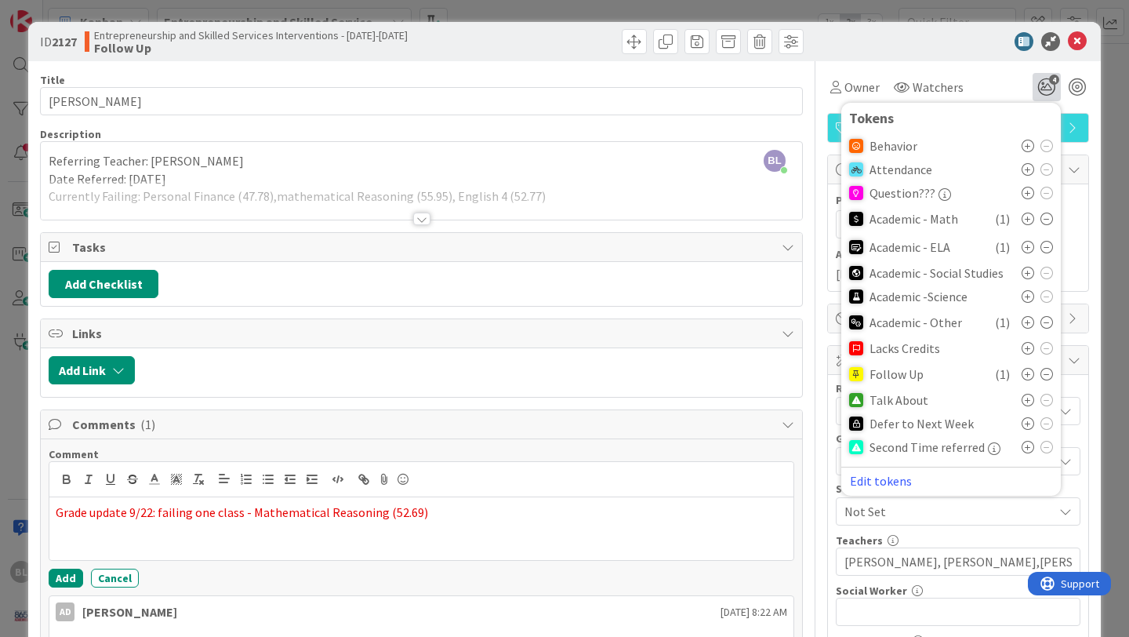
click at [1047, 247] on icon at bounding box center [1047, 247] width 13 height 13
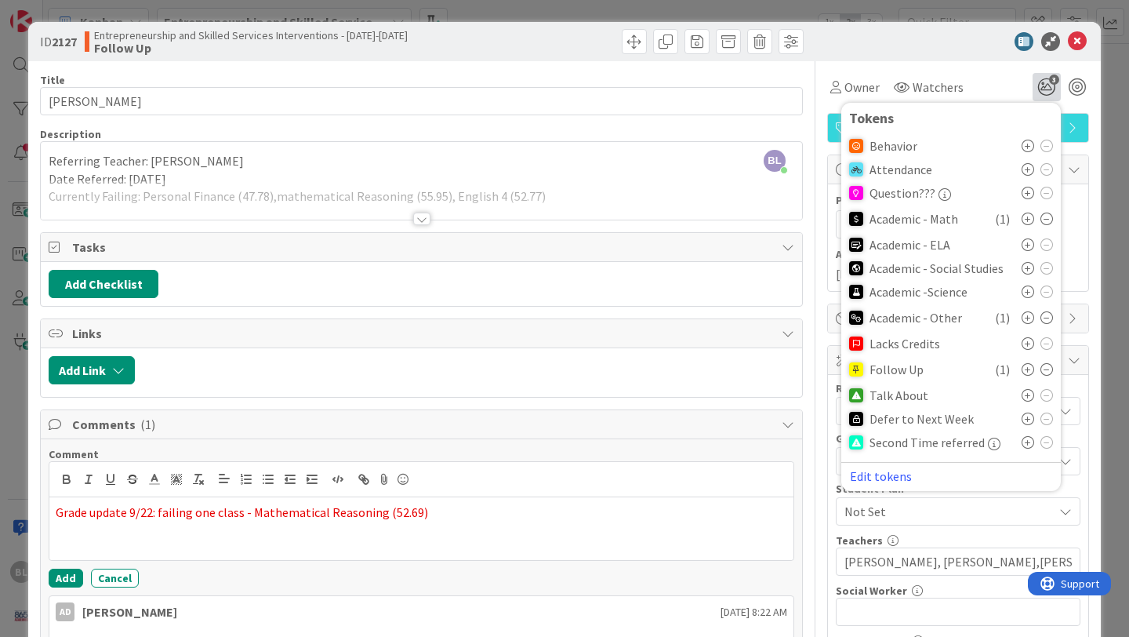
click at [1049, 315] on icon at bounding box center [1047, 317] width 13 height 13
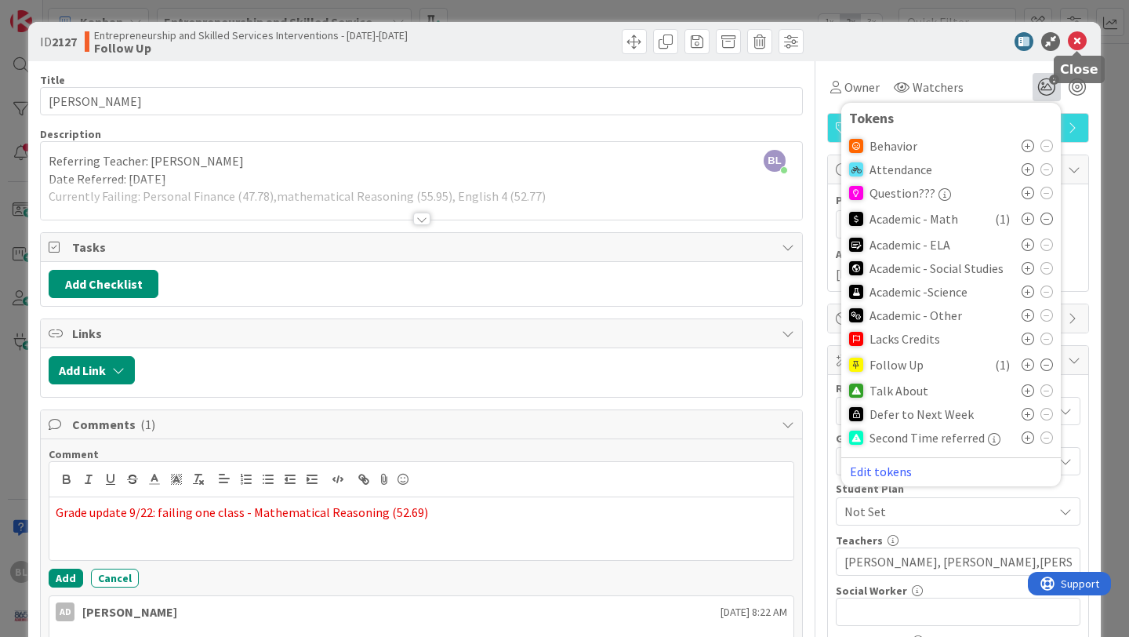
click at [1079, 38] on icon at bounding box center [1077, 41] width 19 height 19
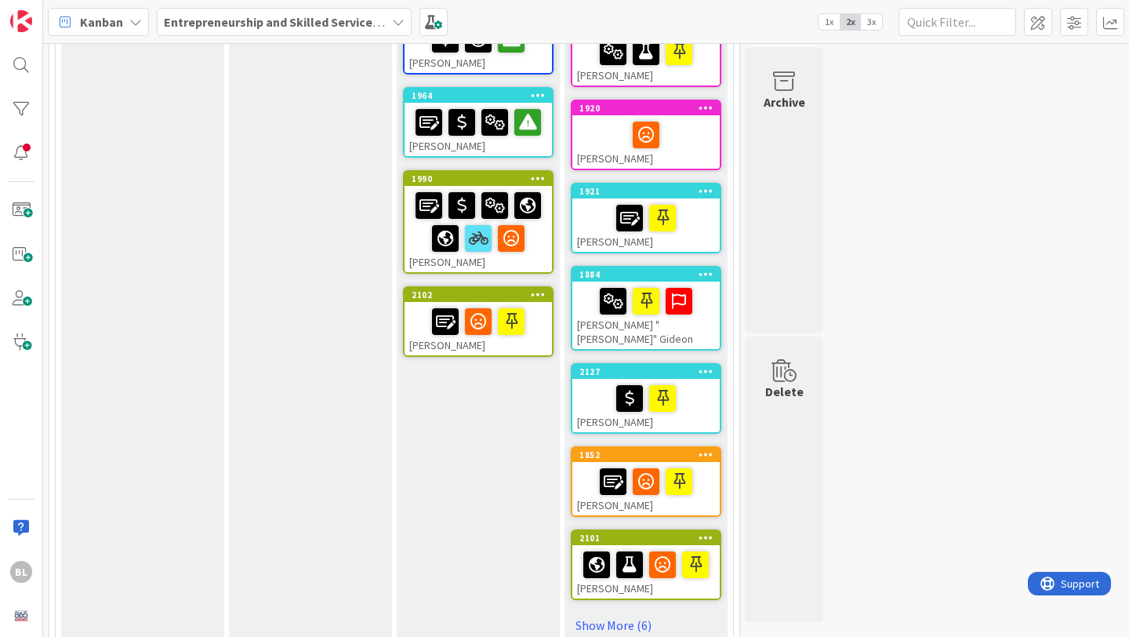
scroll to position [522, 0]
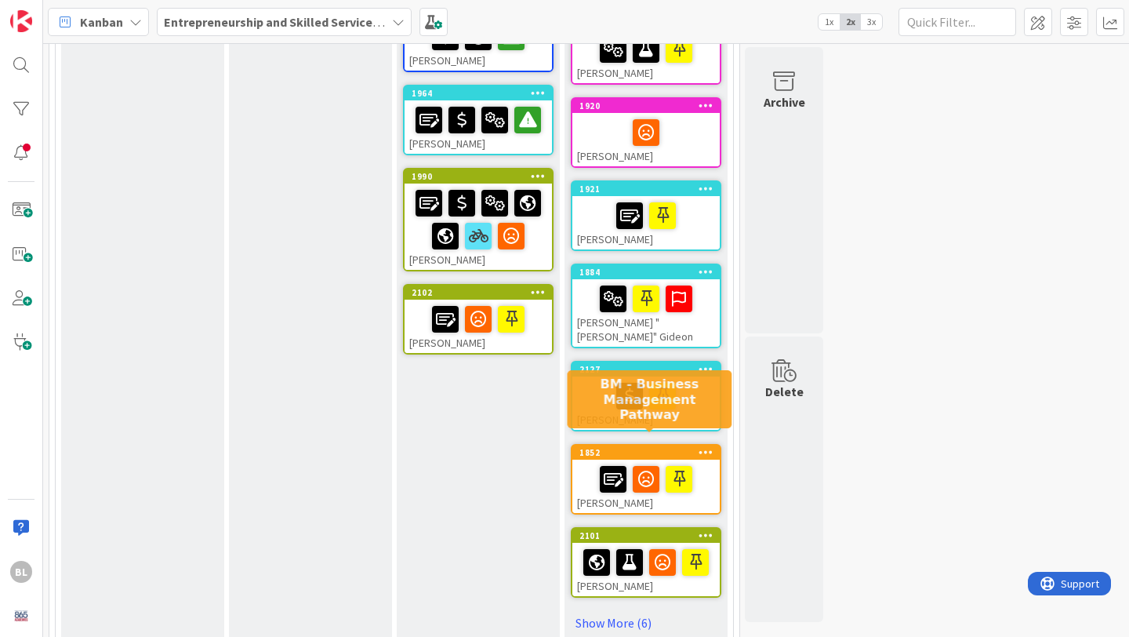
click at [645, 447] on div "1852" at bounding box center [650, 452] width 140 height 11
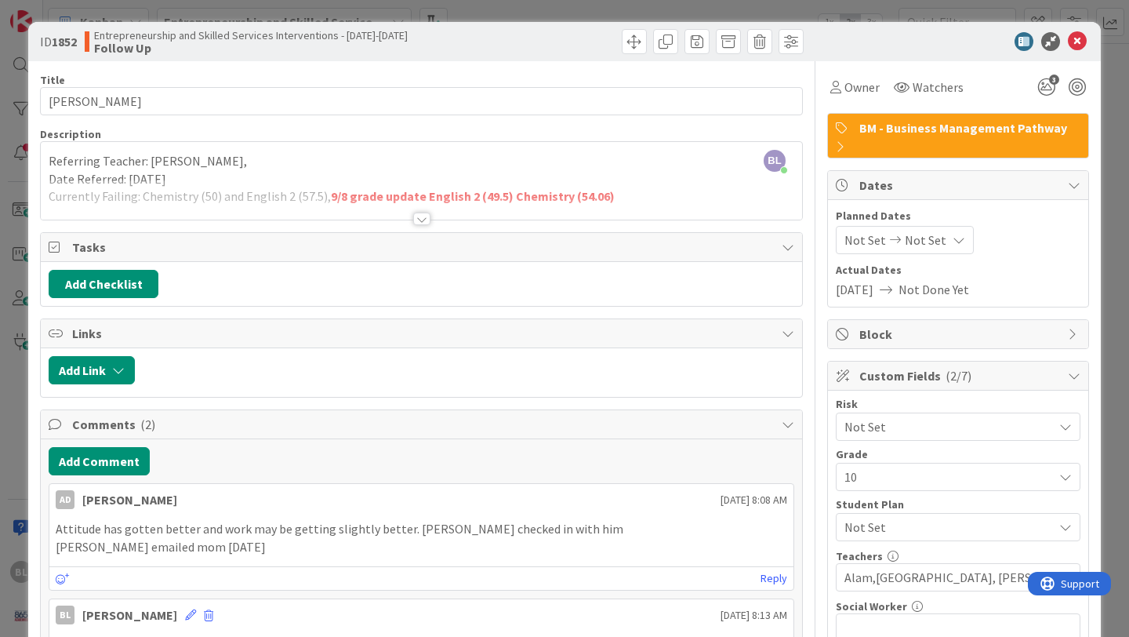
click at [425, 218] on div at bounding box center [421, 219] width 17 height 13
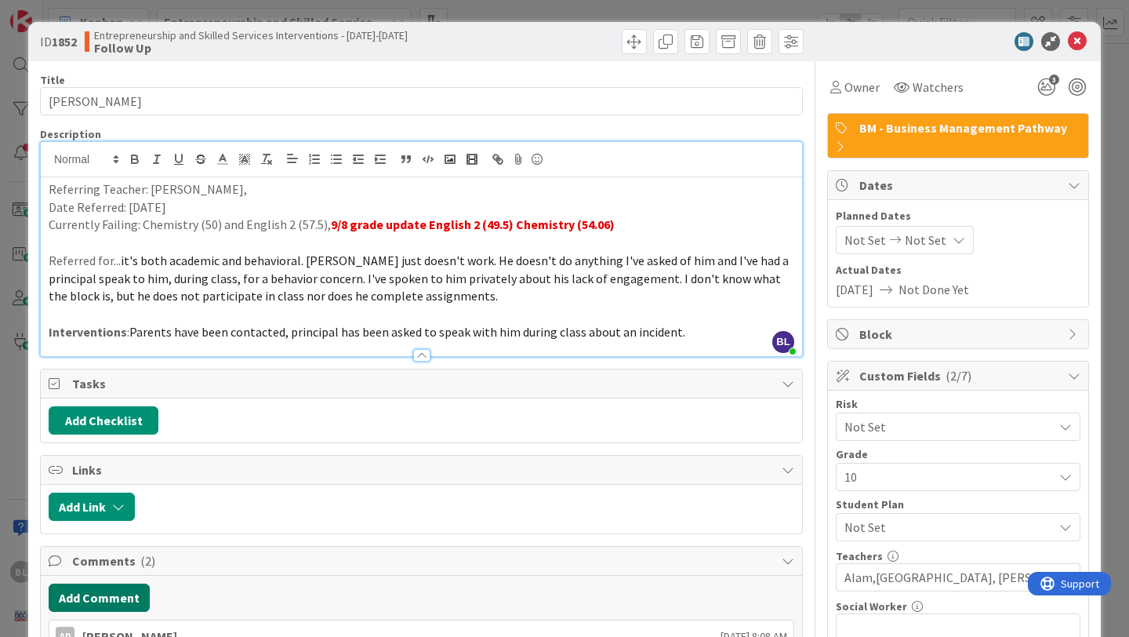
click at [111, 597] on button "Add Comment" at bounding box center [99, 598] width 101 height 28
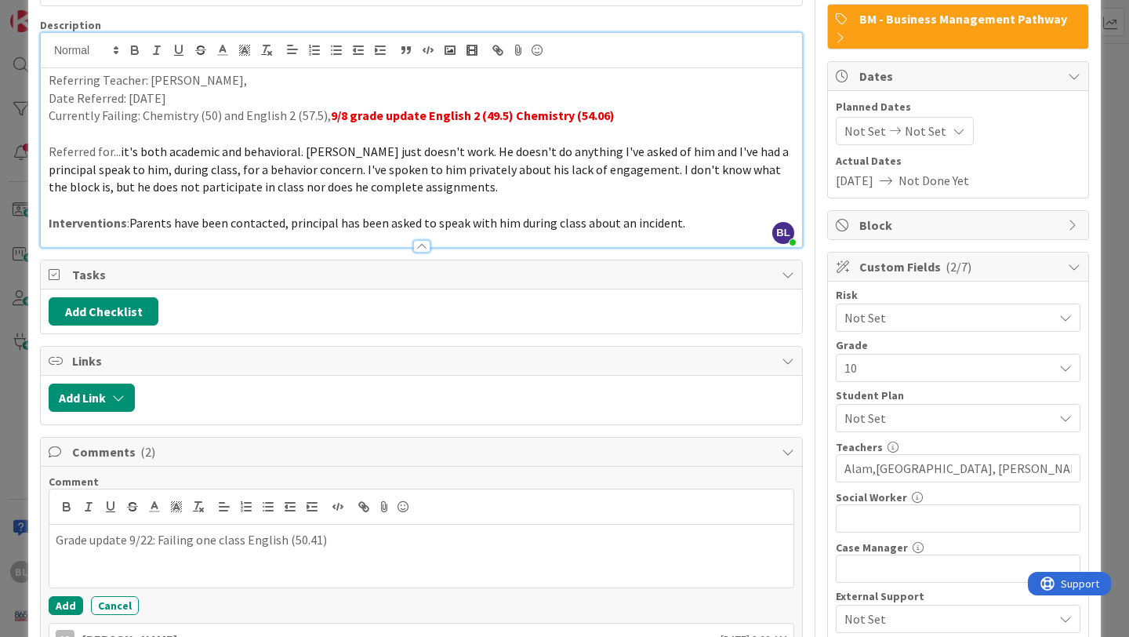
scroll to position [113, 0]
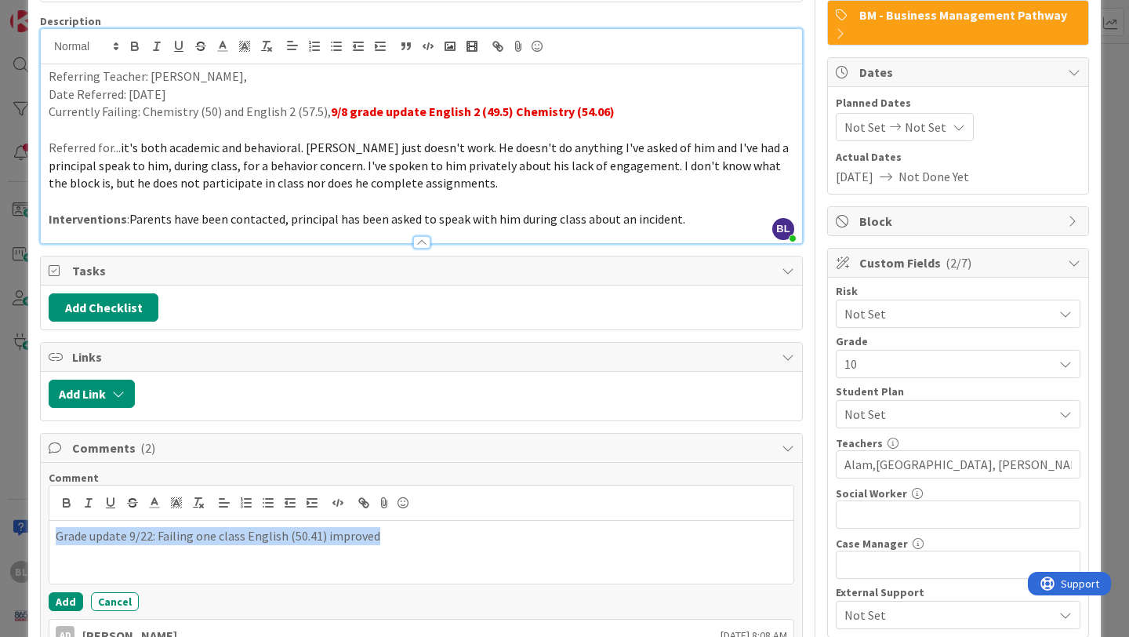
drag, startPoint x: 391, startPoint y: 540, endPoint x: 25, endPoint y: 544, distance: 365.5
click at [25, 544] on div "ID 1852 Entrepreneurship and Skilled Services Interventions - [DATE]-[DATE] Fol…" at bounding box center [564, 318] width 1129 height 637
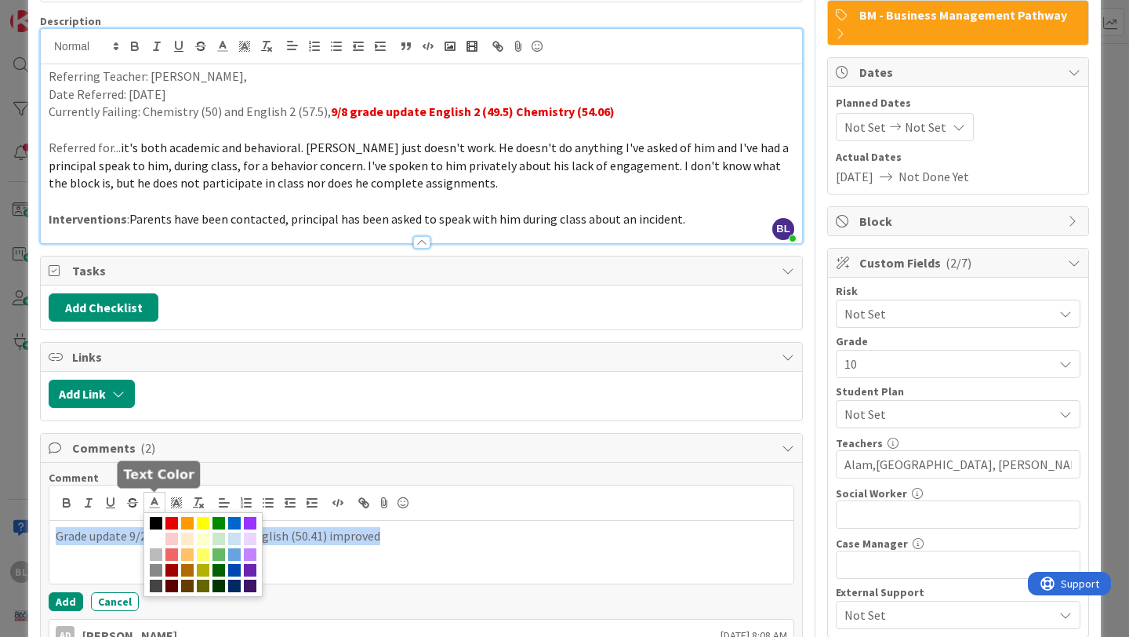
click at [156, 503] on line at bounding box center [154, 503] width 4 height 0
click at [176, 525] on span at bounding box center [171, 523] width 13 height 13
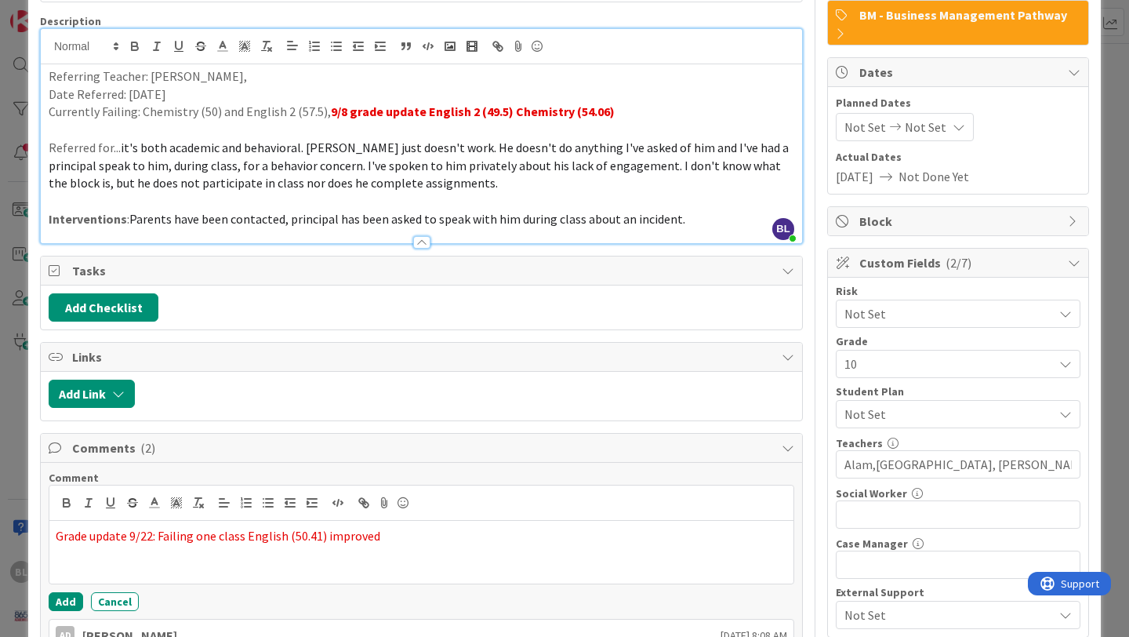
click at [354, 555] on div "Grade update 9/22: Failing one class English (50.41) improved" at bounding box center [421, 552] width 744 height 63
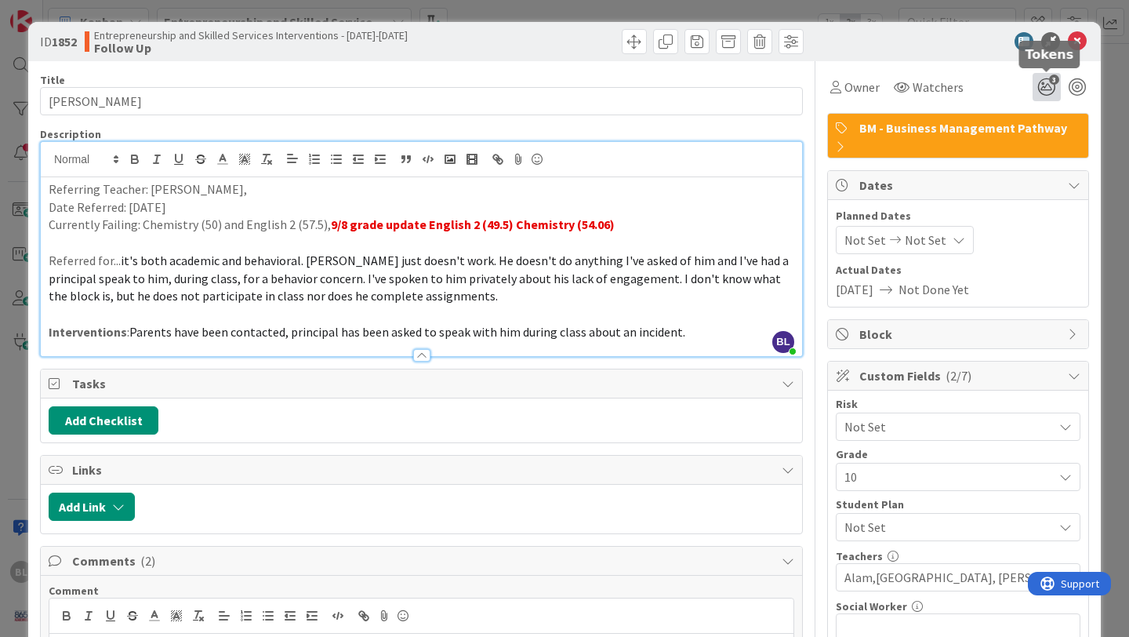
click at [1052, 82] on span "3" at bounding box center [1054, 80] width 10 height 10
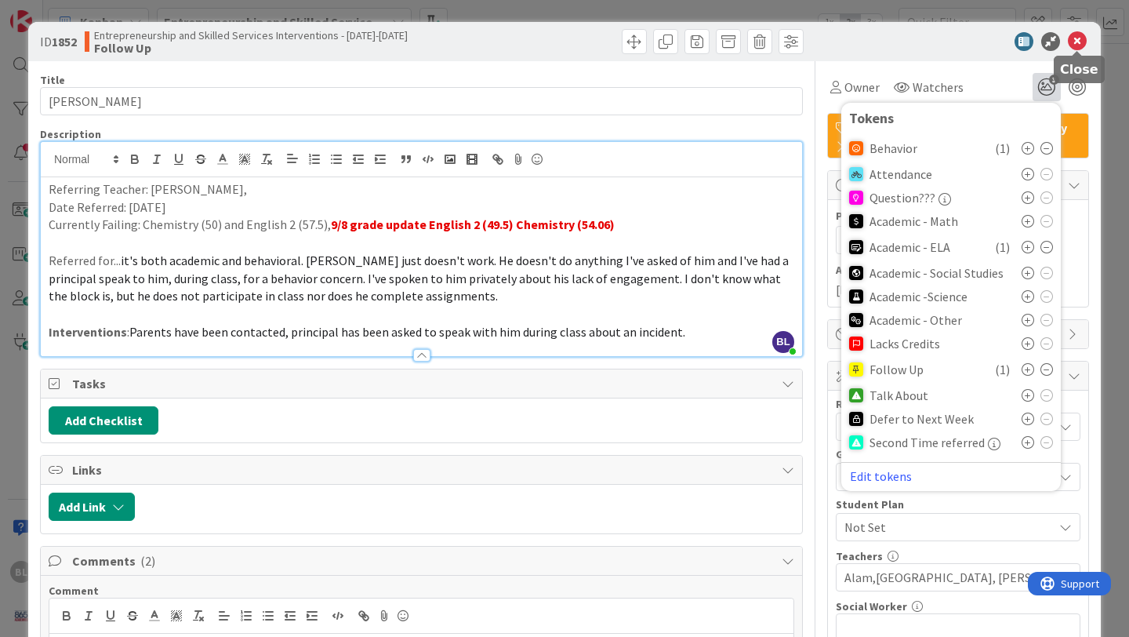
click at [1081, 37] on icon at bounding box center [1077, 41] width 19 height 19
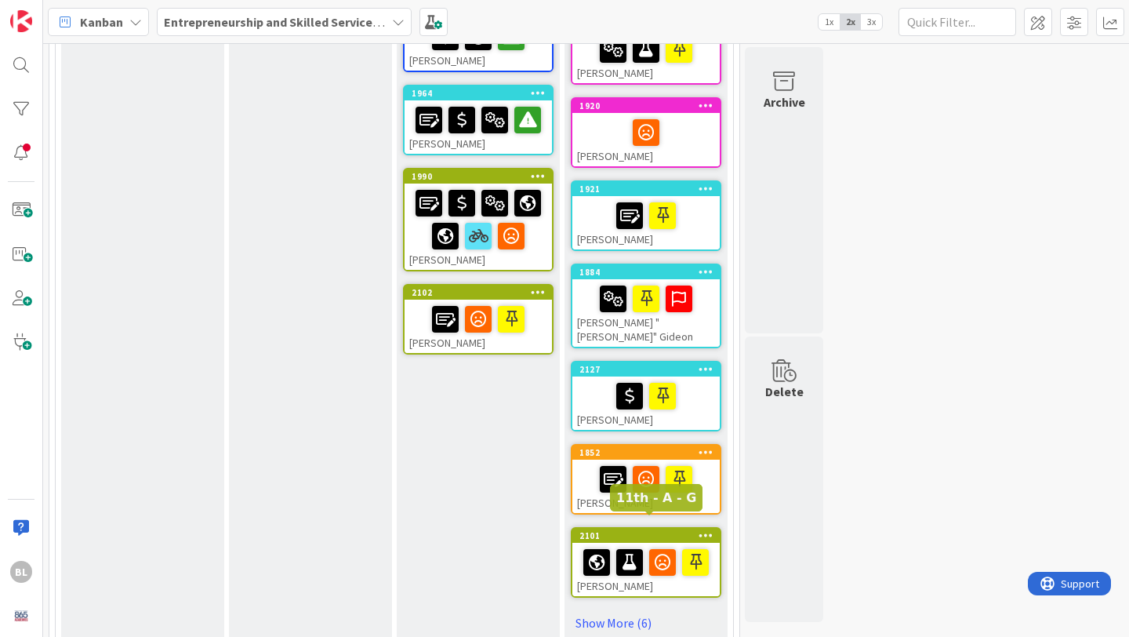
click at [647, 530] on div "2101" at bounding box center [650, 535] width 140 height 11
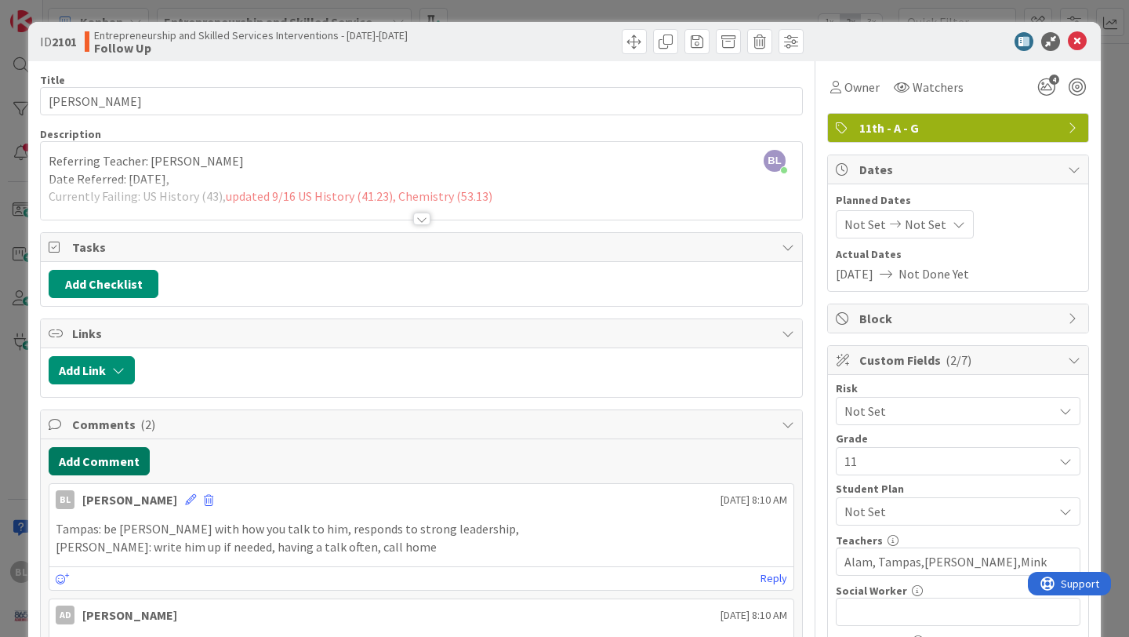
click at [106, 457] on button "Add Comment" at bounding box center [99, 461] width 101 height 28
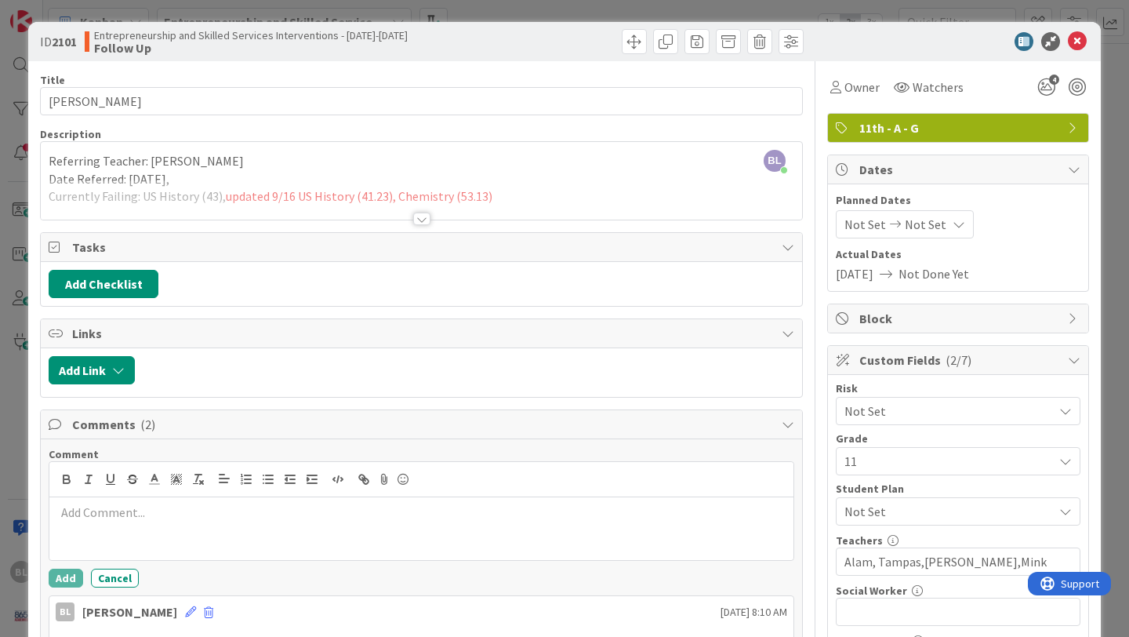
click at [90, 507] on p at bounding box center [422, 513] width 732 height 18
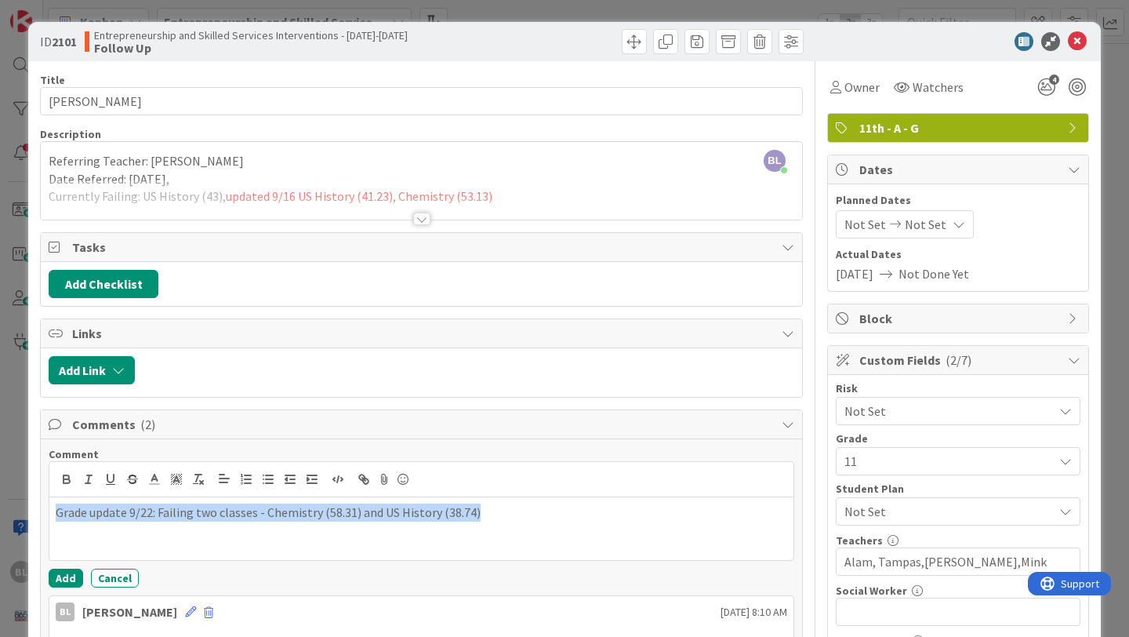
drag, startPoint x: 483, startPoint y: 514, endPoint x: 53, endPoint y: 510, distance: 430.6
click at [53, 510] on div "Grade update 9/22: Failing two classes - Chemistry (58.31) and US History (38.7…" at bounding box center [421, 528] width 744 height 63
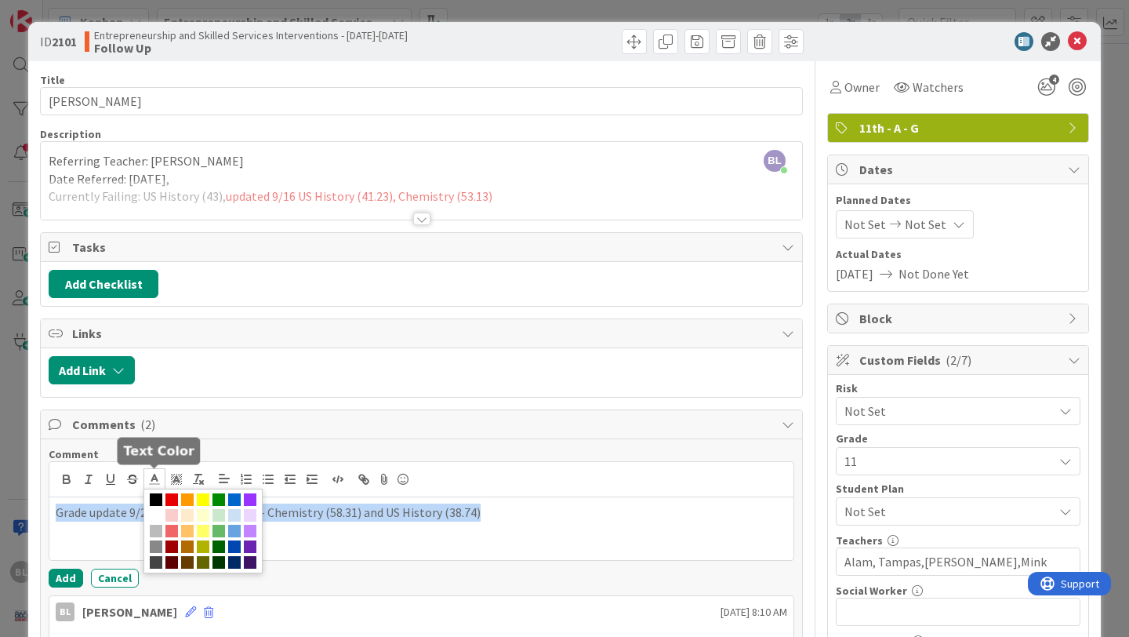
click at [156, 479] on line at bounding box center [154, 479] width 4 height 0
click at [173, 493] on span at bounding box center [171, 499] width 13 height 13
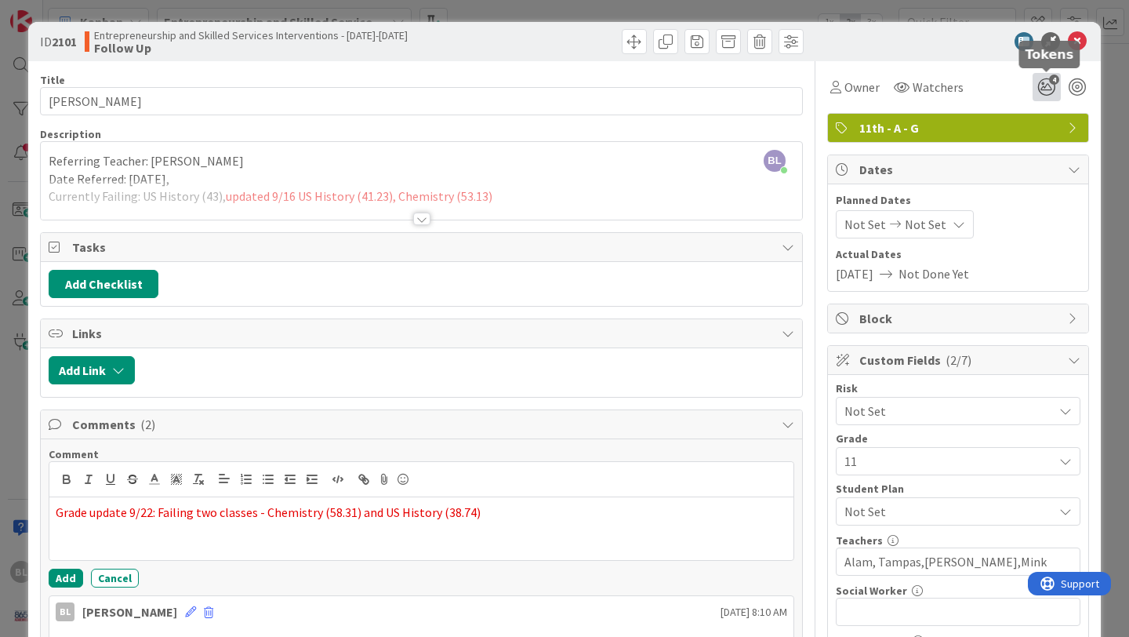
click at [1049, 85] on icon "4" at bounding box center [1047, 87] width 28 height 28
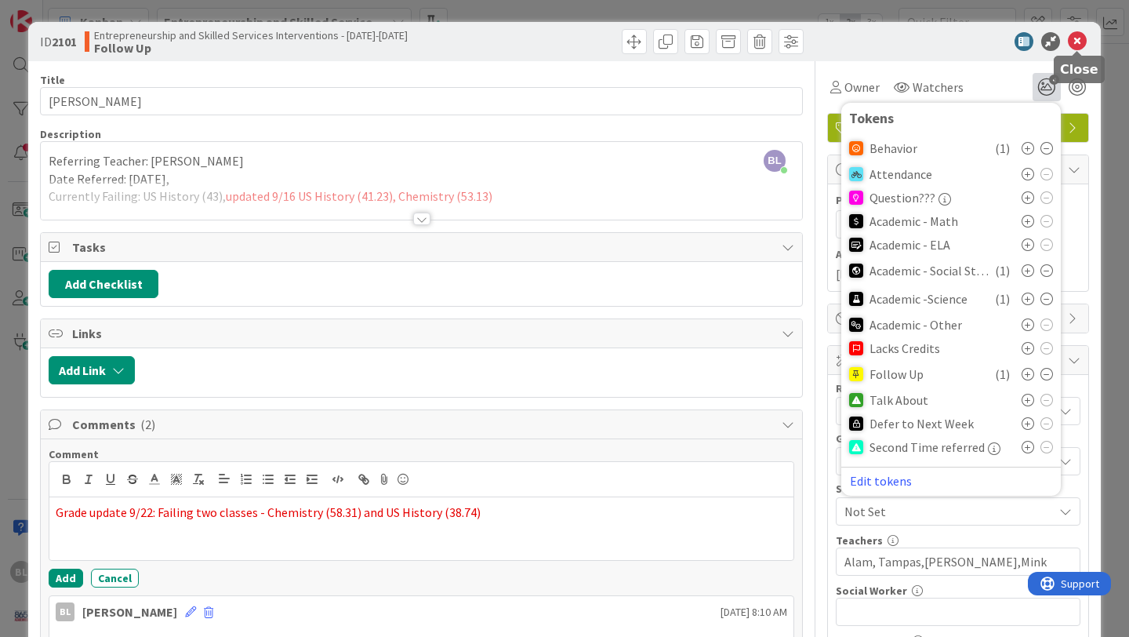
click at [1075, 41] on icon at bounding box center [1077, 41] width 19 height 19
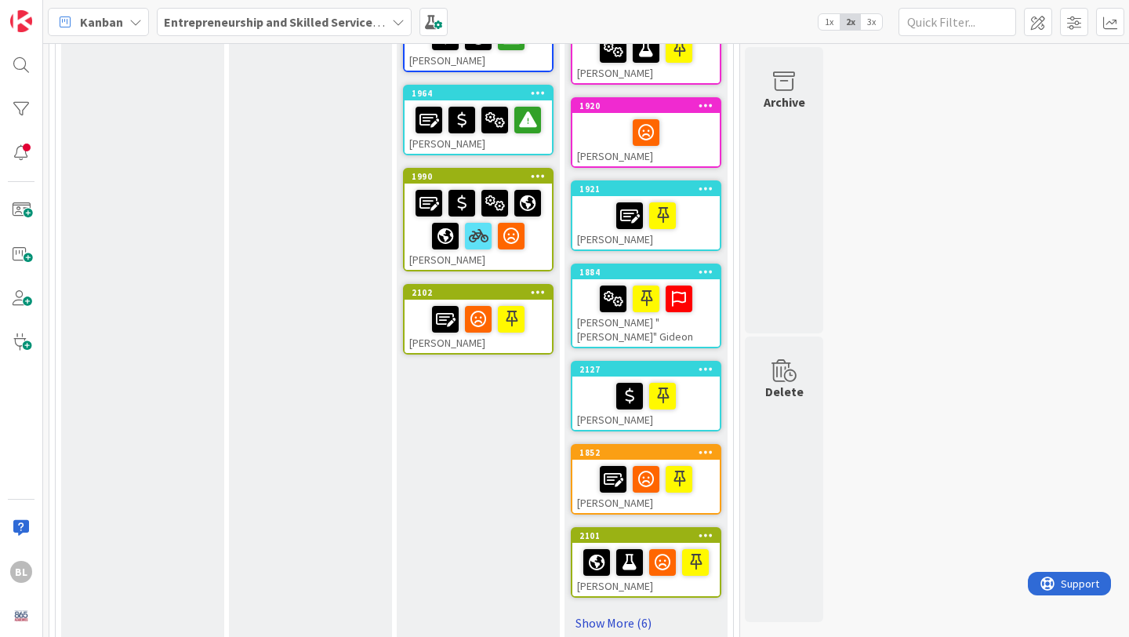
click at [624, 610] on link "Show More (6)" at bounding box center [646, 622] width 151 height 25
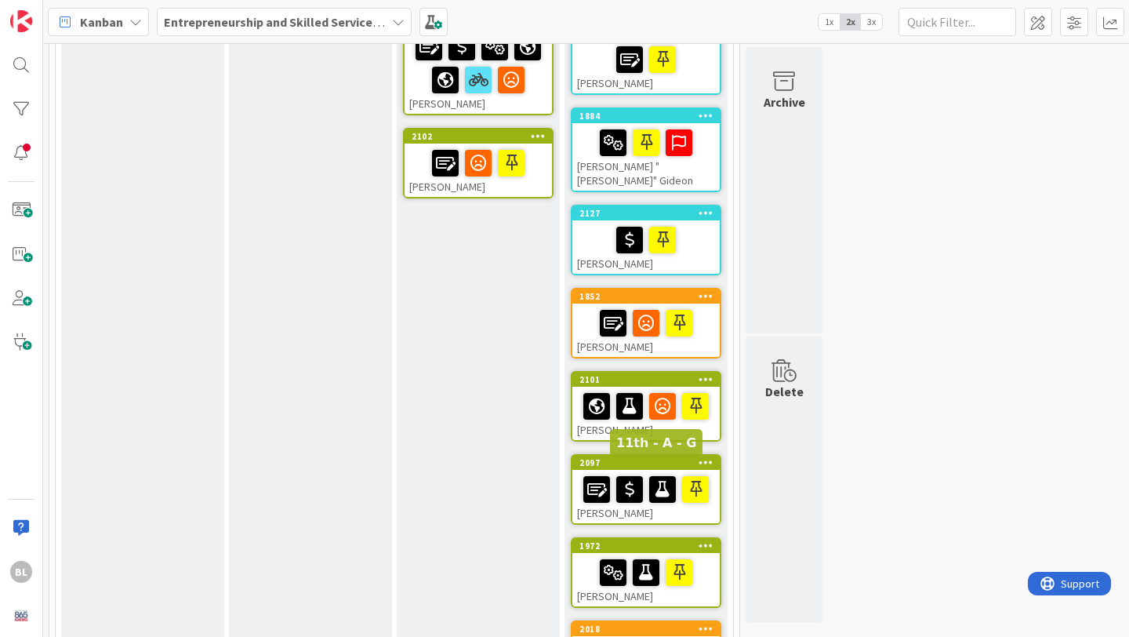
scroll to position [681, 0]
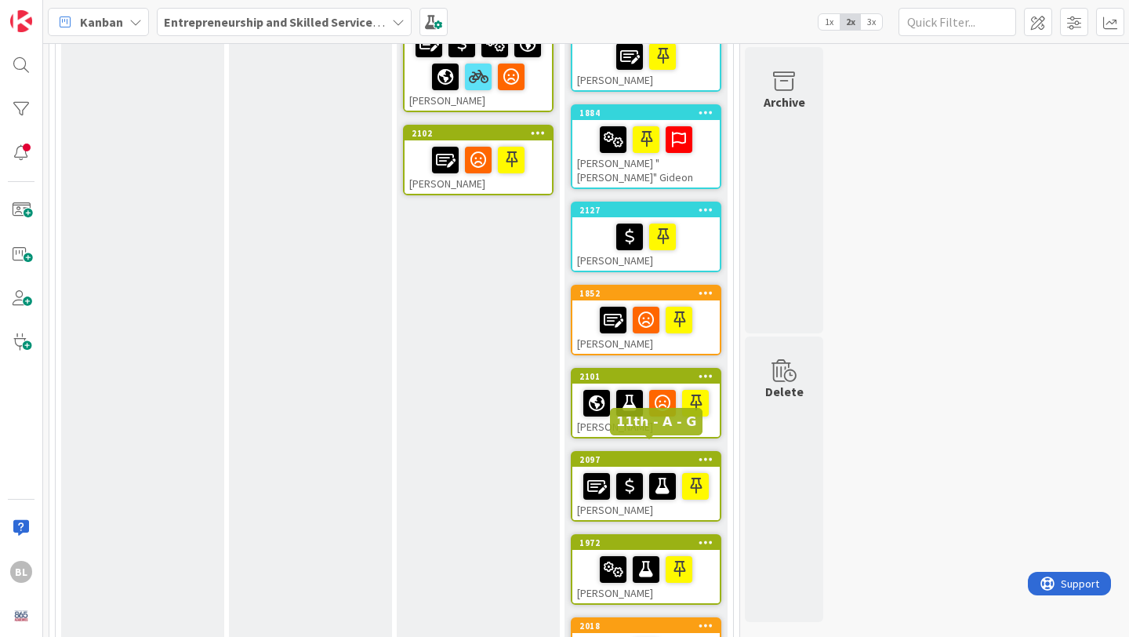
click at [638, 454] on div "2097" at bounding box center [650, 459] width 140 height 11
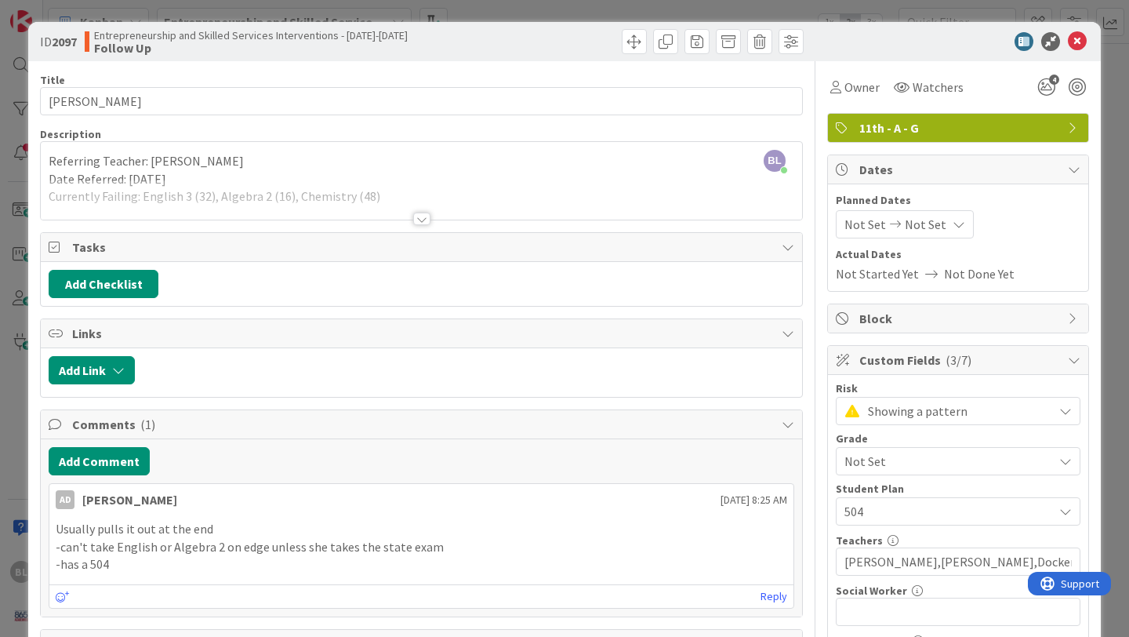
click at [420, 220] on div at bounding box center [421, 219] width 17 height 13
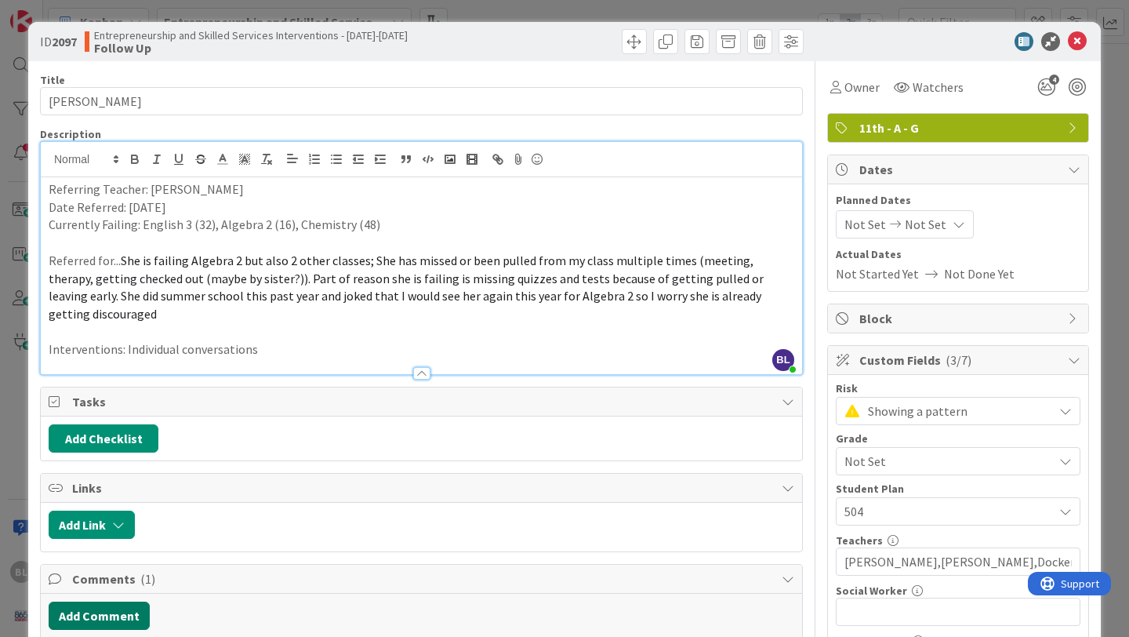
click at [103, 602] on button "Add Comment" at bounding box center [99, 616] width 101 height 28
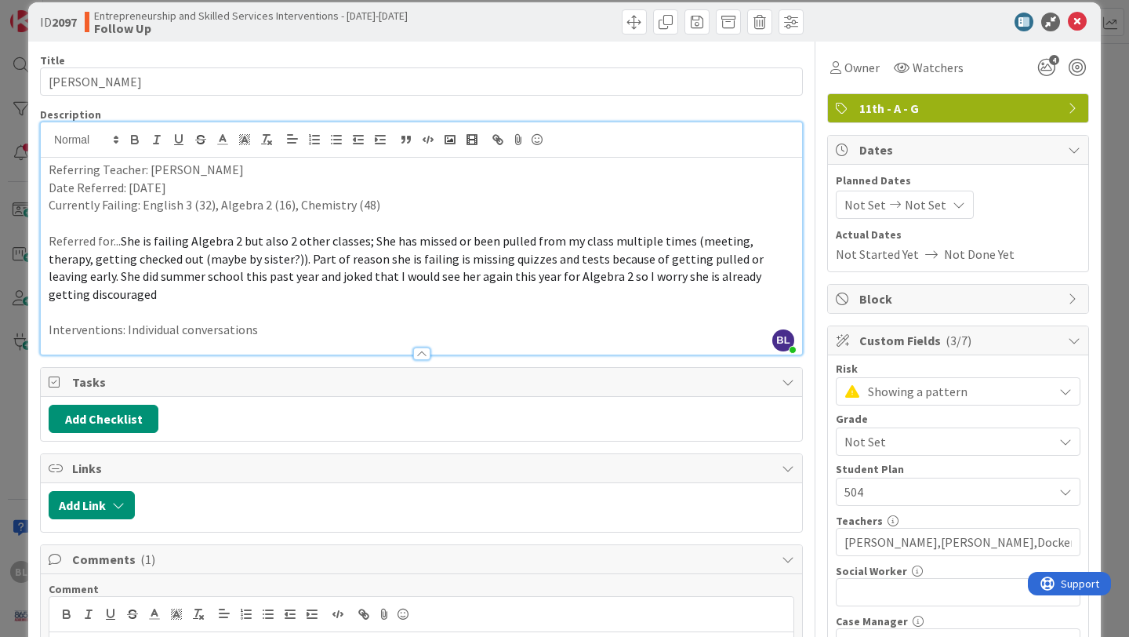
scroll to position [163, 0]
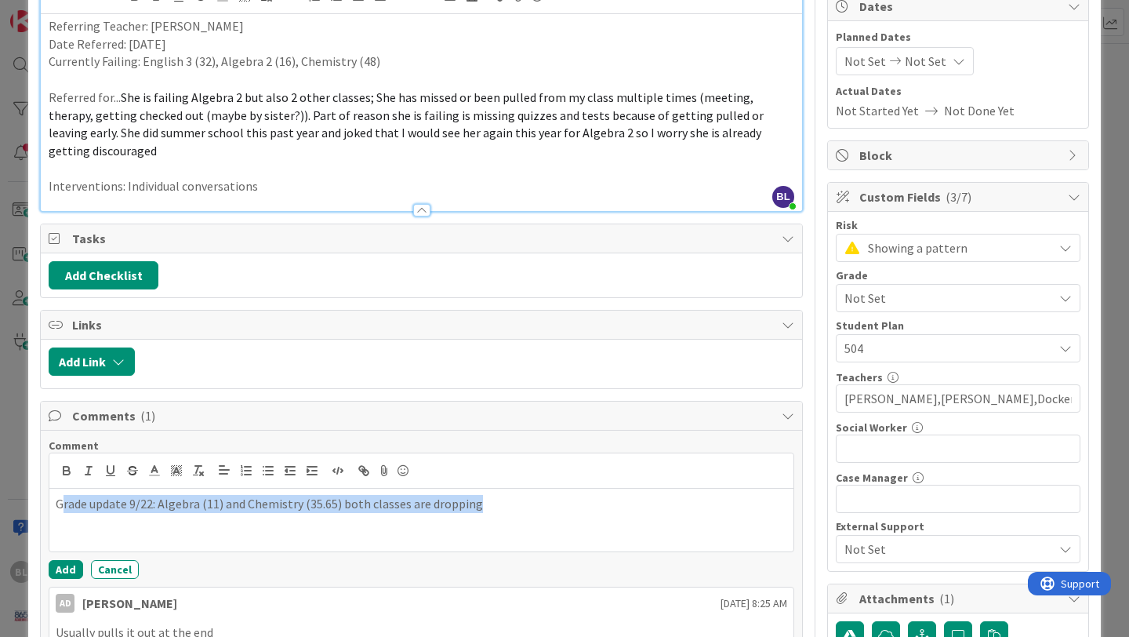
drag, startPoint x: 479, startPoint y: 492, endPoint x: 62, endPoint y: 482, distance: 417.4
click at [62, 495] on p "Grade update 9/22: Algebra (11) and Chemistry (35.65) both classes are dropping" at bounding box center [422, 504] width 732 height 18
click at [148, 464] on icon at bounding box center [154, 471] width 14 height 14
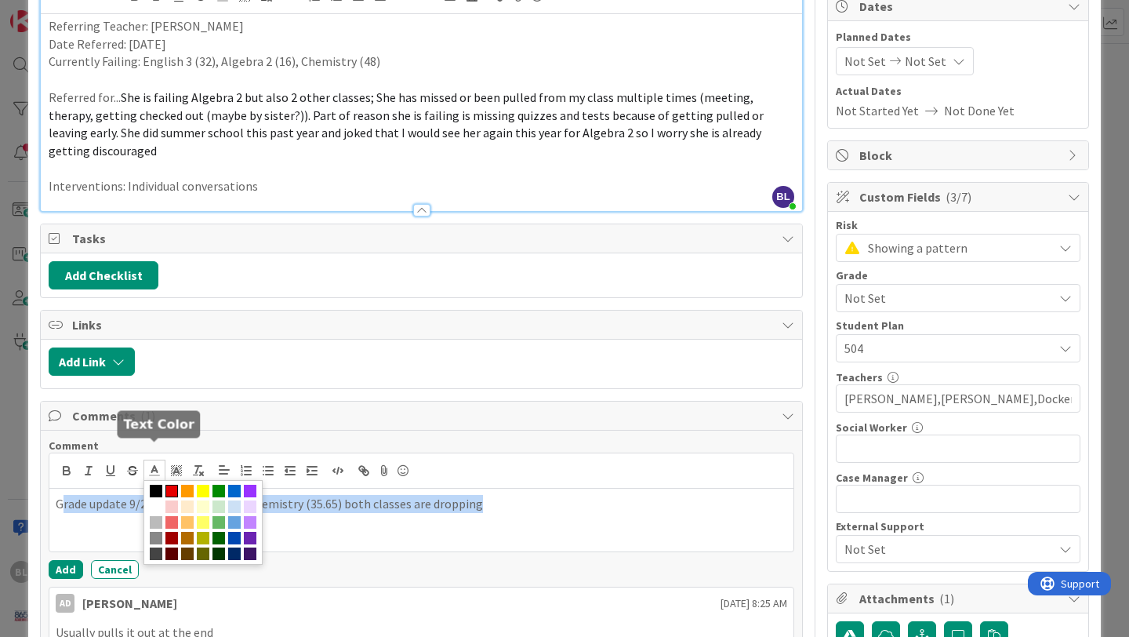
click at [173, 485] on span at bounding box center [171, 491] width 13 height 13
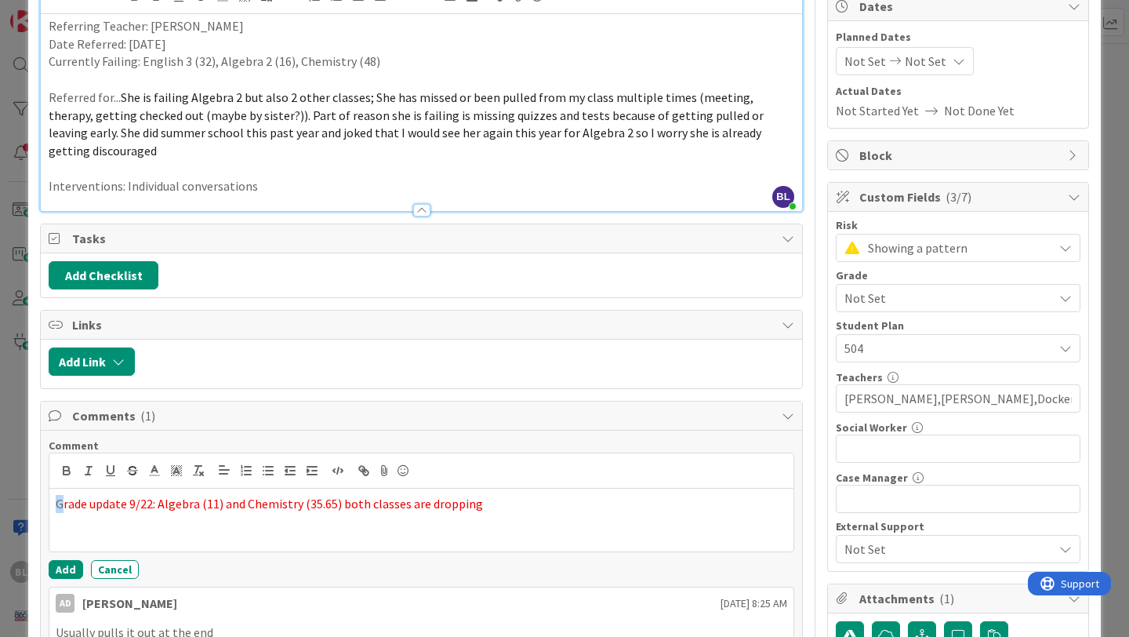
click at [139, 528] on div "G rade update 9/22: Algebra (11) and Chemistry (35.65) both classes are dropping" at bounding box center [421, 520] width 744 height 63
drag, startPoint x: 63, startPoint y: 485, endPoint x: 53, endPoint y: 485, distance: 9.4
click at [53, 489] on div "G rade update 9/22: Algebra (11) and Chemistry (35.65) both classes are dropping" at bounding box center [421, 520] width 744 height 63
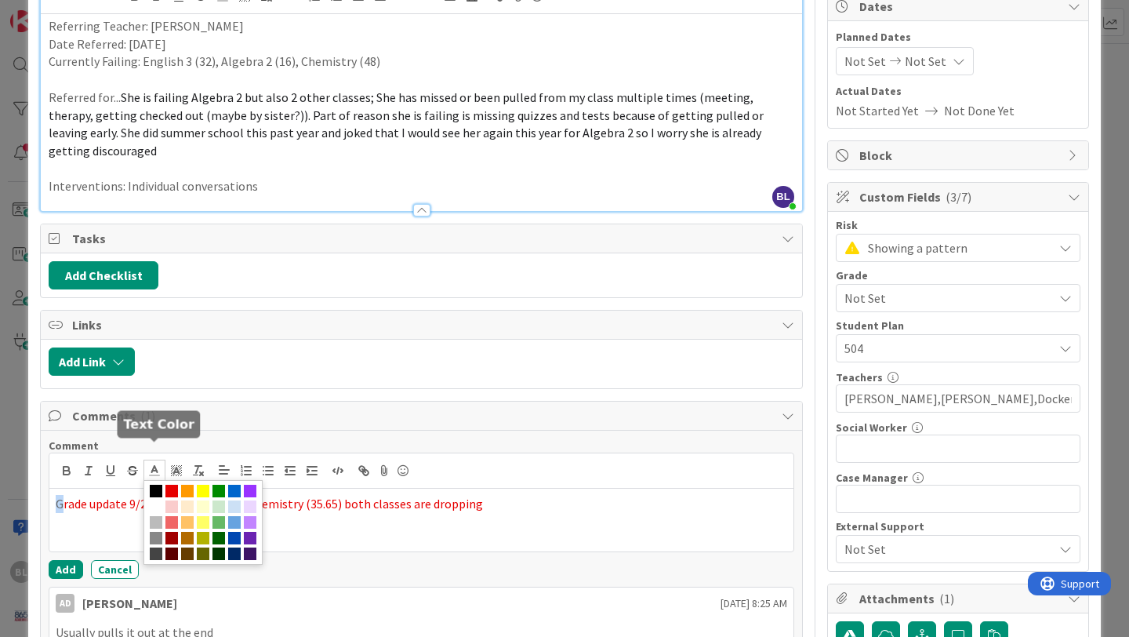
click at [154, 466] on polyline at bounding box center [154, 469] width 5 height 6
click at [173, 485] on span at bounding box center [171, 491] width 13 height 13
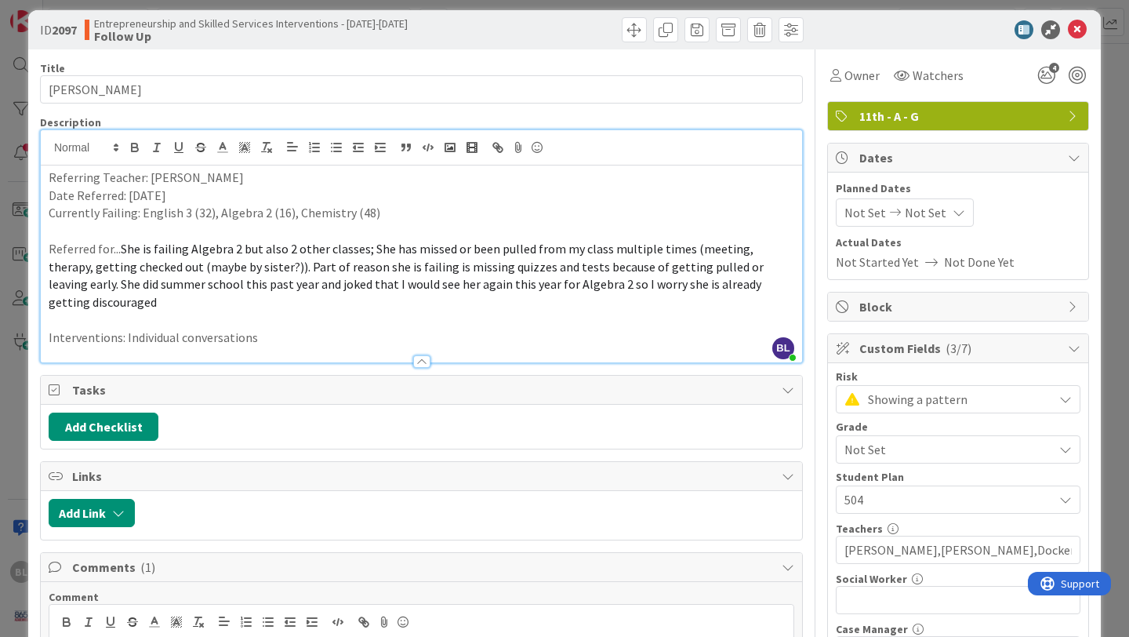
scroll to position [0, 0]
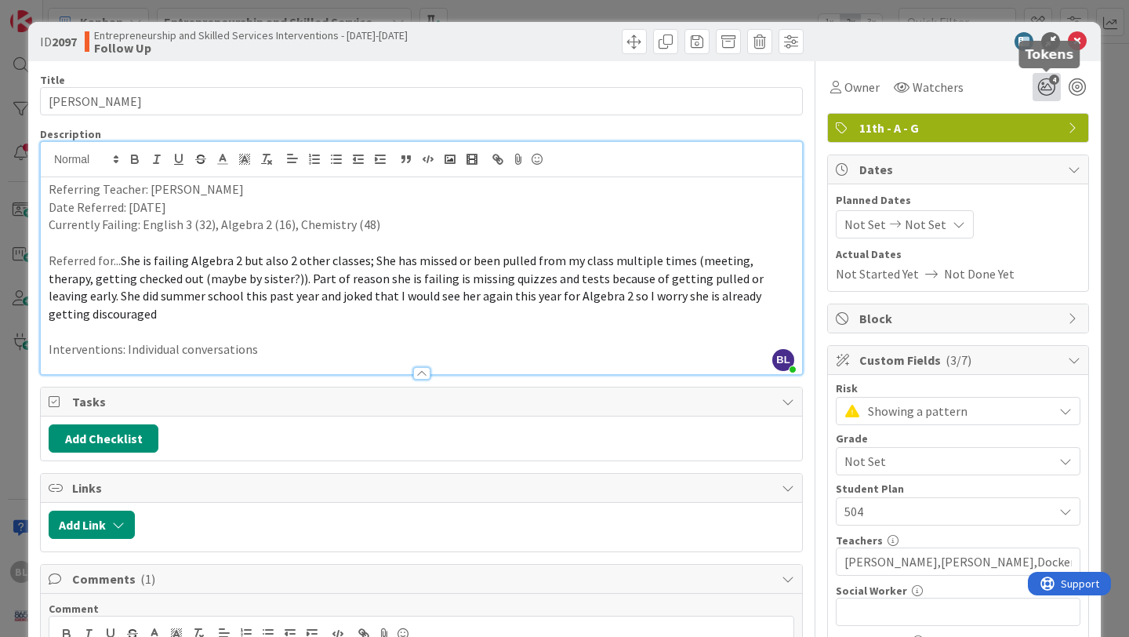
click at [1045, 82] on icon "4" at bounding box center [1047, 87] width 28 height 28
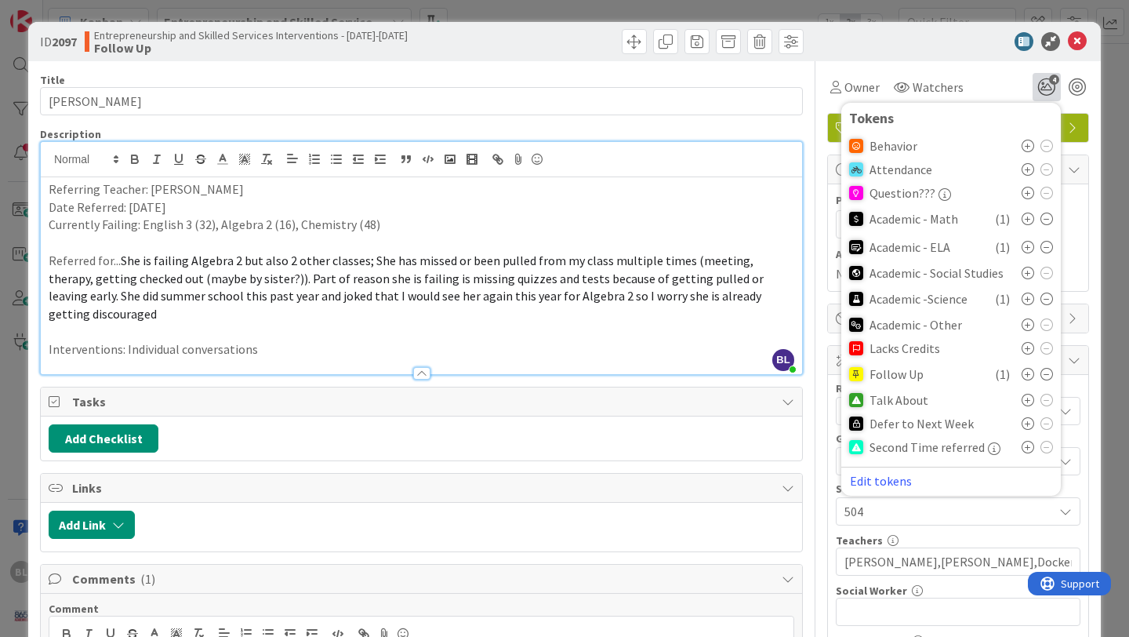
click at [1045, 246] on icon at bounding box center [1047, 247] width 13 height 13
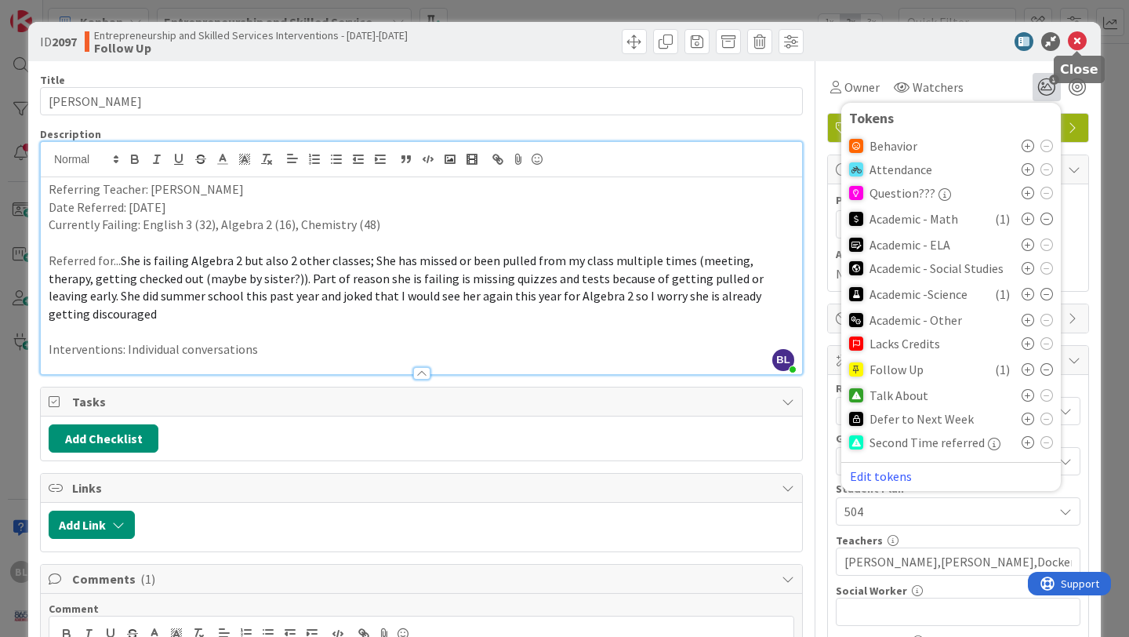
click at [1078, 38] on icon at bounding box center [1077, 41] width 19 height 19
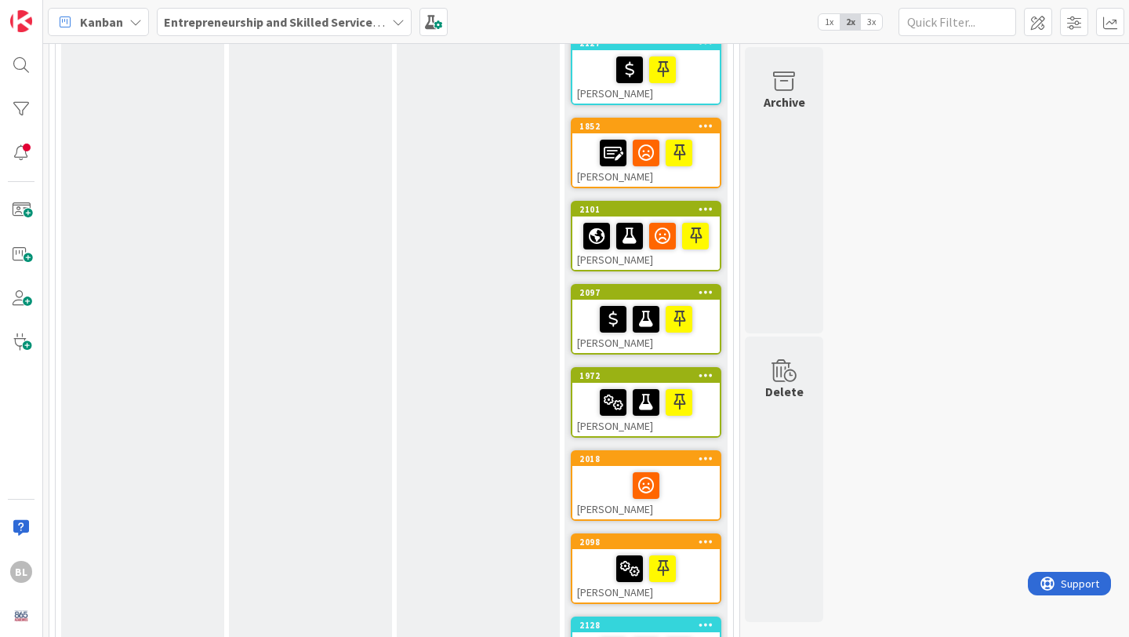
scroll to position [852, 0]
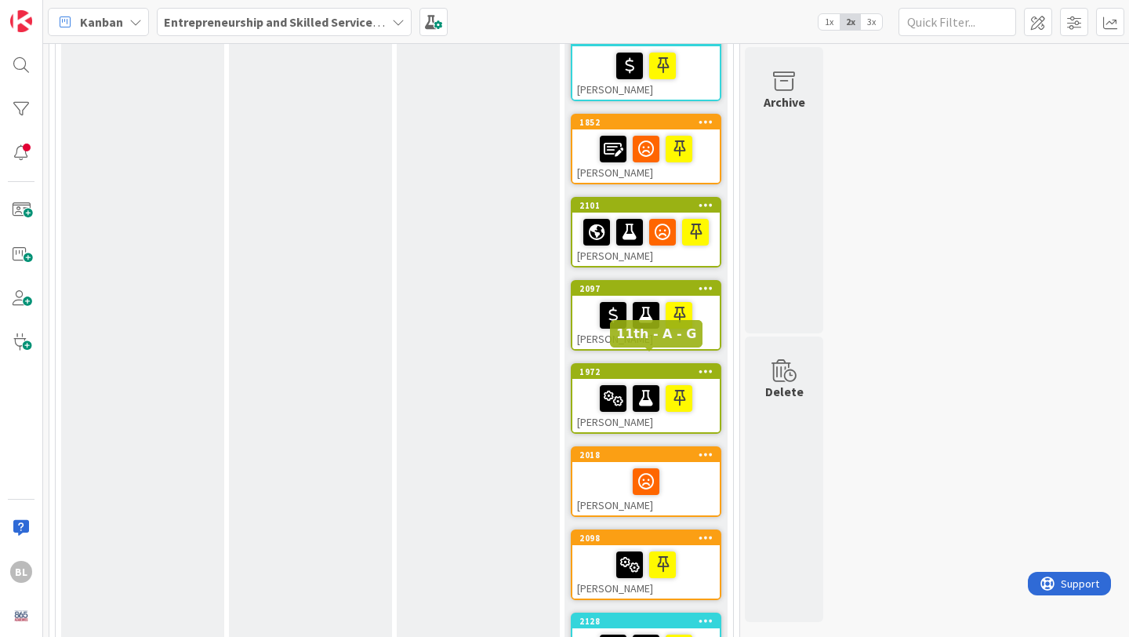
click at [645, 366] on div "1972" at bounding box center [650, 371] width 140 height 11
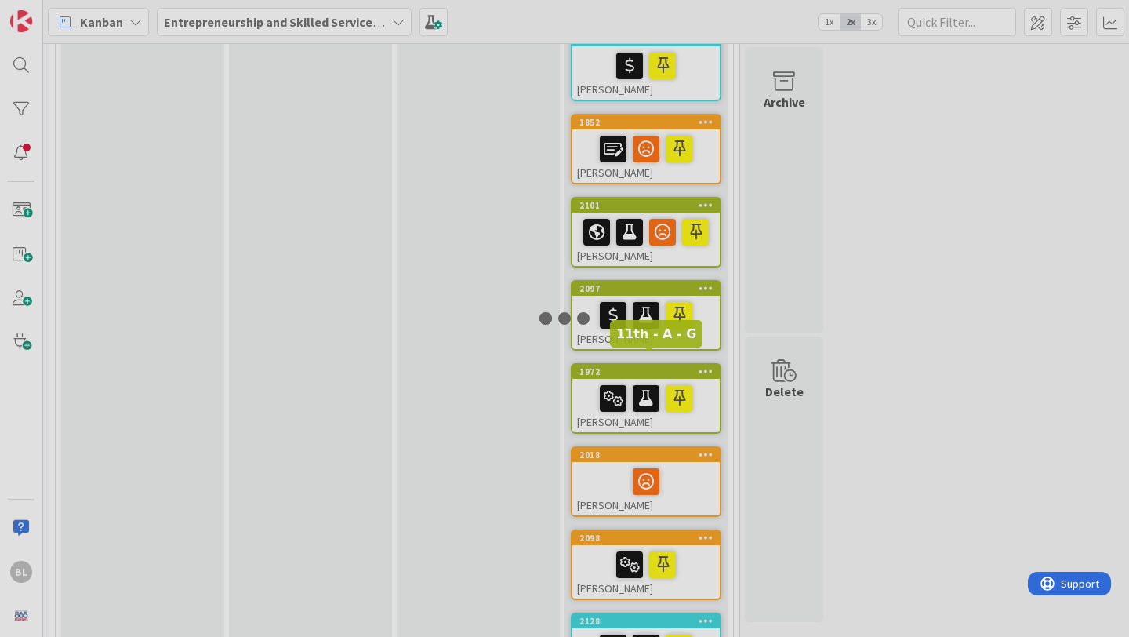
click at [645, 357] on div at bounding box center [564, 318] width 1129 height 637
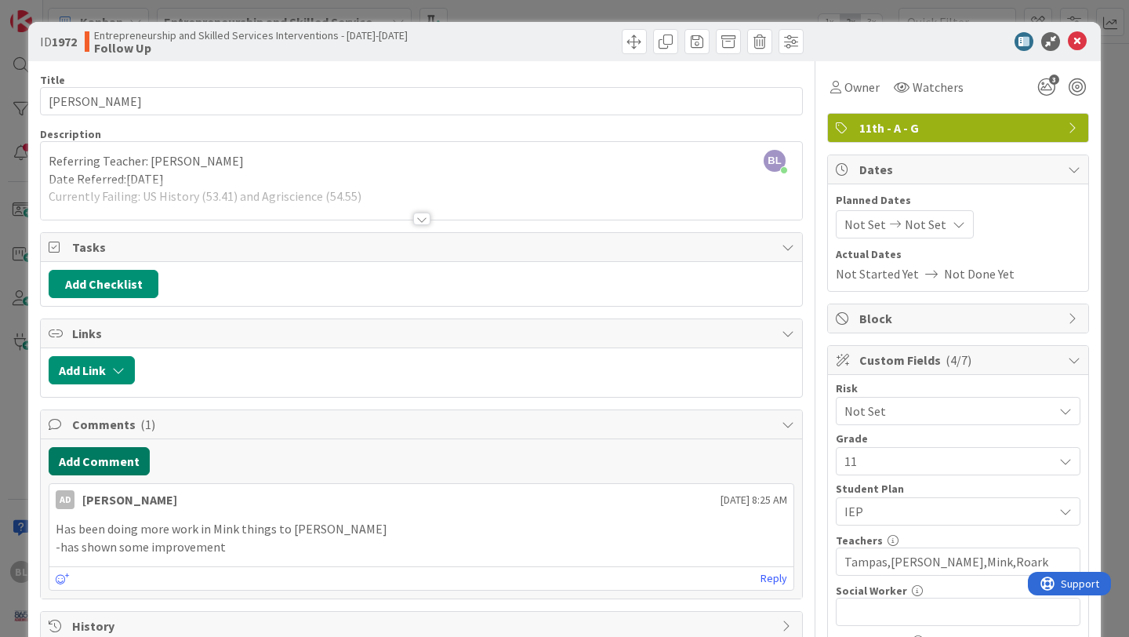
click at [107, 458] on button "Add Comment" at bounding box center [99, 461] width 101 height 28
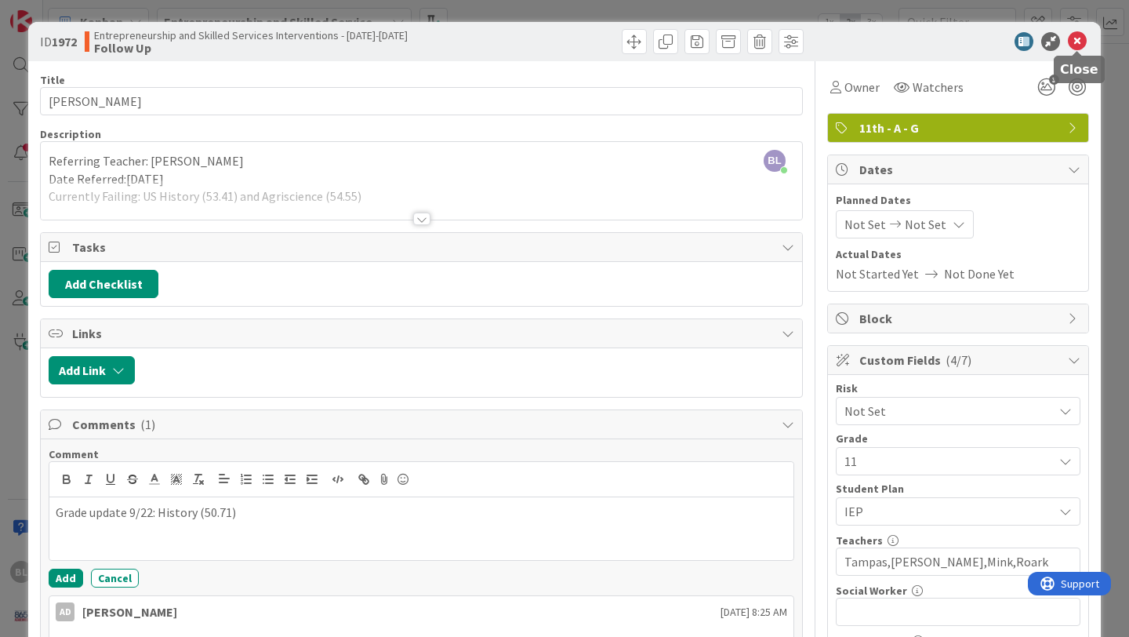
click at [1078, 39] on icon at bounding box center [1077, 41] width 19 height 19
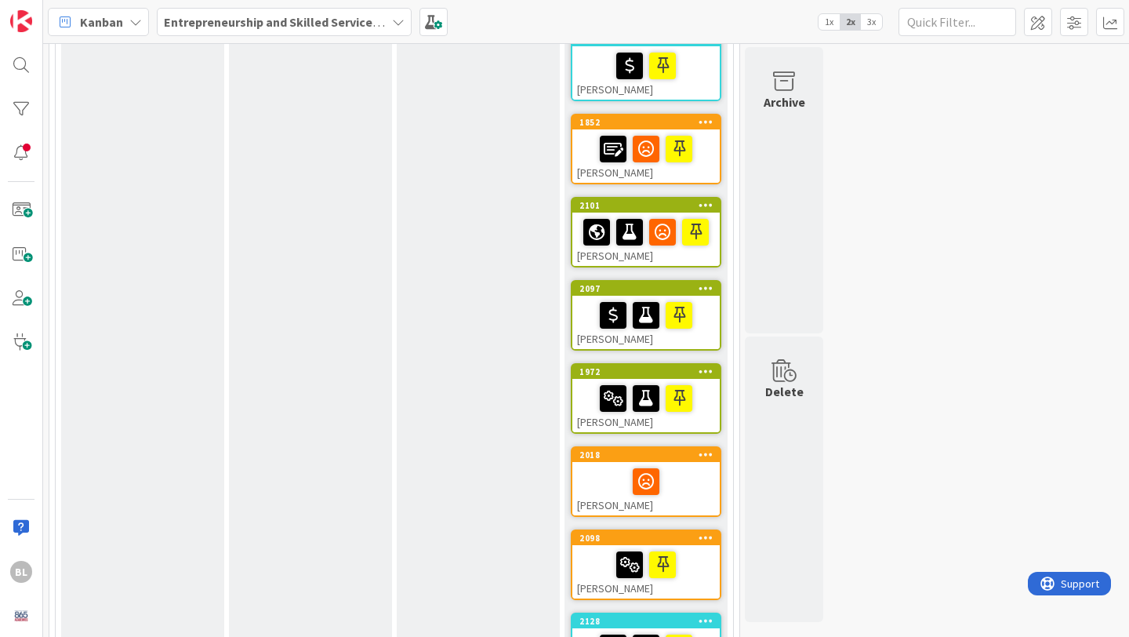
click at [687, 531] on div "2098" at bounding box center [646, 538] width 147 height 14
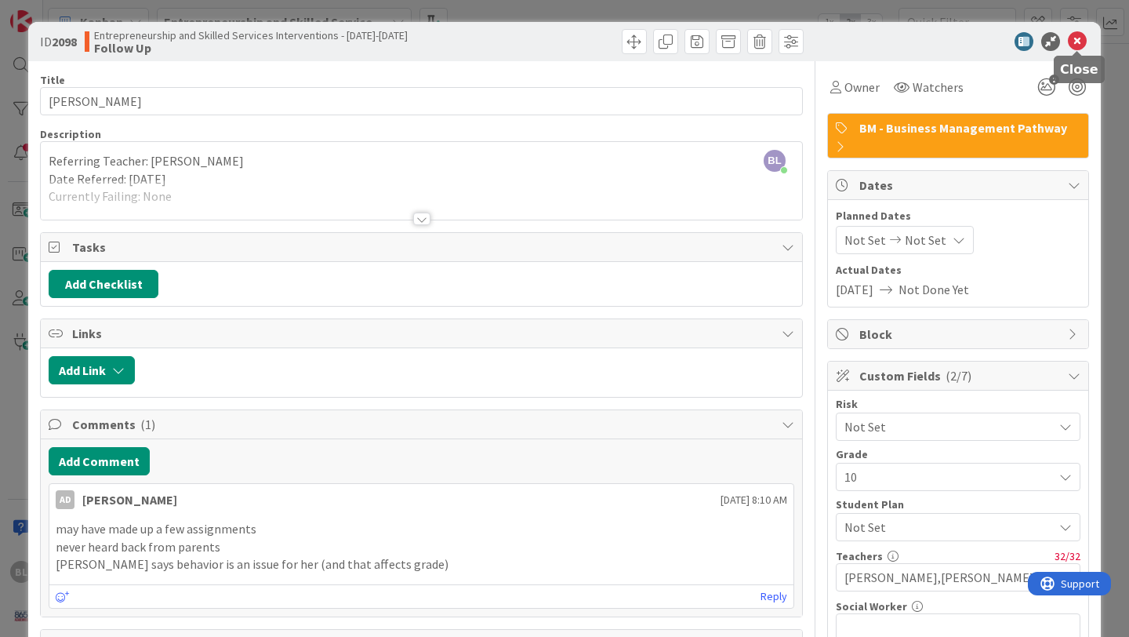
click at [1077, 44] on icon at bounding box center [1077, 41] width 19 height 19
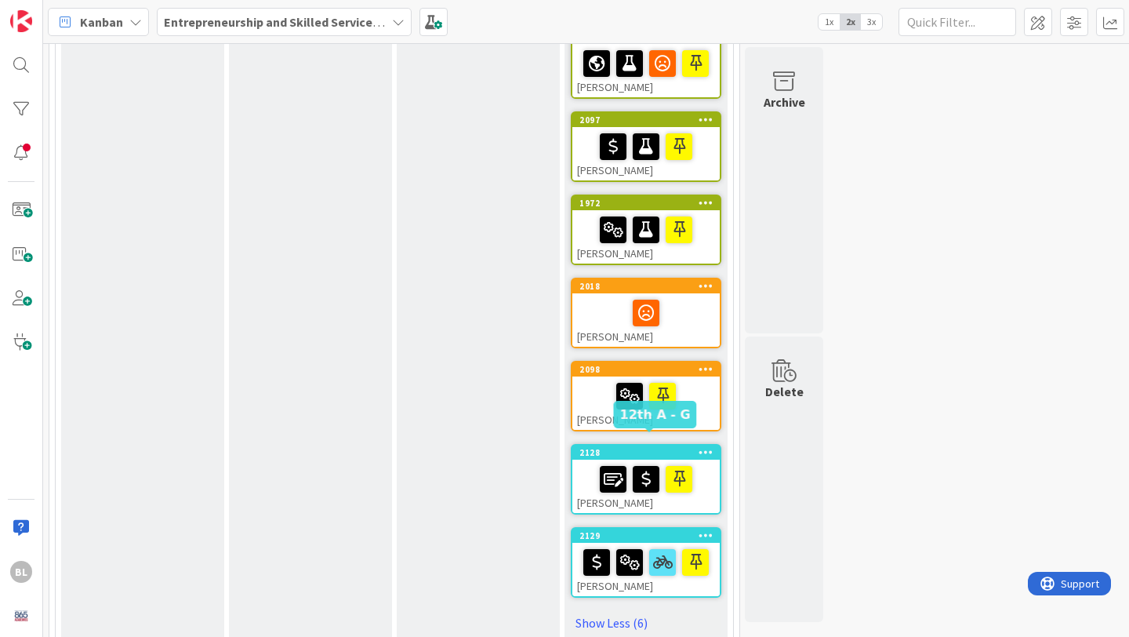
click at [635, 447] on div "2128" at bounding box center [650, 452] width 140 height 11
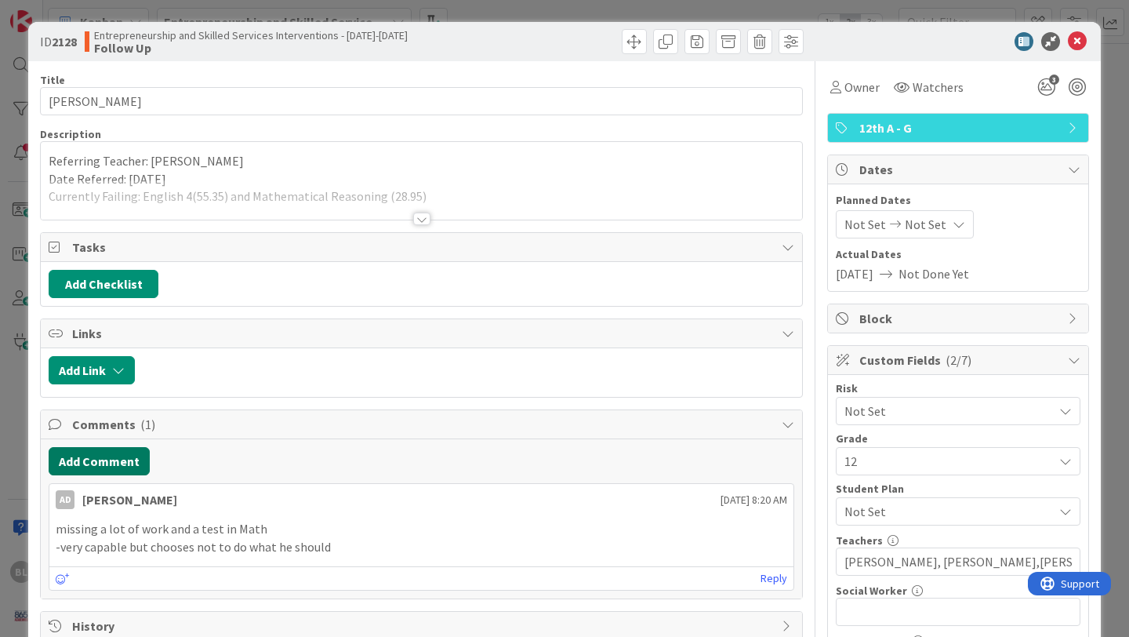
click at [112, 461] on button "Add Comment" at bounding box center [99, 461] width 101 height 28
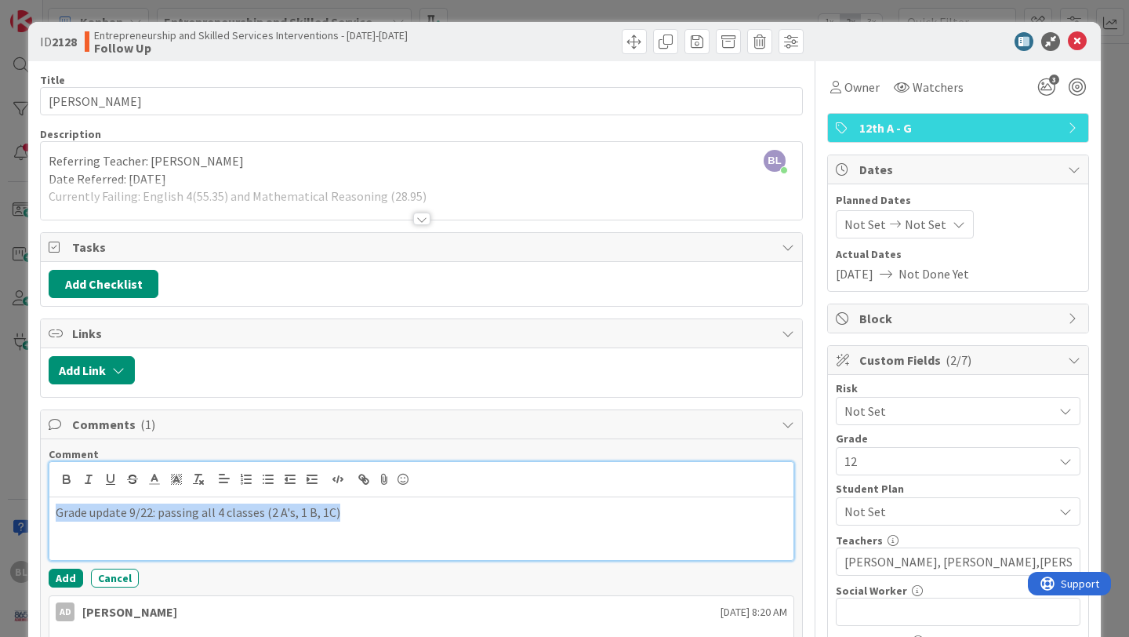
drag, startPoint x: 339, startPoint y: 513, endPoint x: 48, endPoint y: 510, distance: 291.0
click at [49, 510] on div "Grade update 9/22: passing all 4 classes (2 A's, 1 B, 1C)" at bounding box center [422, 511] width 746 height 100
click at [153, 480] on icon at bounding box center [154, 479] width 14 height 14
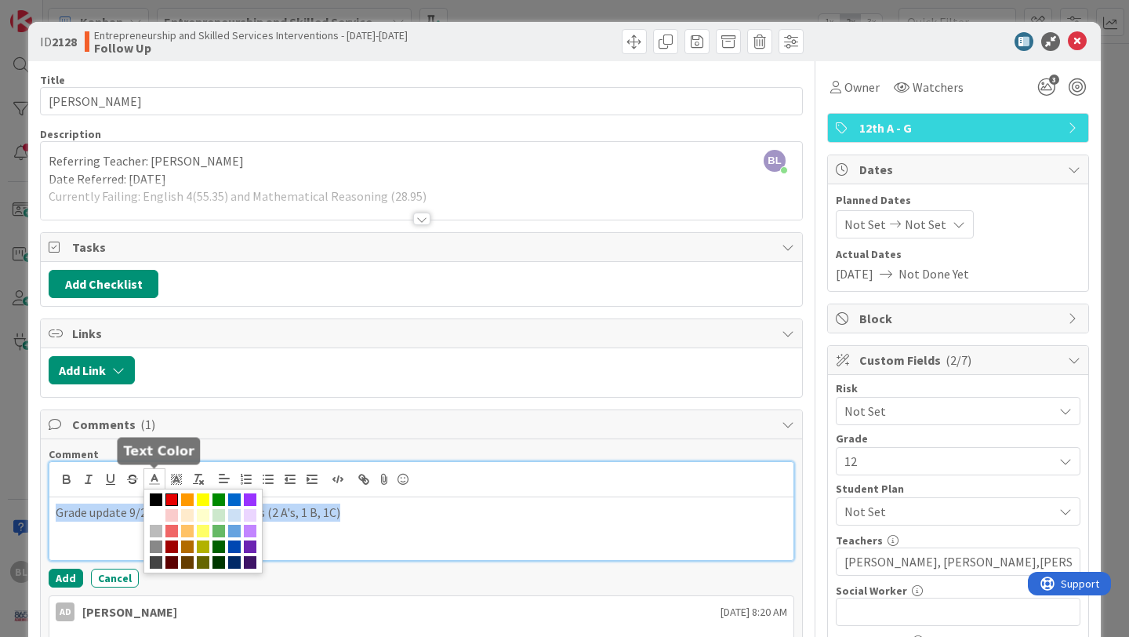
click at [172, 496] on span at bounding box center [171, 499] width 13 height 13
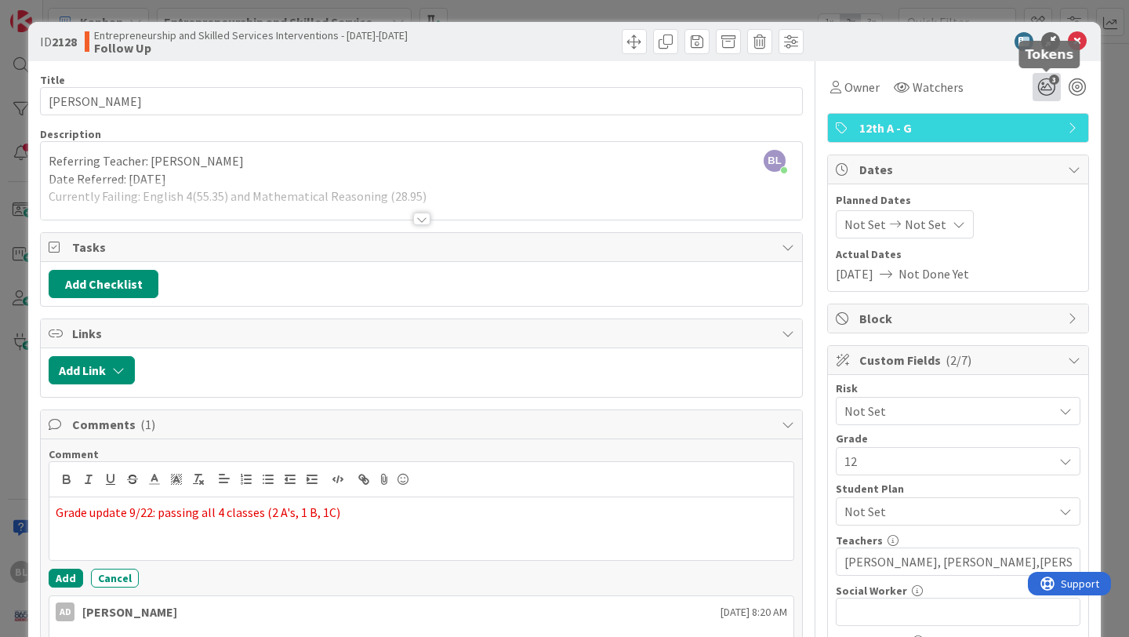
click at [1046, 88] on icon "3" at bounding box center [1047, 87] width 28 height 28
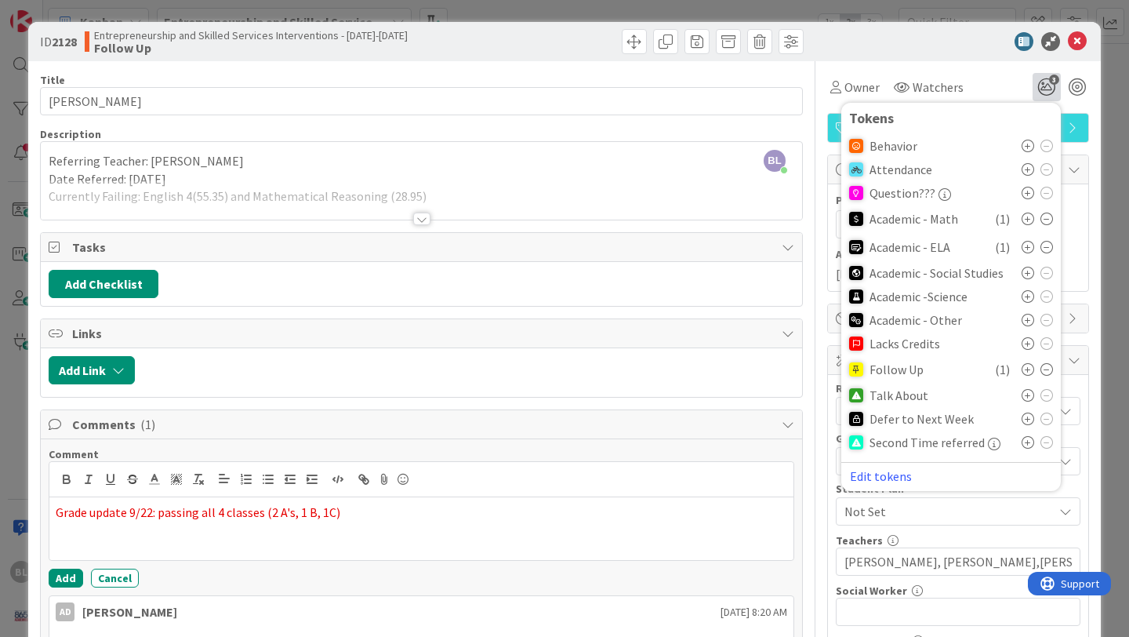
click at [1047, 220] on icon at bounding box center [1047, 219] width 13 height 13
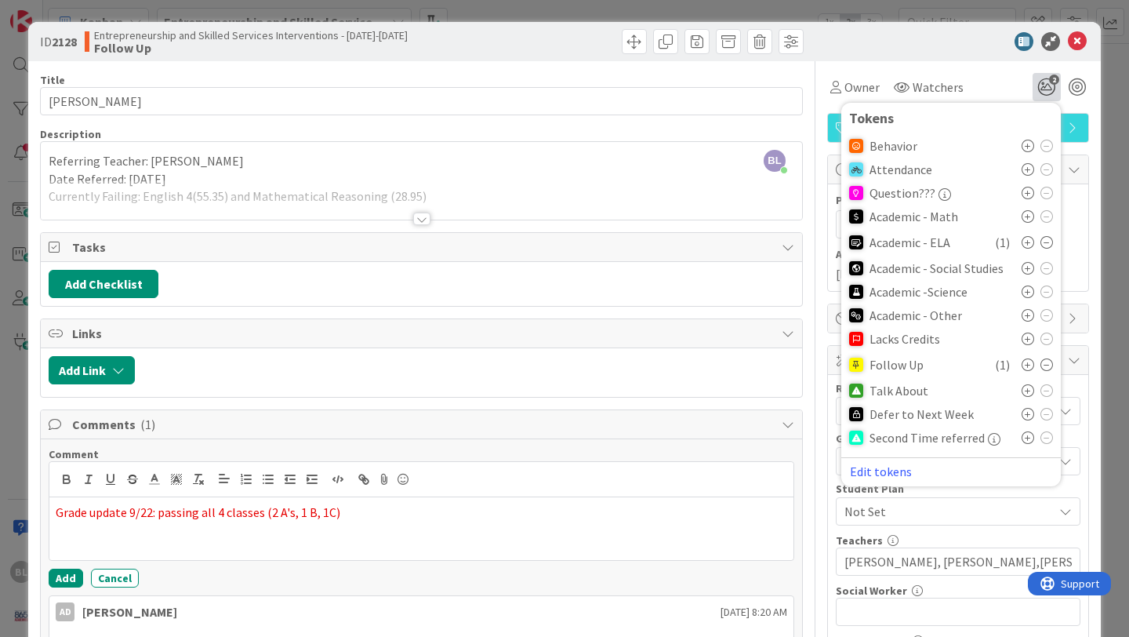
click at [1046, 242] on icon at bounding box center [1047, 242] width 13 height 13
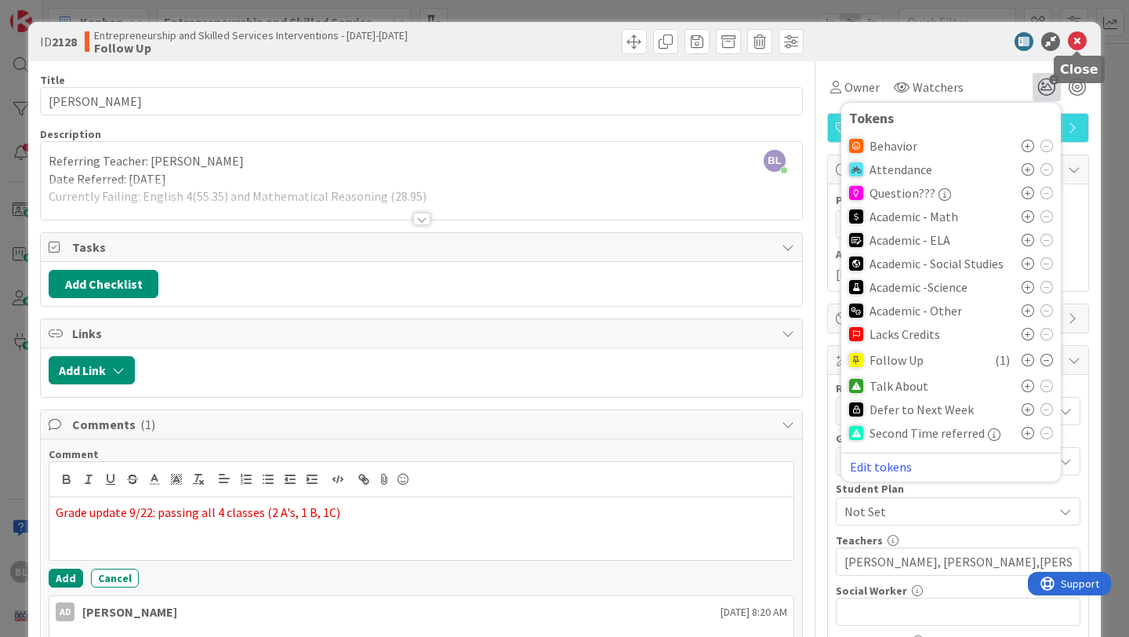
click at [1080, 42] on icon at bounding box center [1077, 41] width 19 height 19
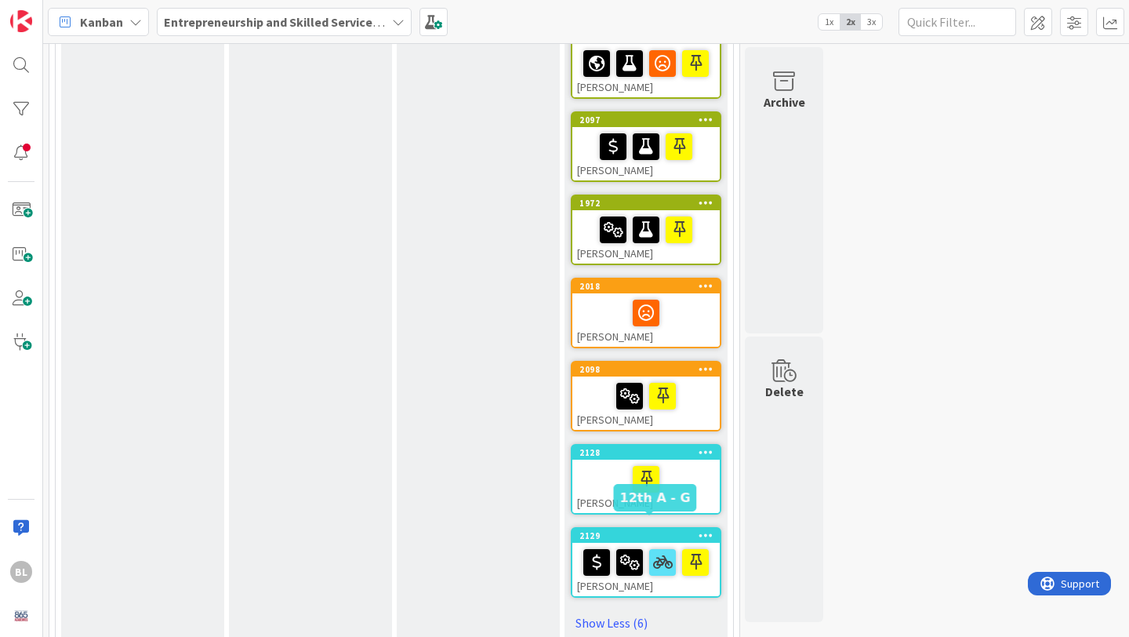
click at [637, 530] on div "2129" at bounding box center [650, 535] width 140 height 11
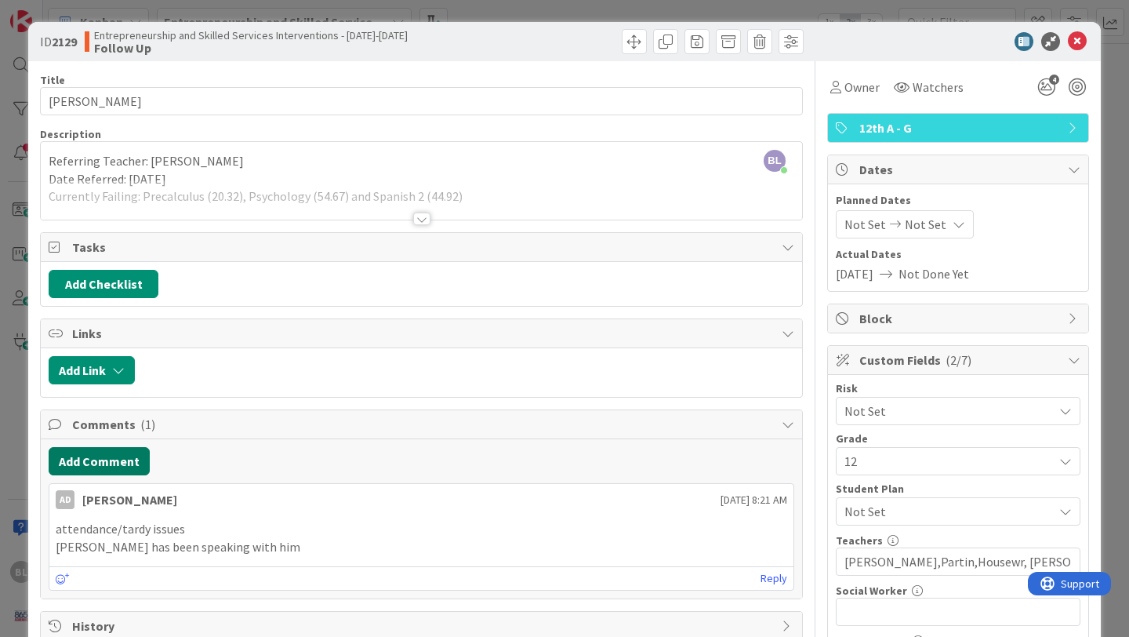
click at [106, 457] on button "Add Comment" at bounding box center [99, 461] width 101 height 28
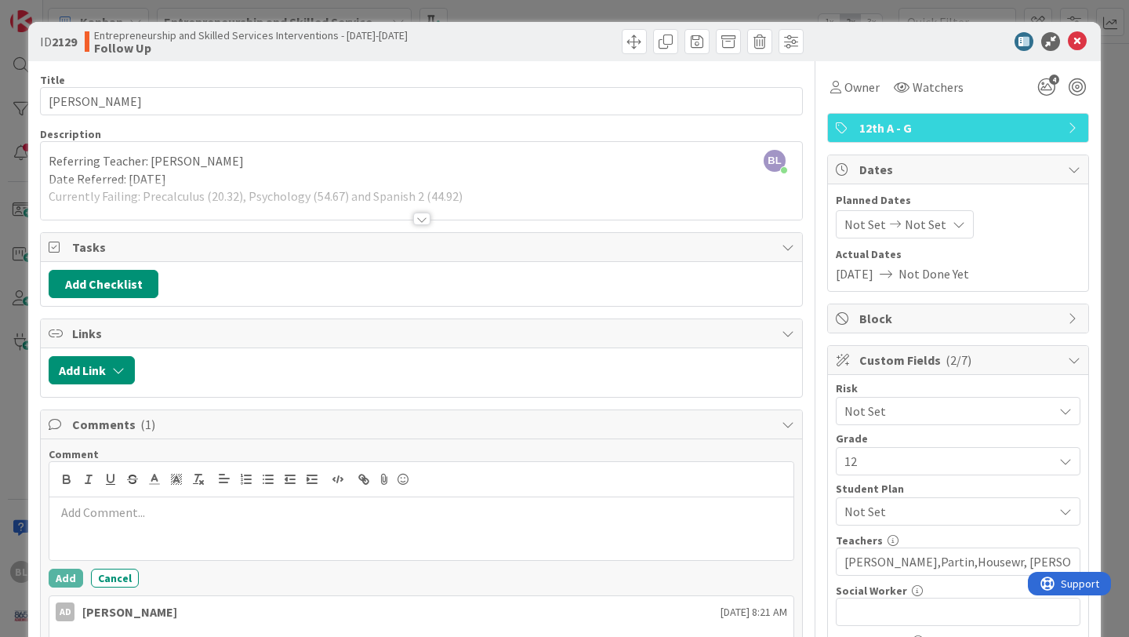
click at [79, 512] on p at bounding box center [422, 513] width 732 height 18
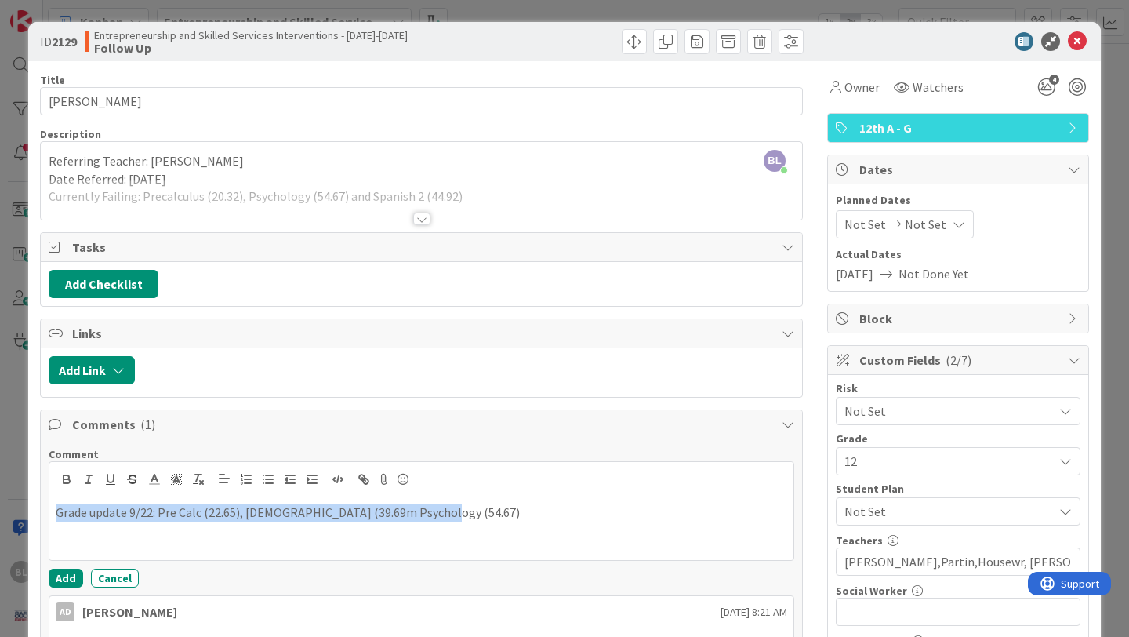
drag, startPoint x: 449, startPoint y: 517, endPoint x: 56, endPoint y: 511, distance: 393.0
click at [56, 511] on p "Grade update 9/22: Pre Calc (22.65), [DEMOGRAPHIC_DATA] (39.69m Psychology (54.…" at bounding box center [422, 513] width 732 height 18
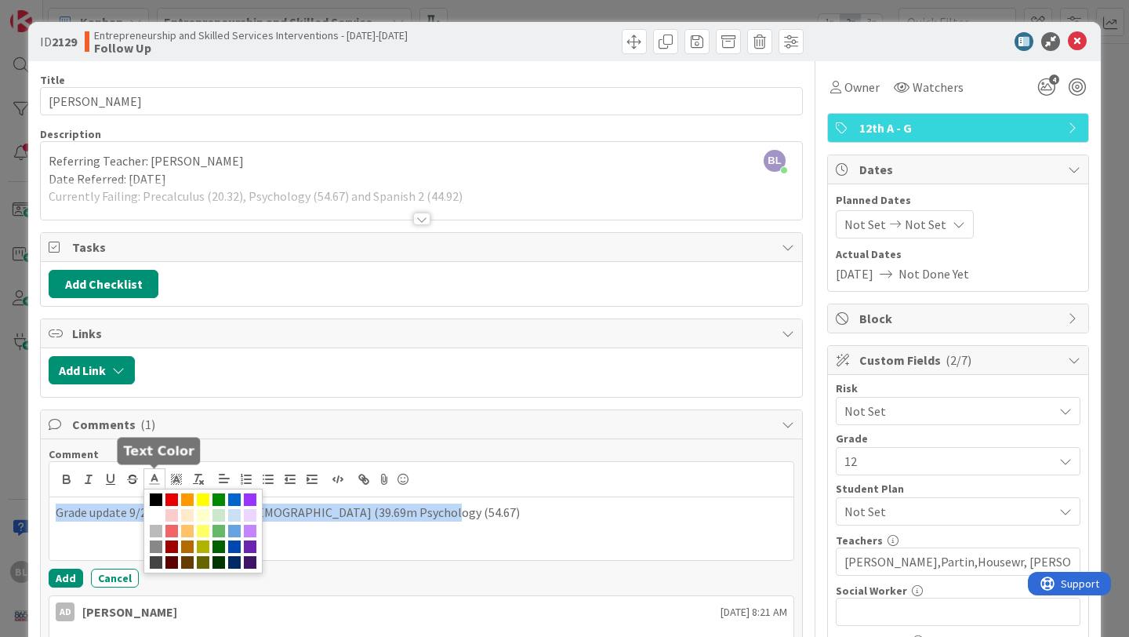
click at [155, 477] on polyline at bounding box center [154, 478] width 5 height 6
click at [172, 495] on span at bounding box center [171, 499] width 13 height 13
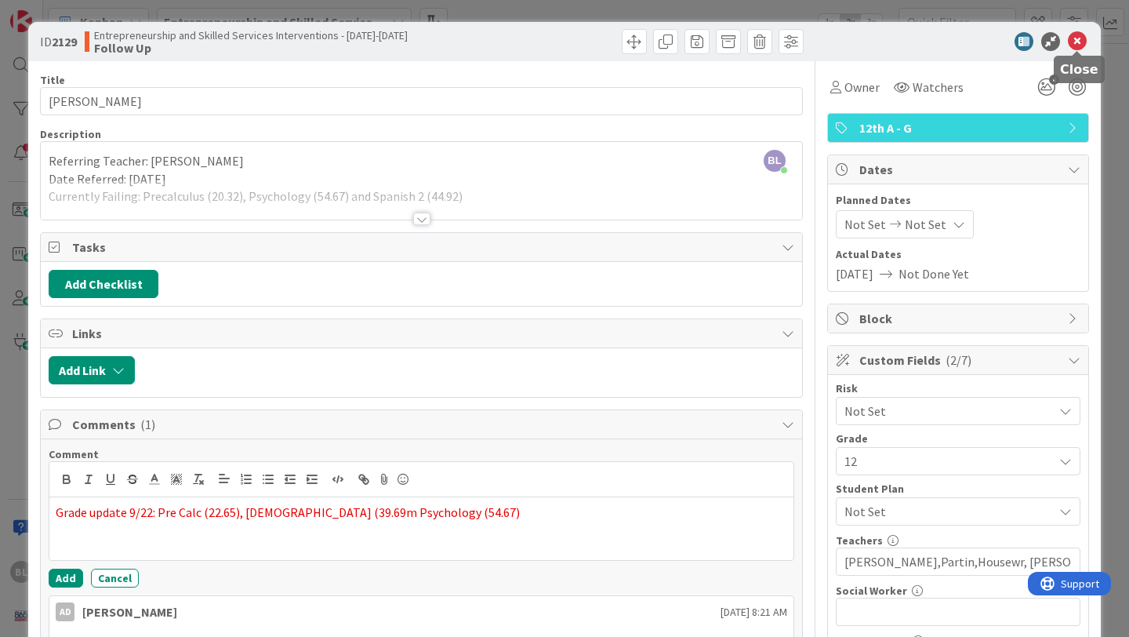
click at [1081, 35] on icon at bounding box center [1077, 41] width 19 height 19
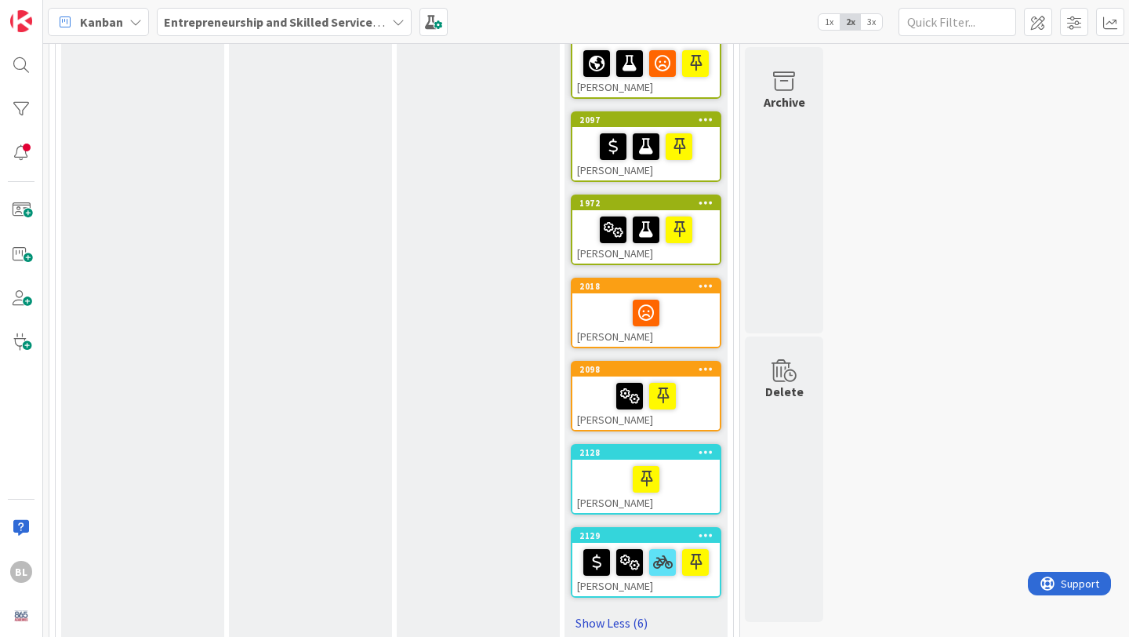
click at [617, 610] on link "Show Less (6)" at bounding box center [646, 622] width 151 height 25
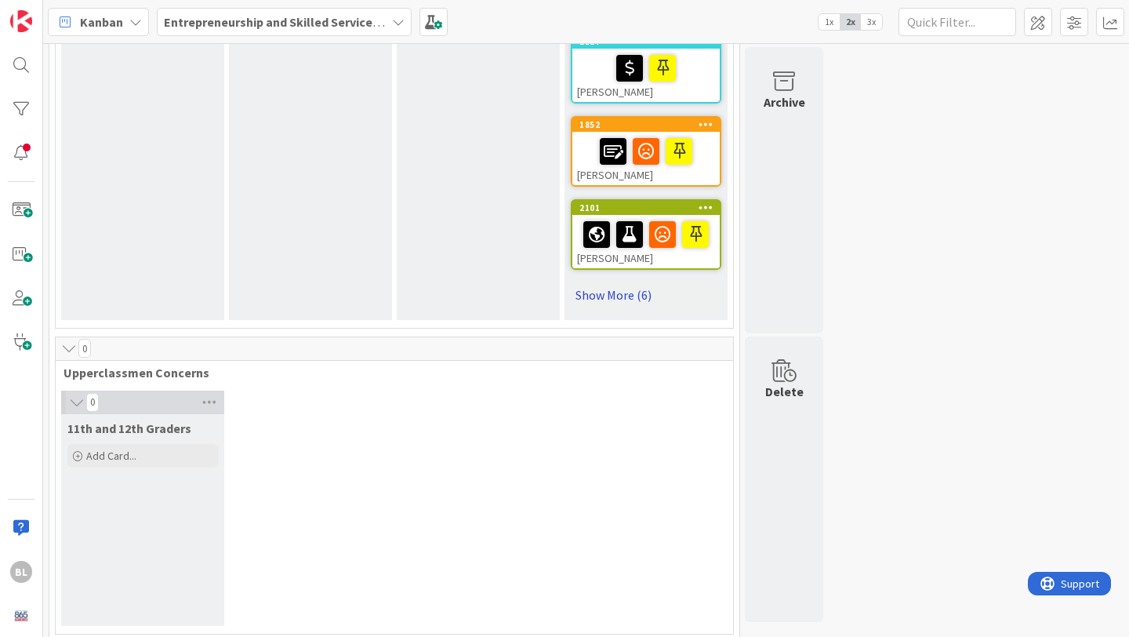
click at [620, 282] on link "Show More (6)" at bounding box center [646, 294] width 151 height 25
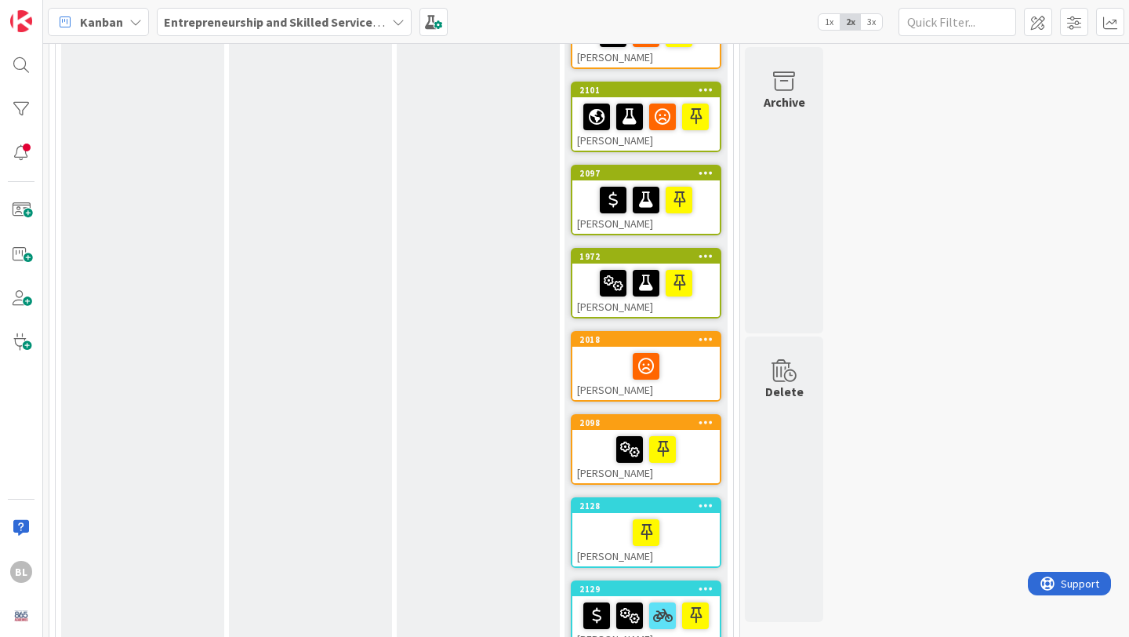
scroll to position [966, 0]
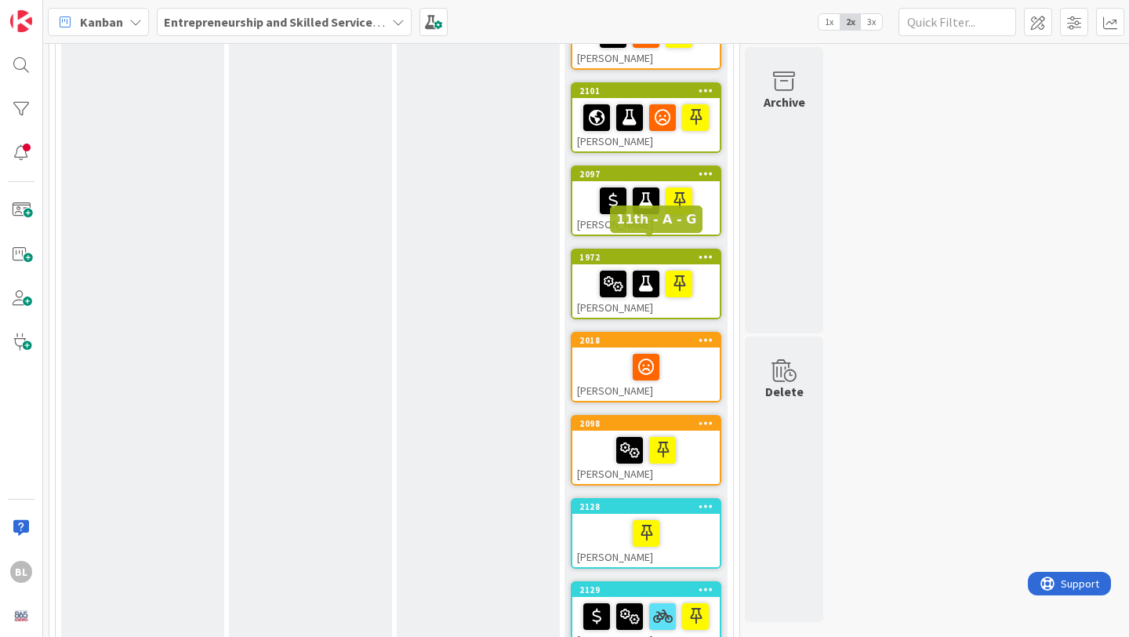
click at [656, 252] on div "1972" at bounding box center [650, 257] width 140 height 11
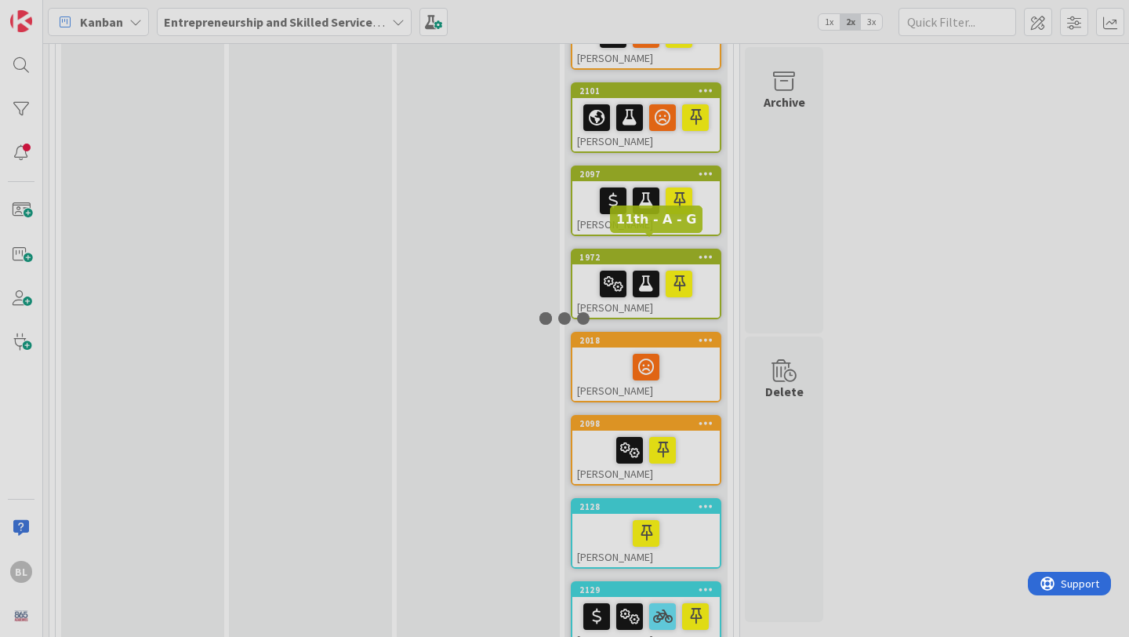
click at [656, 245] on div at bounding box center [564, 318] width 1129 height 637
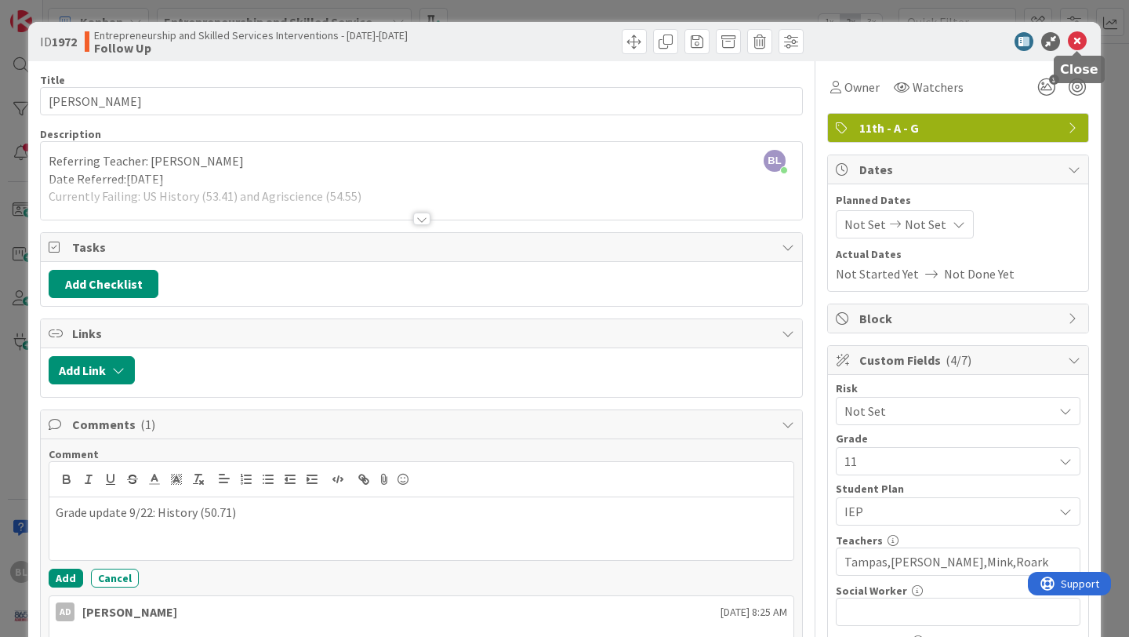
click at [1082, 42] on icon at bounding box center [1077, 41] width 19 height 19
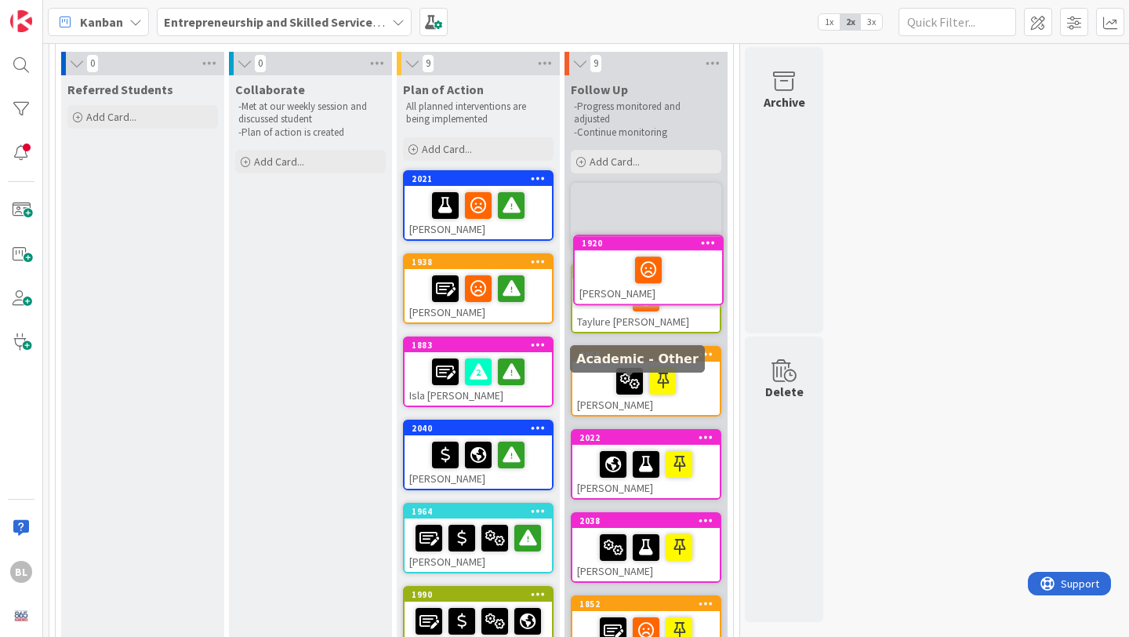
scroll to position [94, 0]
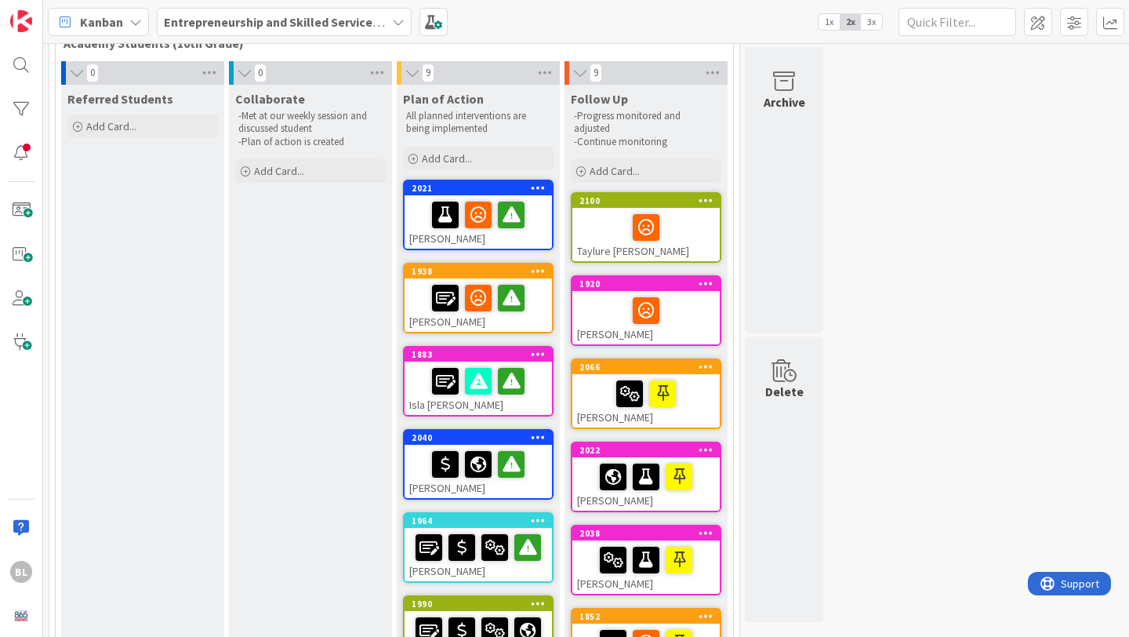
drag, startPoint x: 625, startPoint y: 397, endPoint x: 942, endPoint y: 2, distance: 506.6
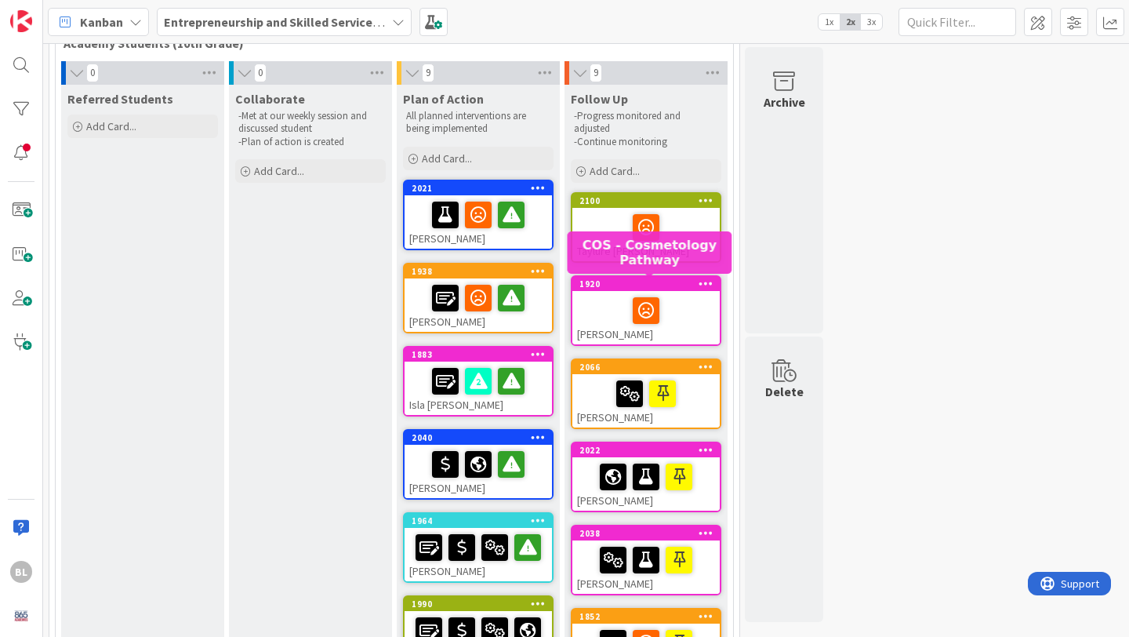
click at [673, 286] on div "1920" at bounding box center [650, 283] width 140 height 11
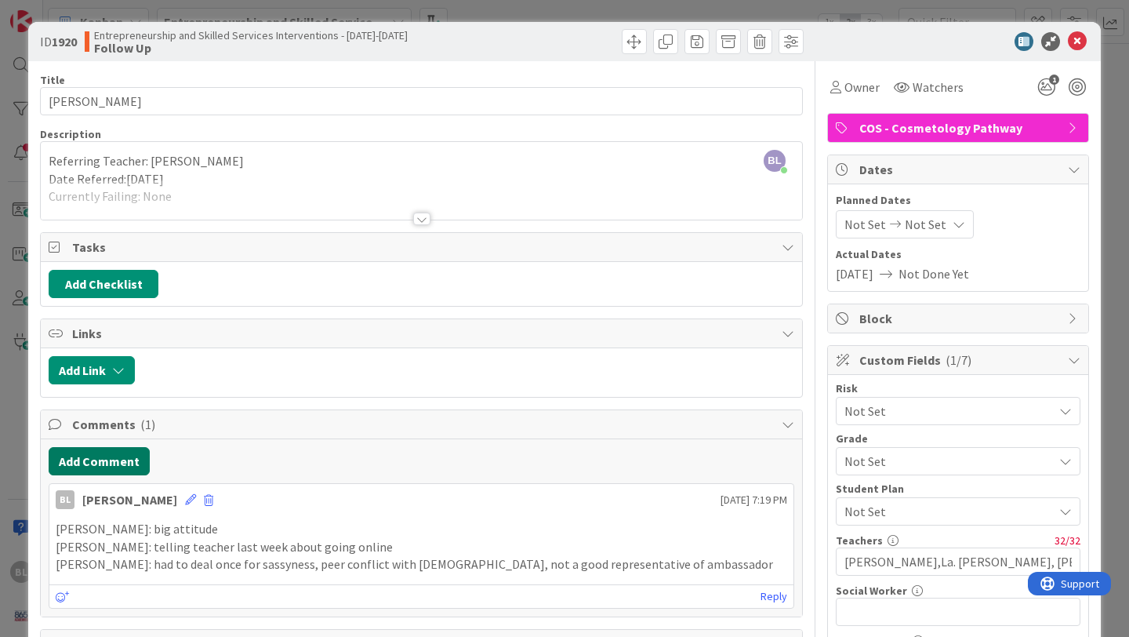
click at [103, 459] on button "Add Comment" at bounding box center [99, 461] width 101 height 28
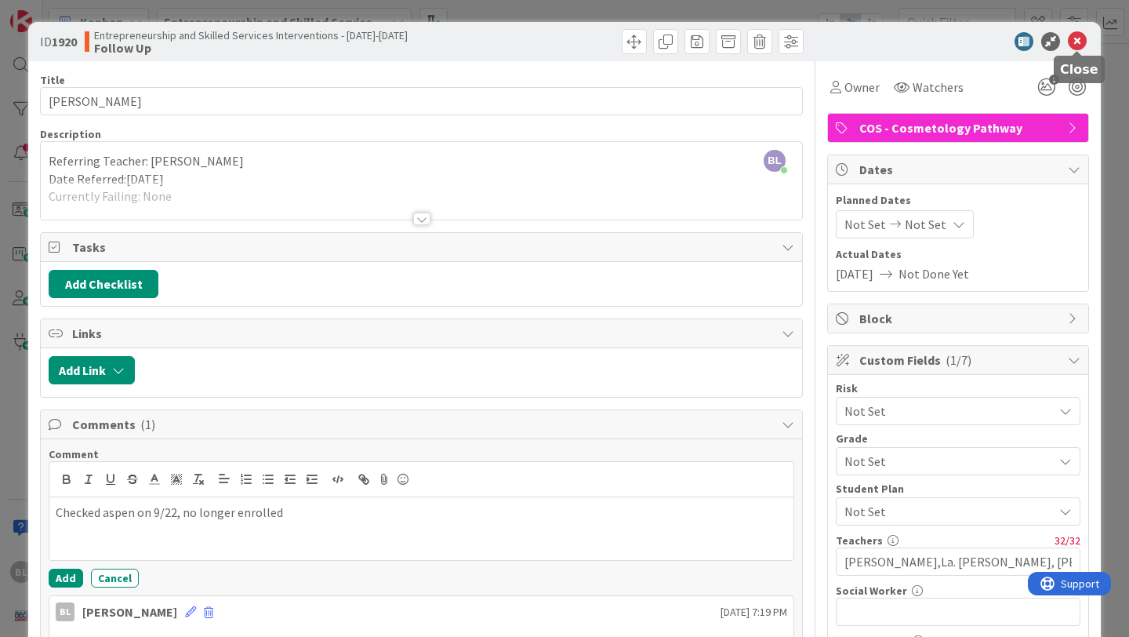
click at [1078, 42] on icon at bounding box center [1077, 41] width 19 height 19
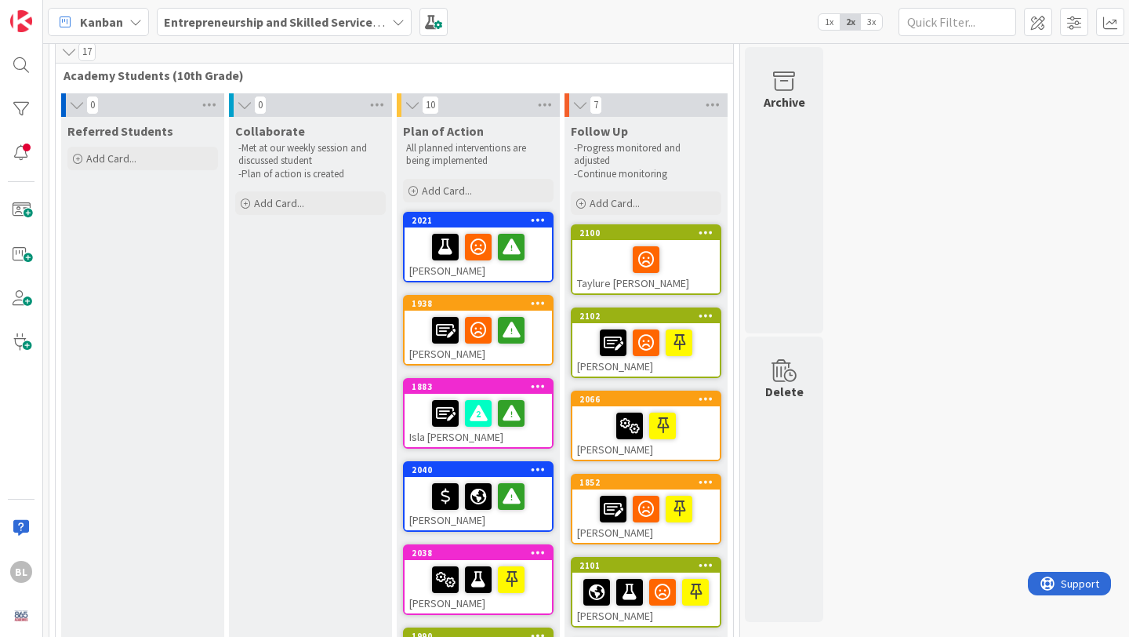
scroll to position [70, 0]
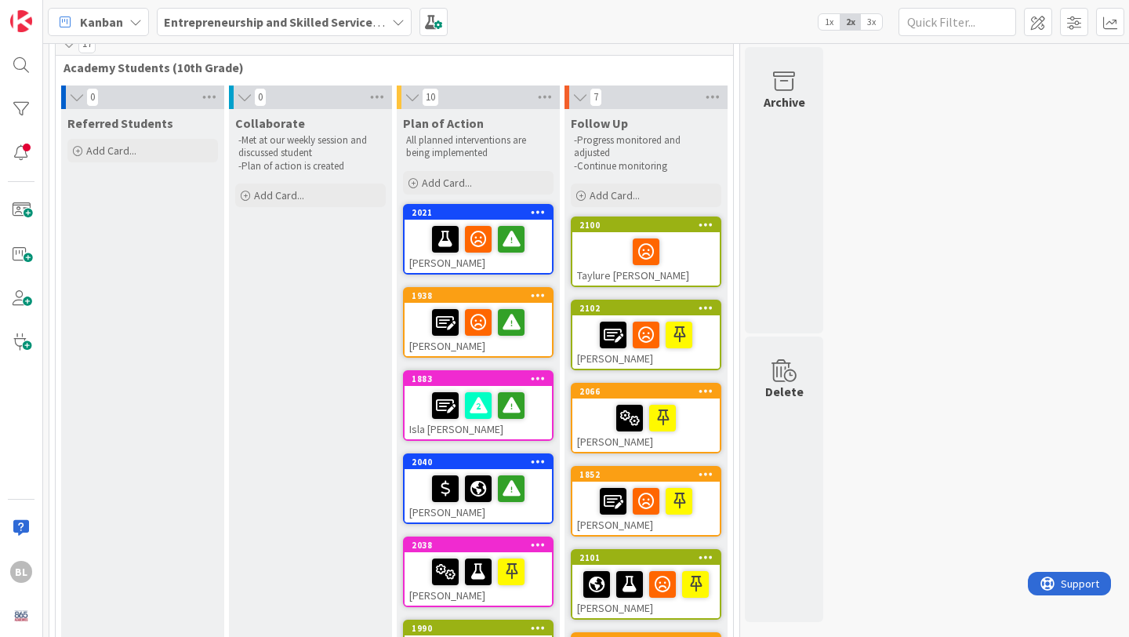
drag, startPoint x: 495, startPoint y: 307, endPoint x: 289, endPoint y: 3, distance: 367.0
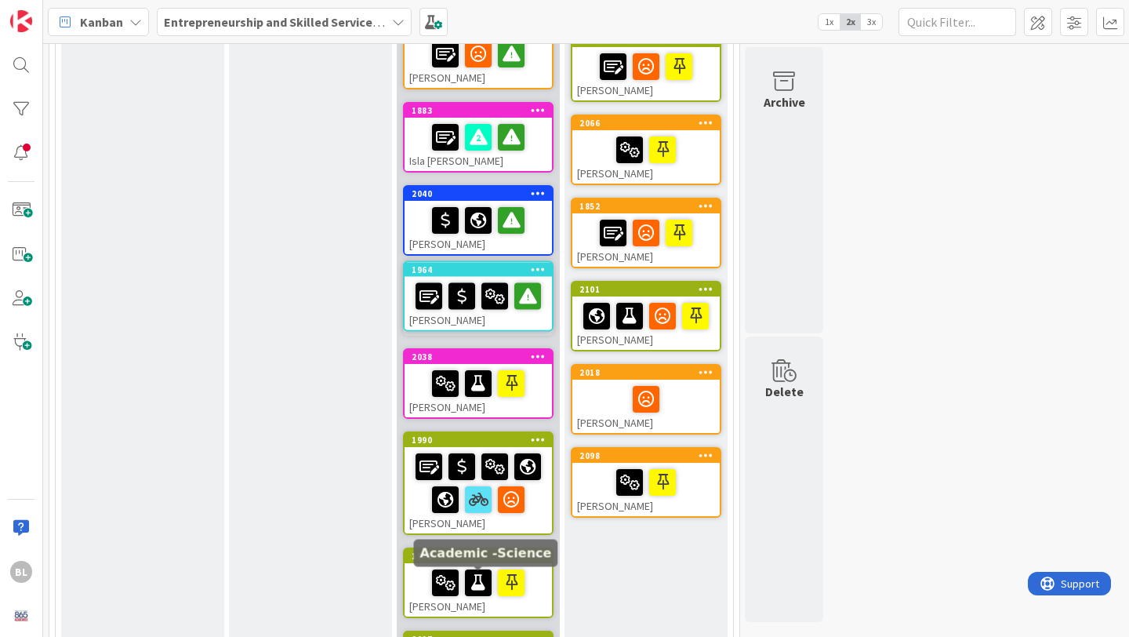
scroll to position [336, 0]
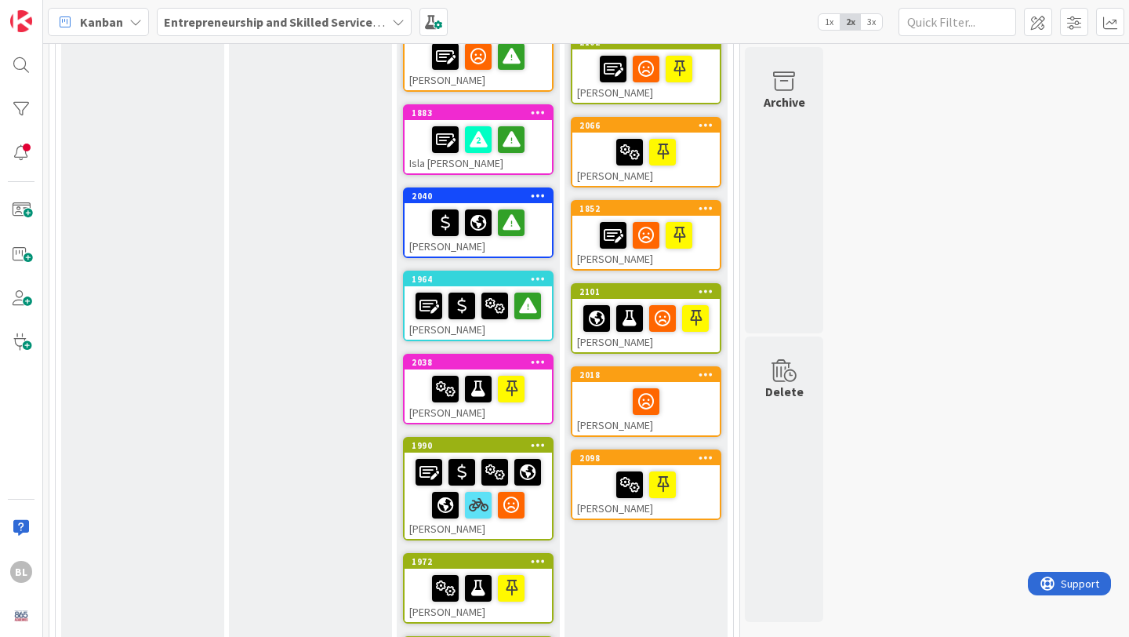
drag, startPoint x: 481, startPoint y: 581, endPoint x: 173, endPoint y: 0, distance: 657.9
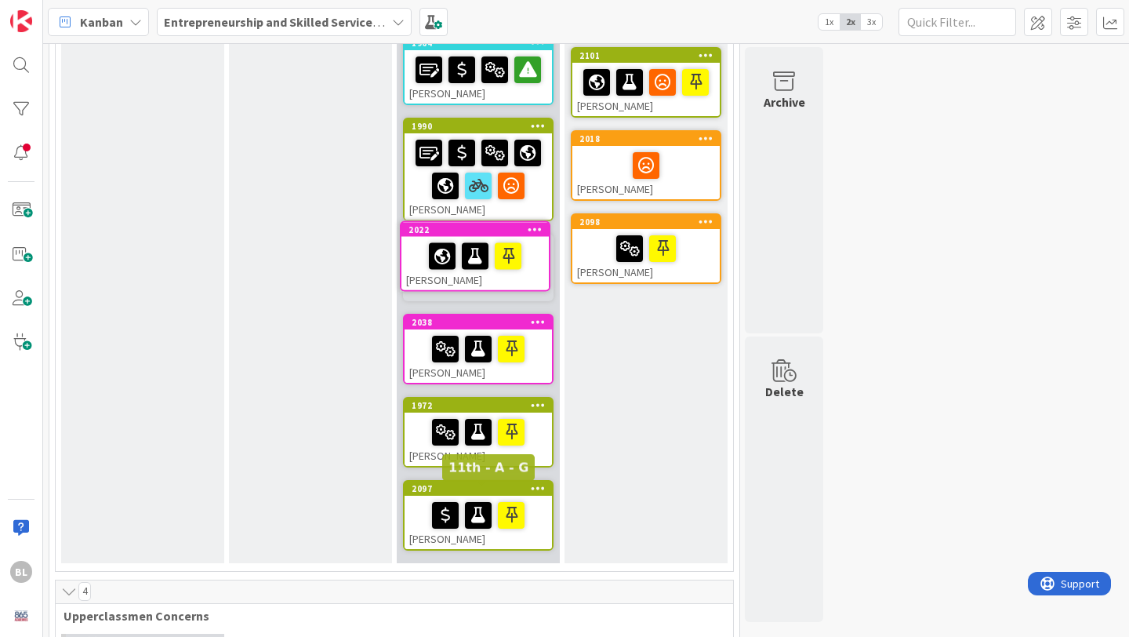
scroll to position [565, 0]
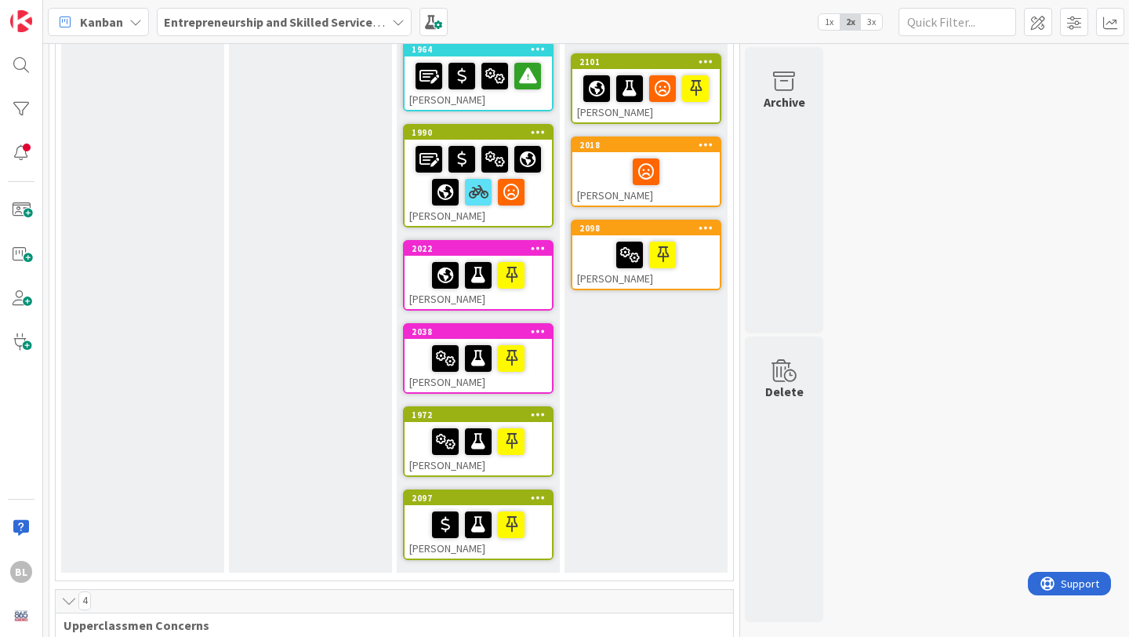
drag, startPoint x: 493, startPoint y: 495, endPoint x: 144, endPoint y: 2, distance: 603.7
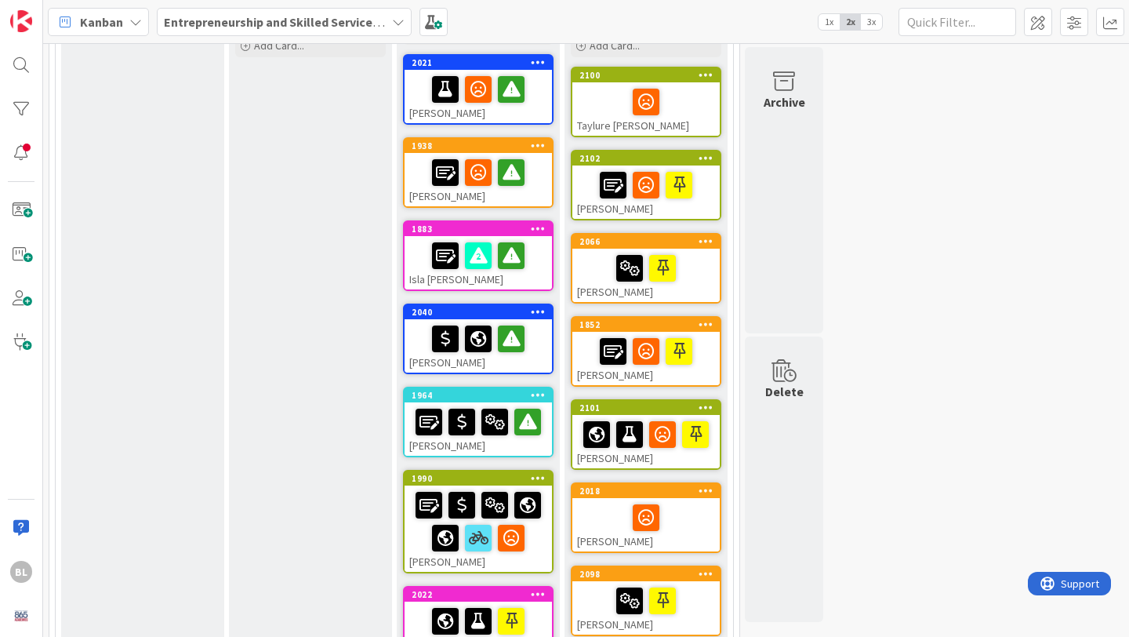
scroll to position [0, 0]
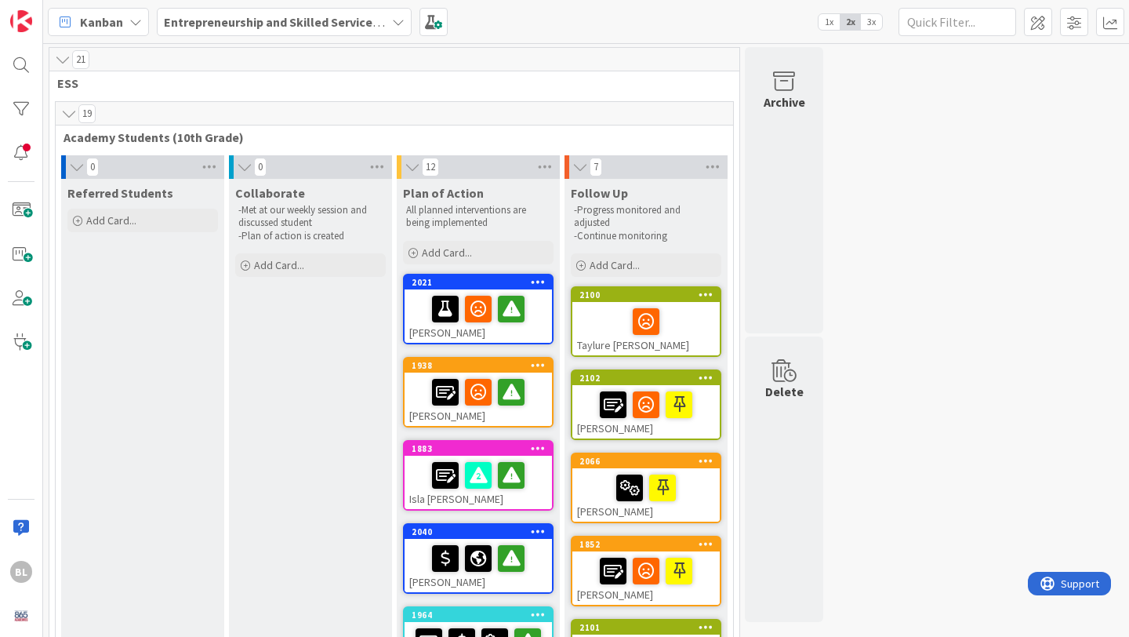
drag, startPoint x: 169, startPoint y: 486, endPoint x: 638, endPoint y: 7, distance: 670.0
